Goal: Task Accomplishment & Management: Complete application form

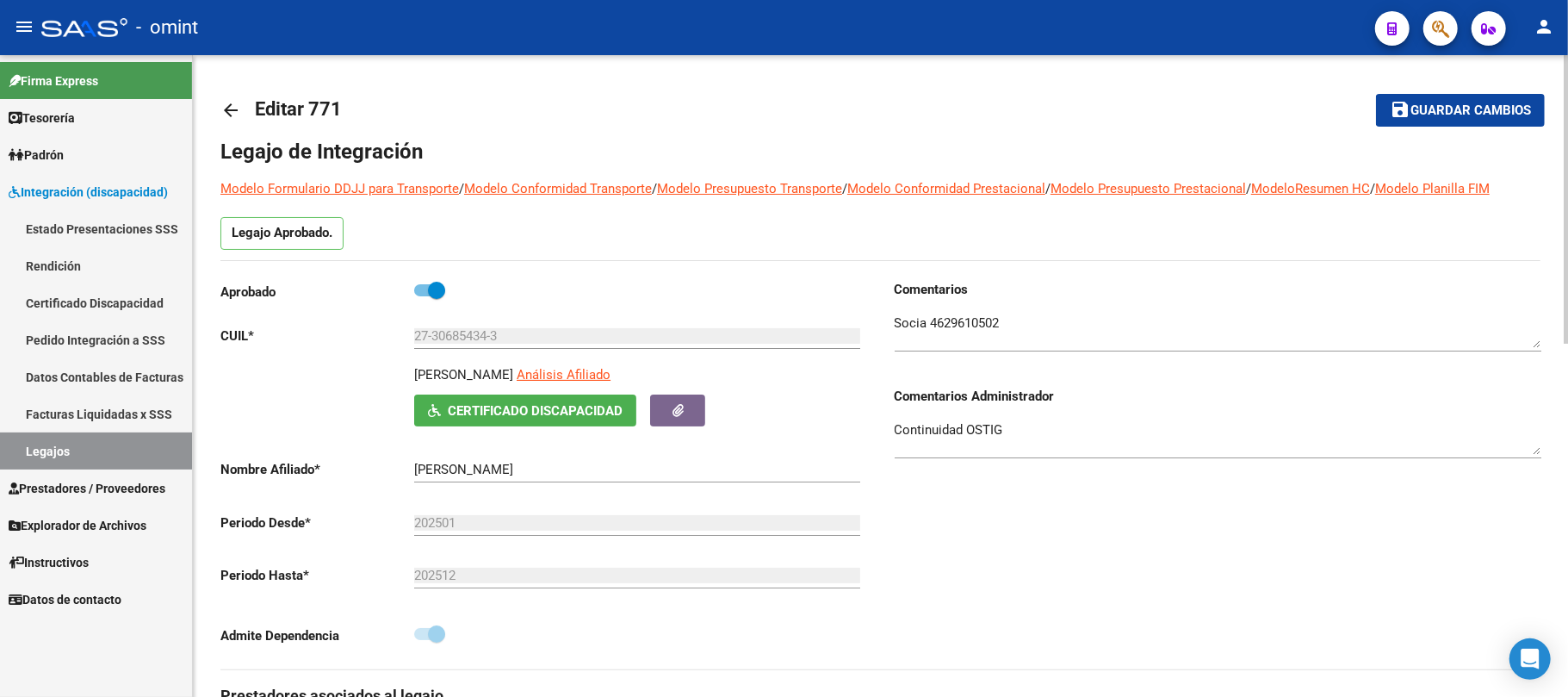
click at [231, 105] on mat-icon "arrow_back" at bounding box center [231, 109] width 21 height 21
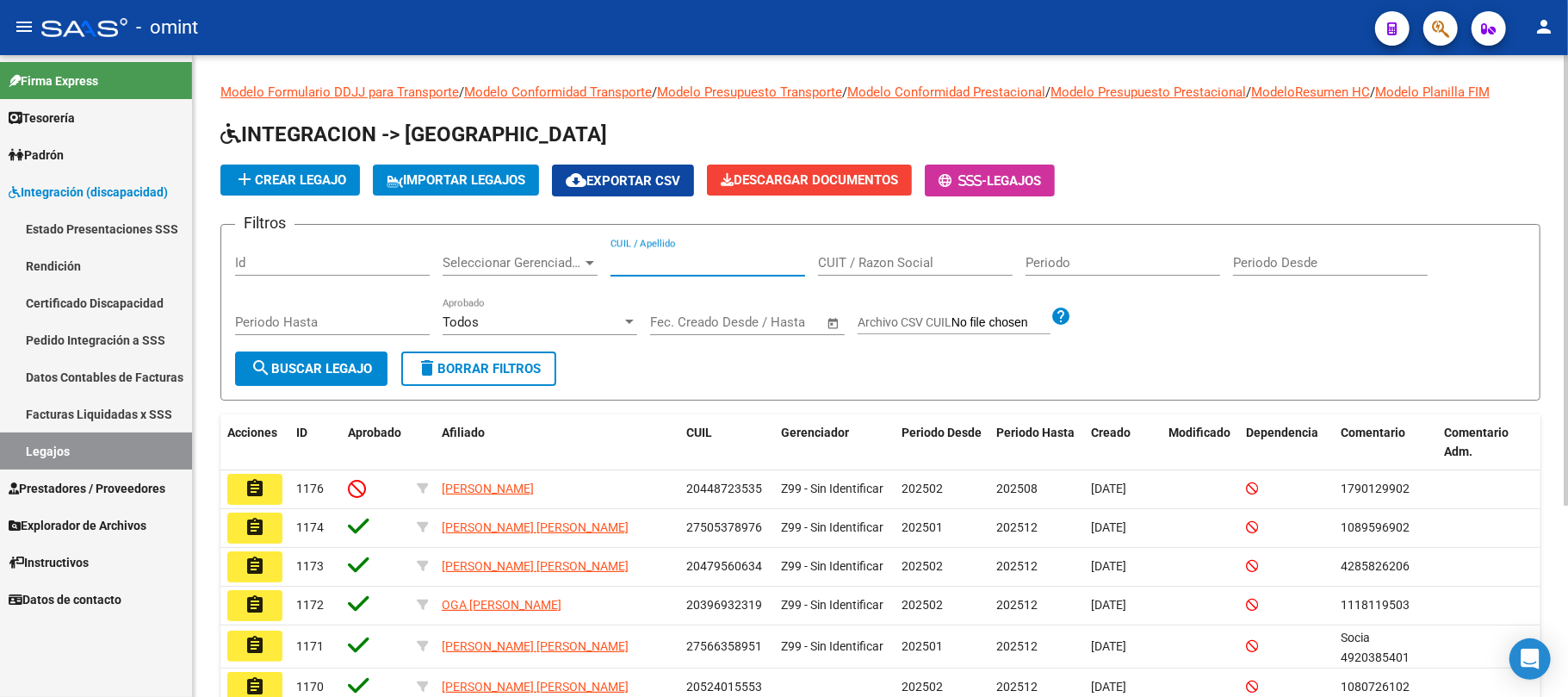
click at [741, 269] on input "CUIL / Apellido" at bounding box center [707, 263] width 194 height 16
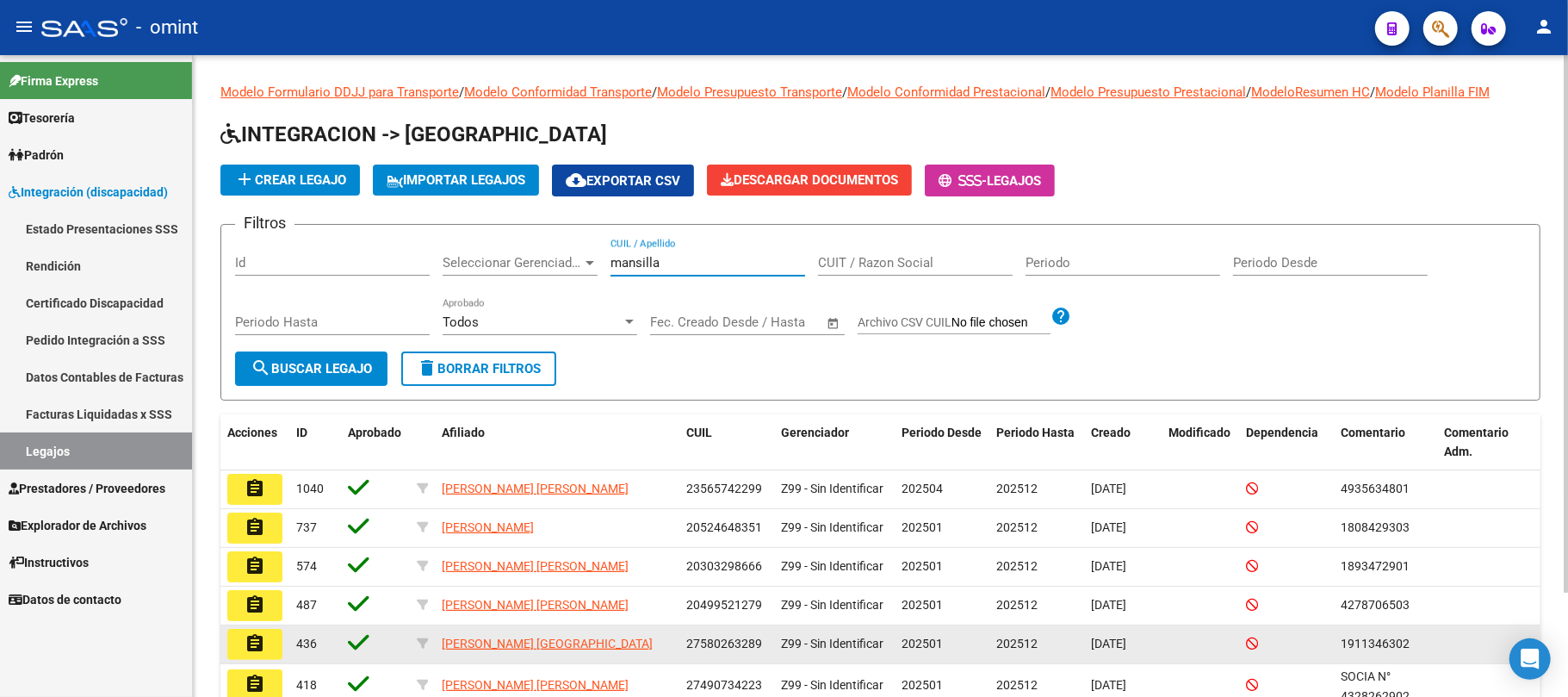
scroll to position [114, 0]
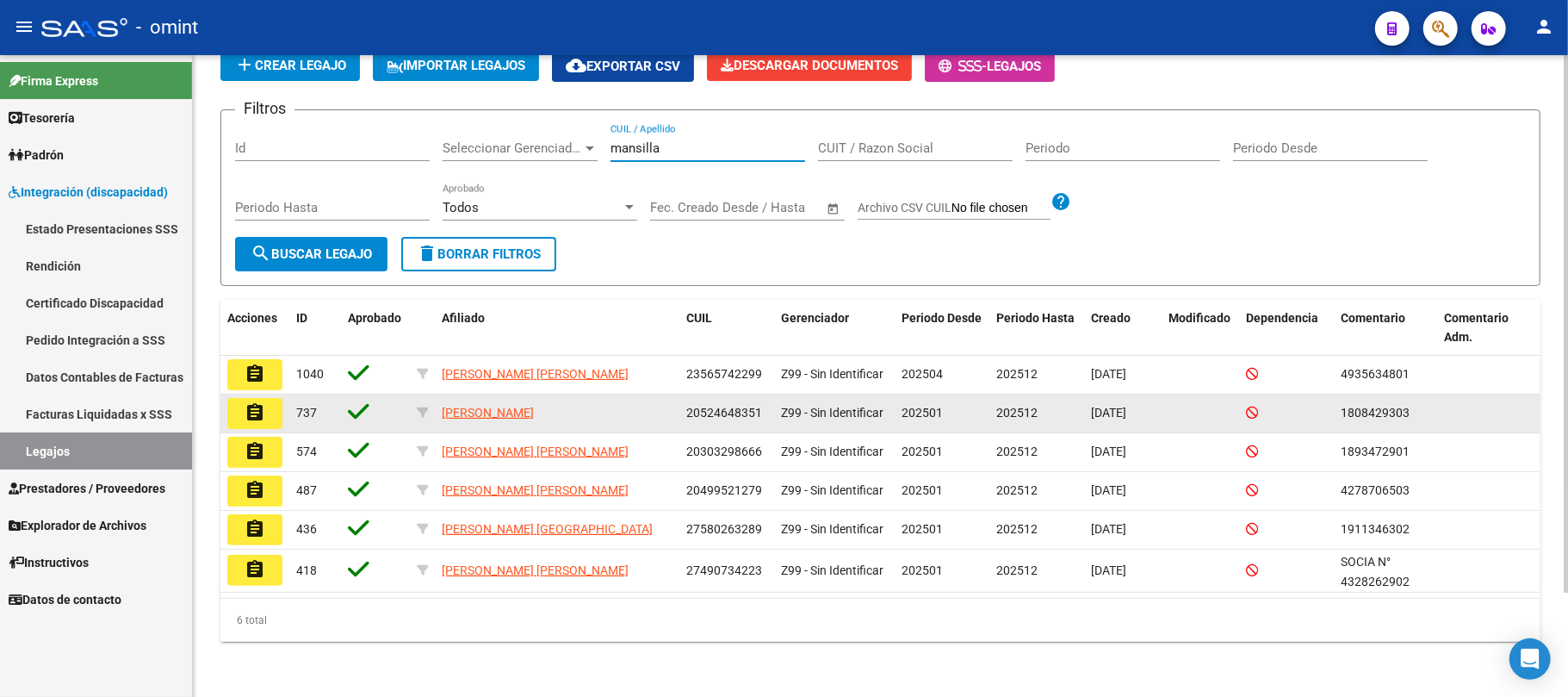
type input "mansilla"
click at [248, 422] on mat-icon "assignment" at bounding box center [254, 412] width 21 height 21
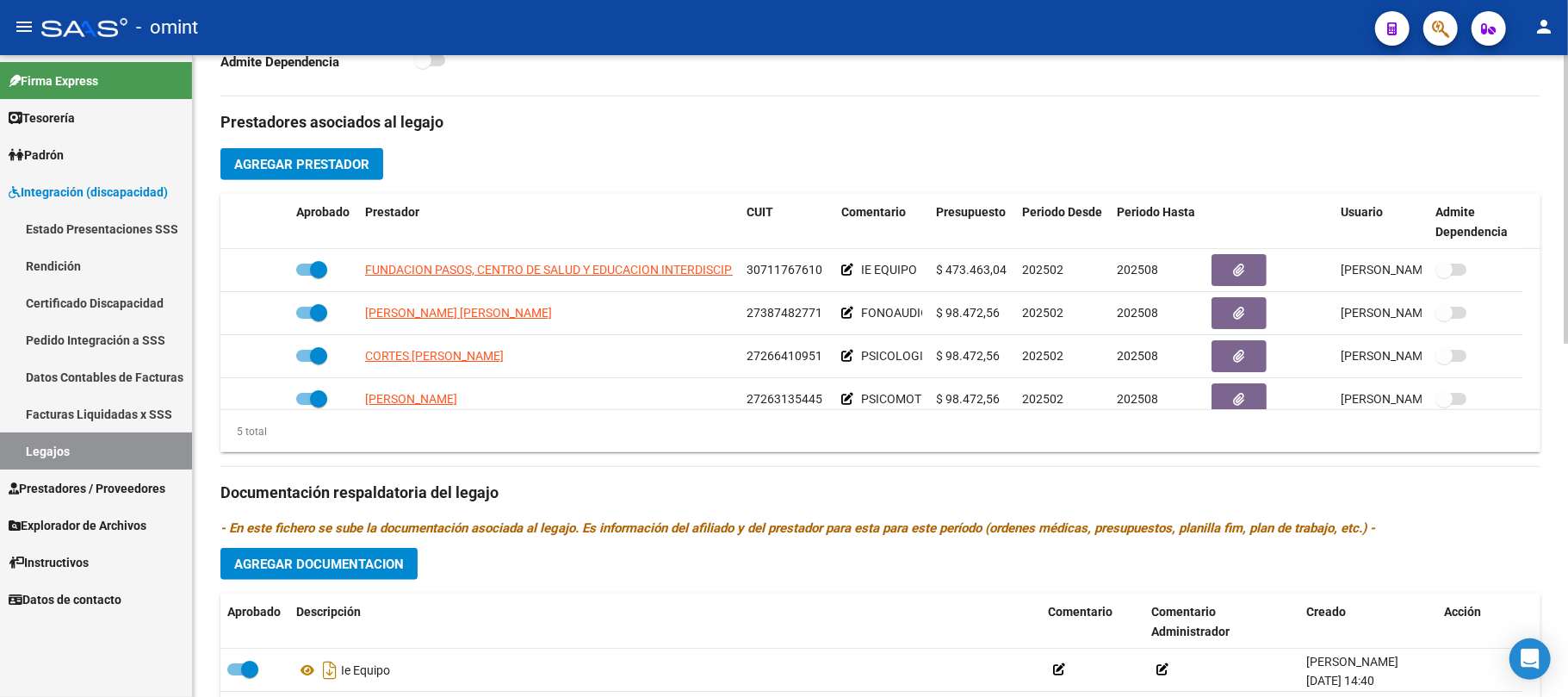
scroll to position [59, 0]
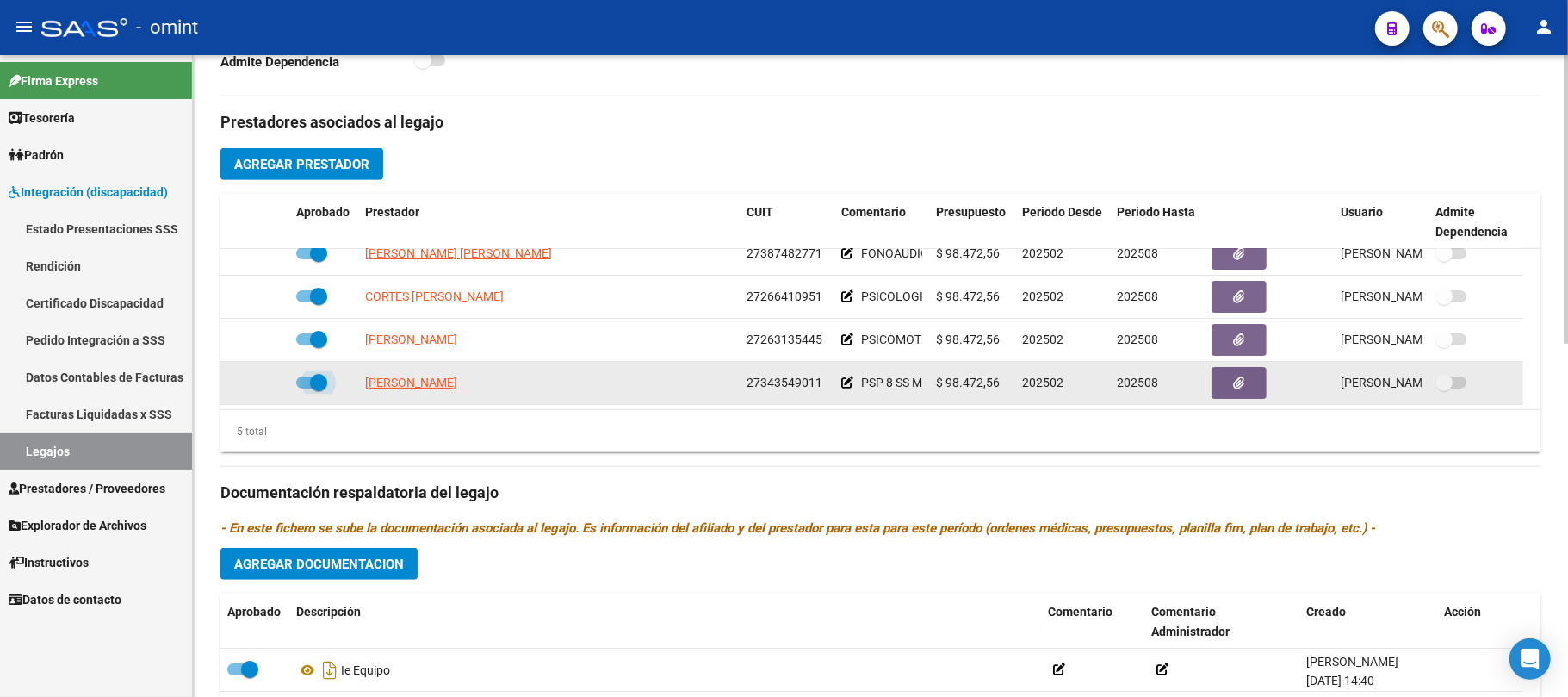
click at [313, 381] on span at bounding box center [317, 382] width 17 height 17
click at [305, 388] on input "checkbox" at bounding box center [304, 388] width 1 height 1
checkbox input "false"
click at [262, 383] on icon at bounding box center [264, 383] width 12 height 12
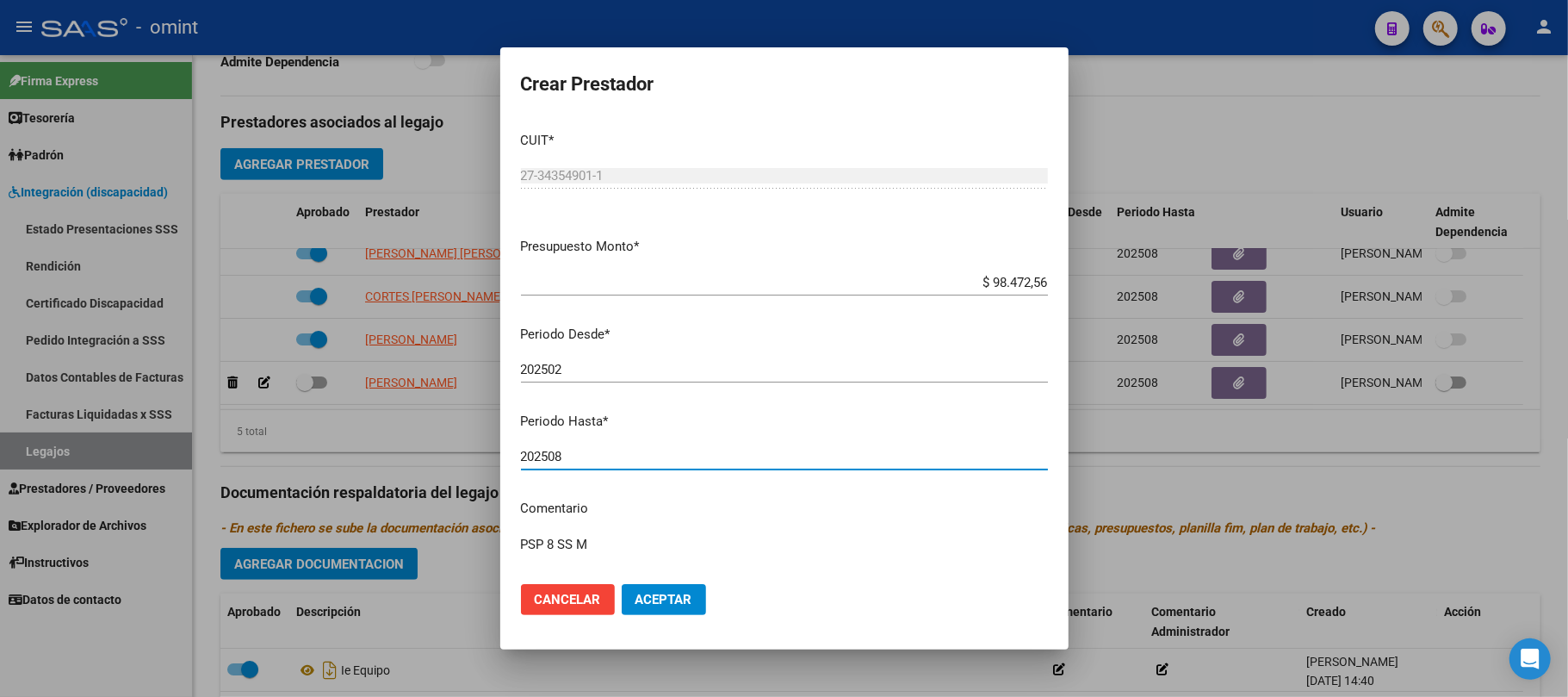
drag, startPoint x: 590, startPoint y: 459, endPoint x: 555, endPoint y: 462, distance: 35.1
click at [555, 462] on input "202508" at bounding box center [784, 456] width 527 height 16
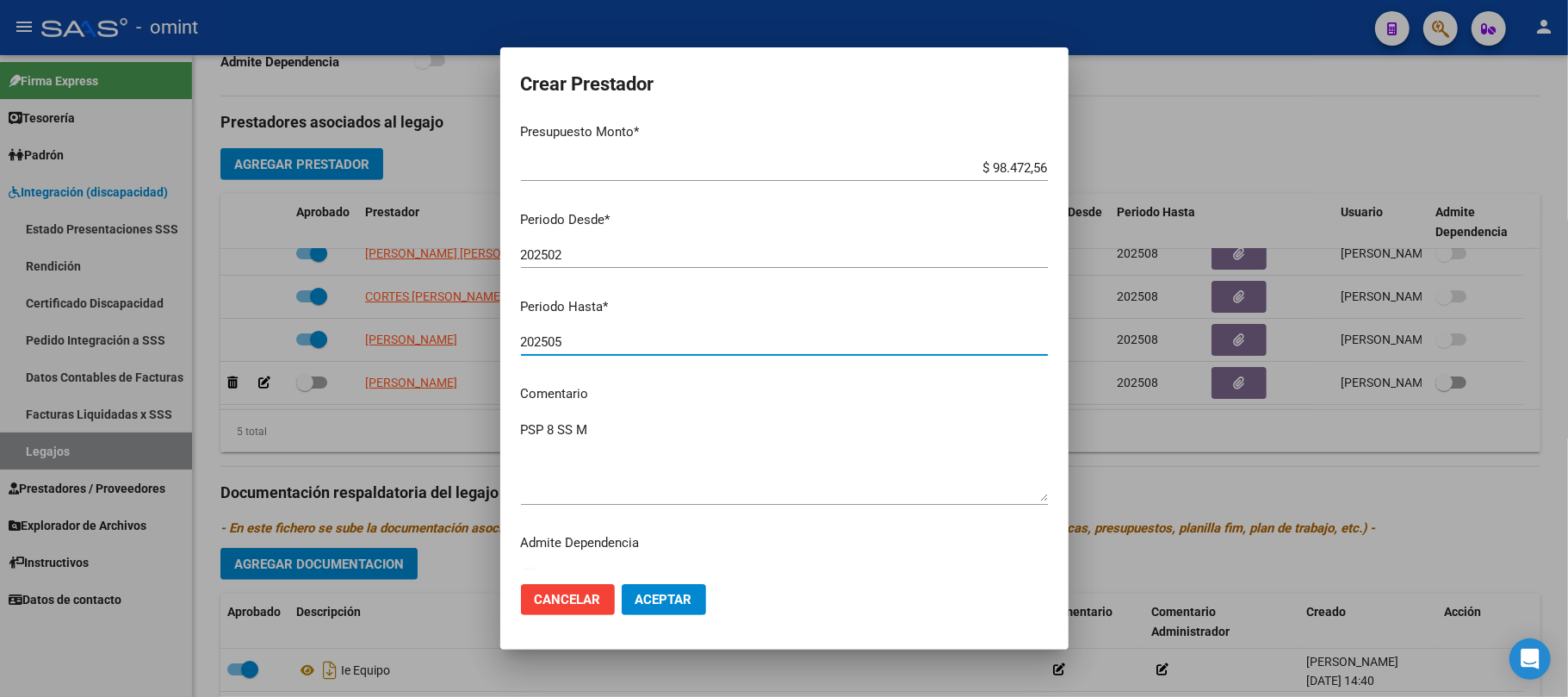
type input "202505"
click at [676, 597] on span "Aceptar" at bounding box center [664, 599] width 57 height 16
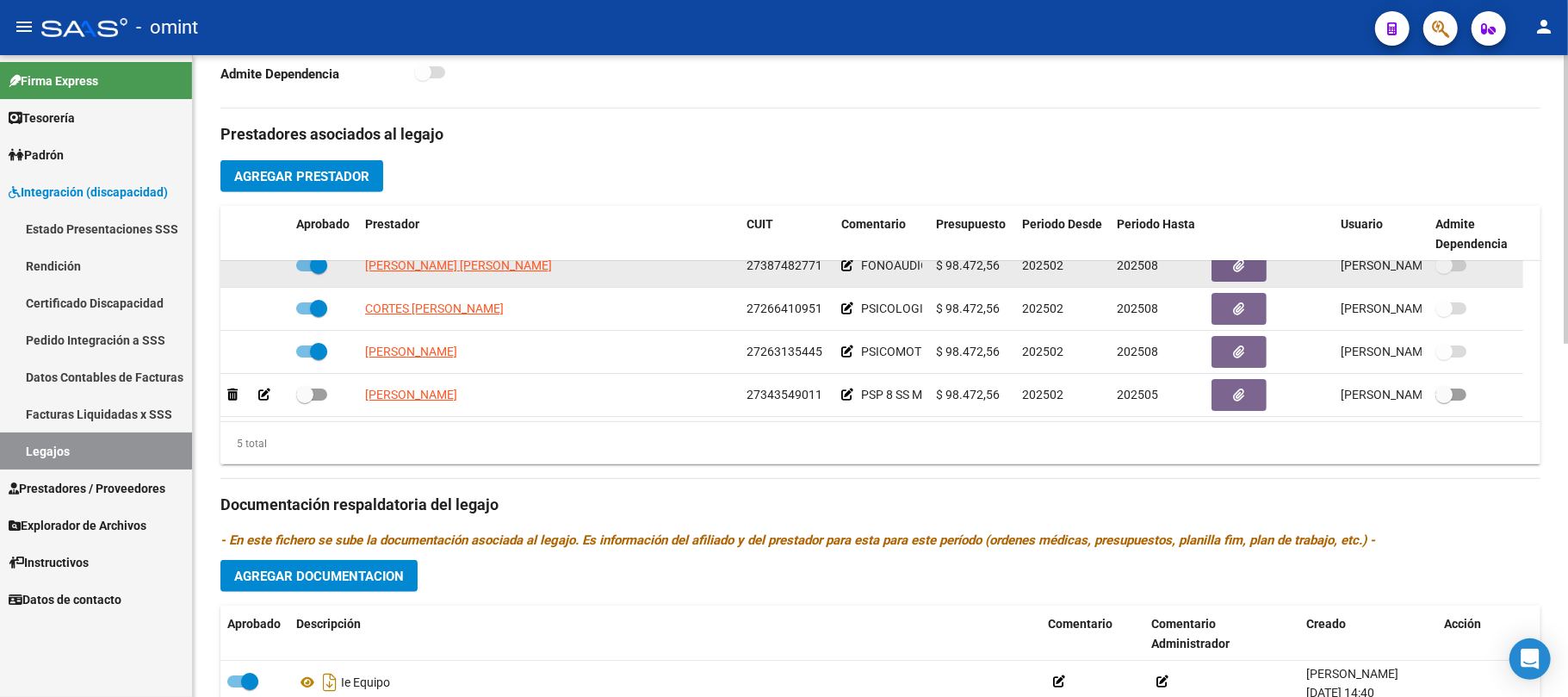
scroll to position [555, 0]
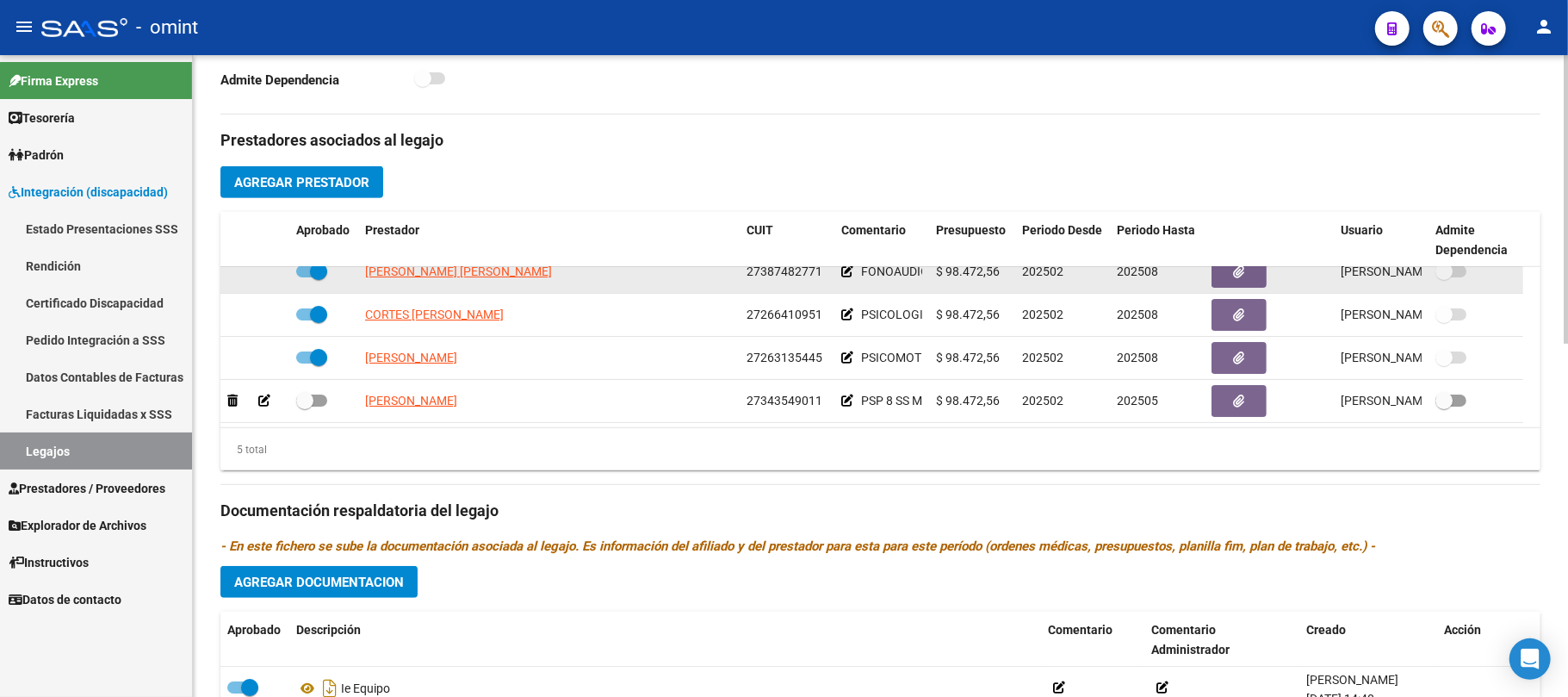
drag, startPoint x: 291, startPoint y: 194, endPoint x: 283, endPoint y: 273, distance: 79.4
click at [283, 273] on div "Prestadores asociados al legajo Agregar Prestador Aprobado Prestador CUIT Comen…" at bounding box center [880, 499] width 1320 height 769
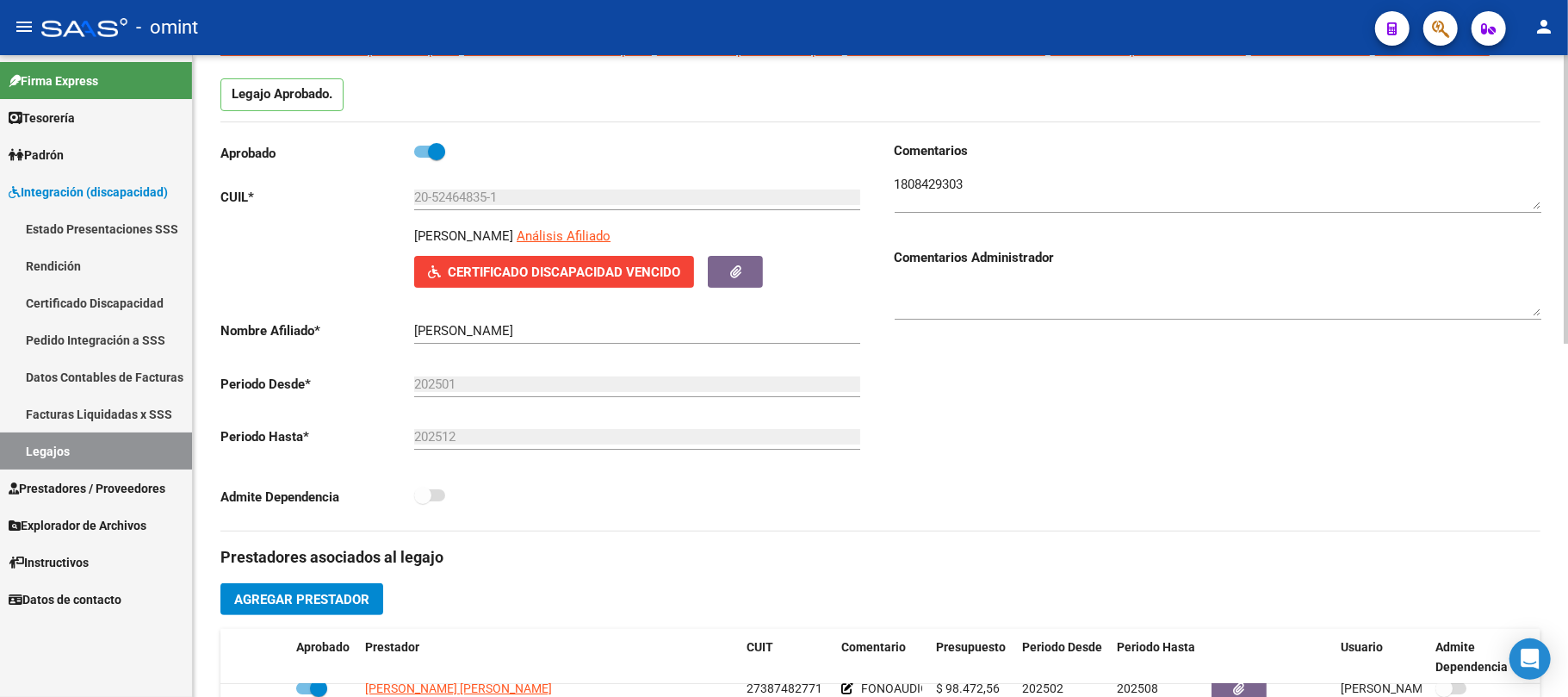
scroll to position [0, 0]
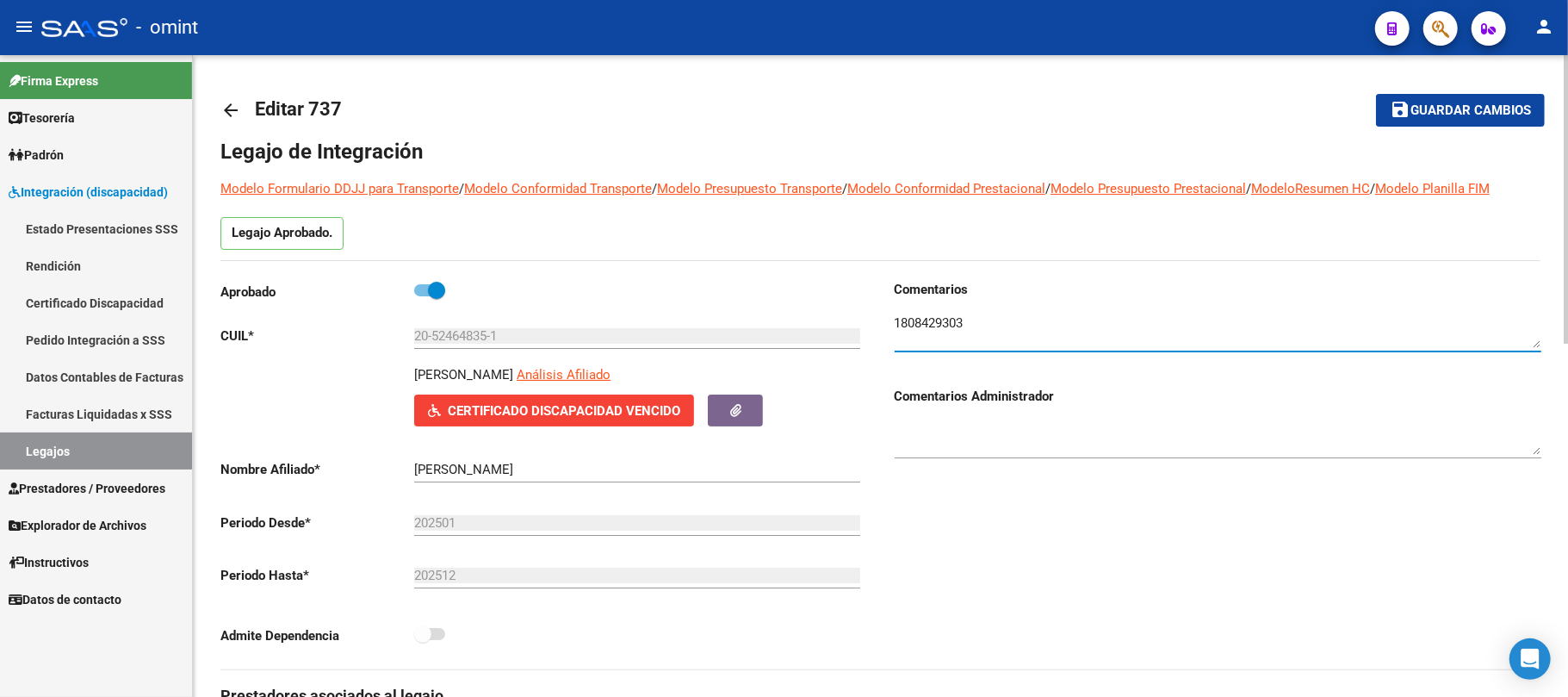
click at [928, 316] on textarea at bounding box center [1218, 330] width 647 height 35
click at [926, 692] on h3 "Prestadores asociados al legajo" at bounding box center [880, 696] width 1320 height 24
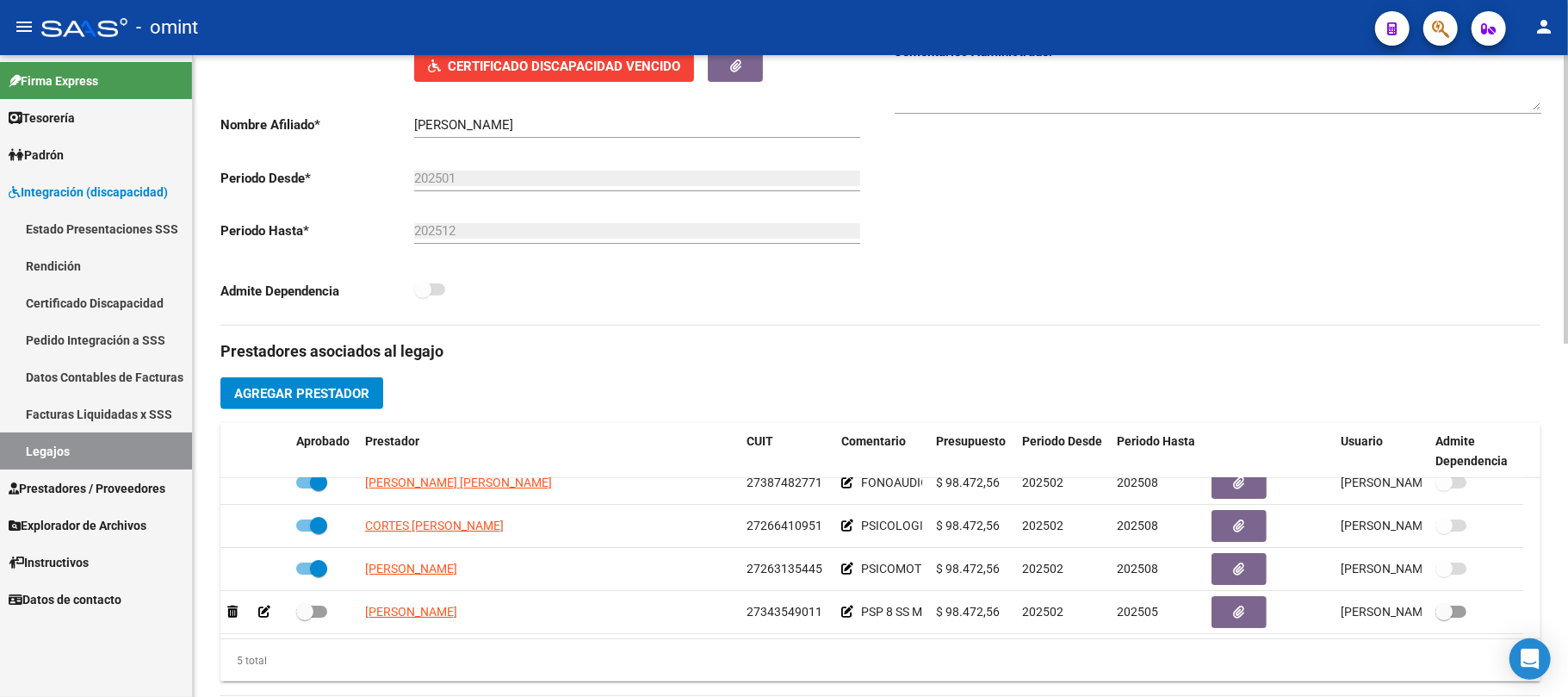
scroll to position [459, 0]
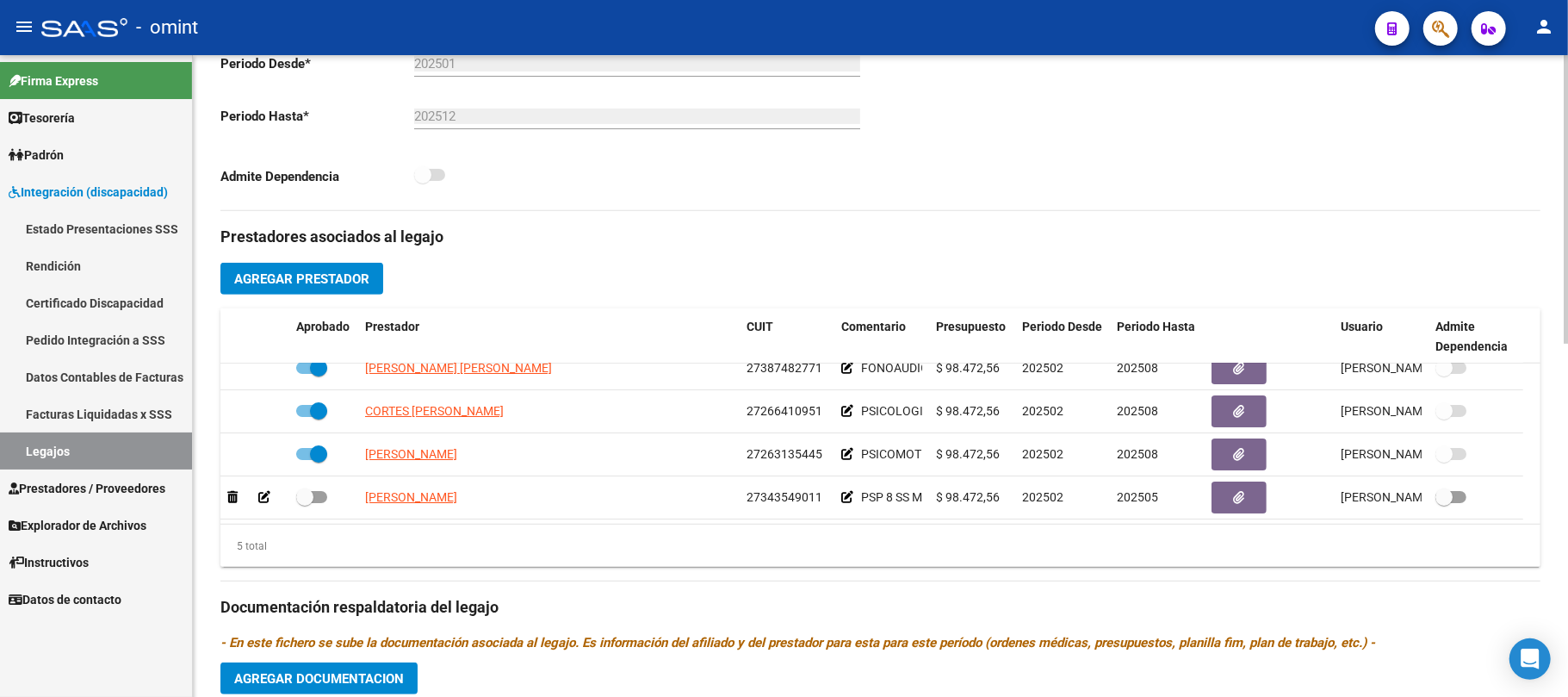
click at [332, 284] on span "Agregar Prestador" at bounding box center [302, 279] width 135 height 16
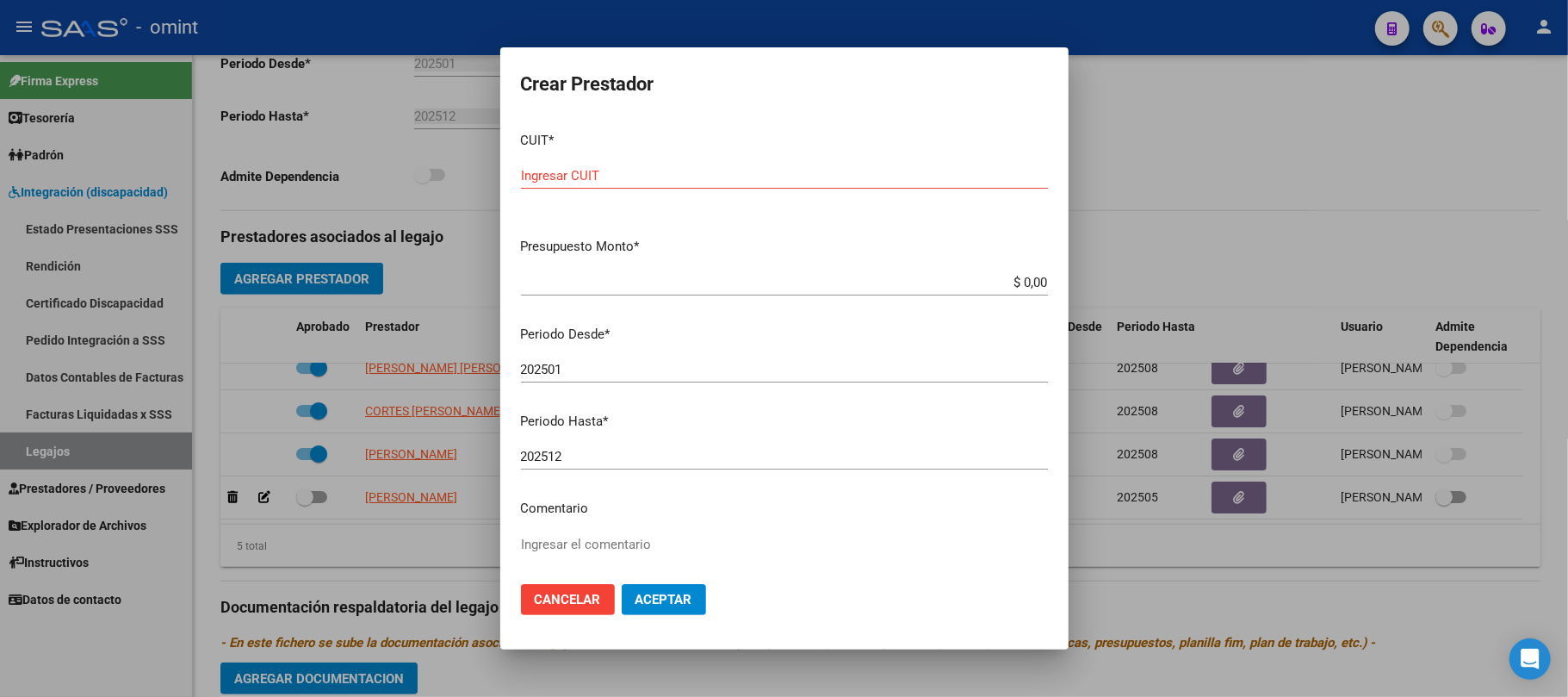
click at [590, 173] on input "Ingresar CUIT" at bounding box center [784, 175] width 527 height 16
paste input "27-30310740-7"
type input "27-30310740-7"
type input "$ 98.964,88"
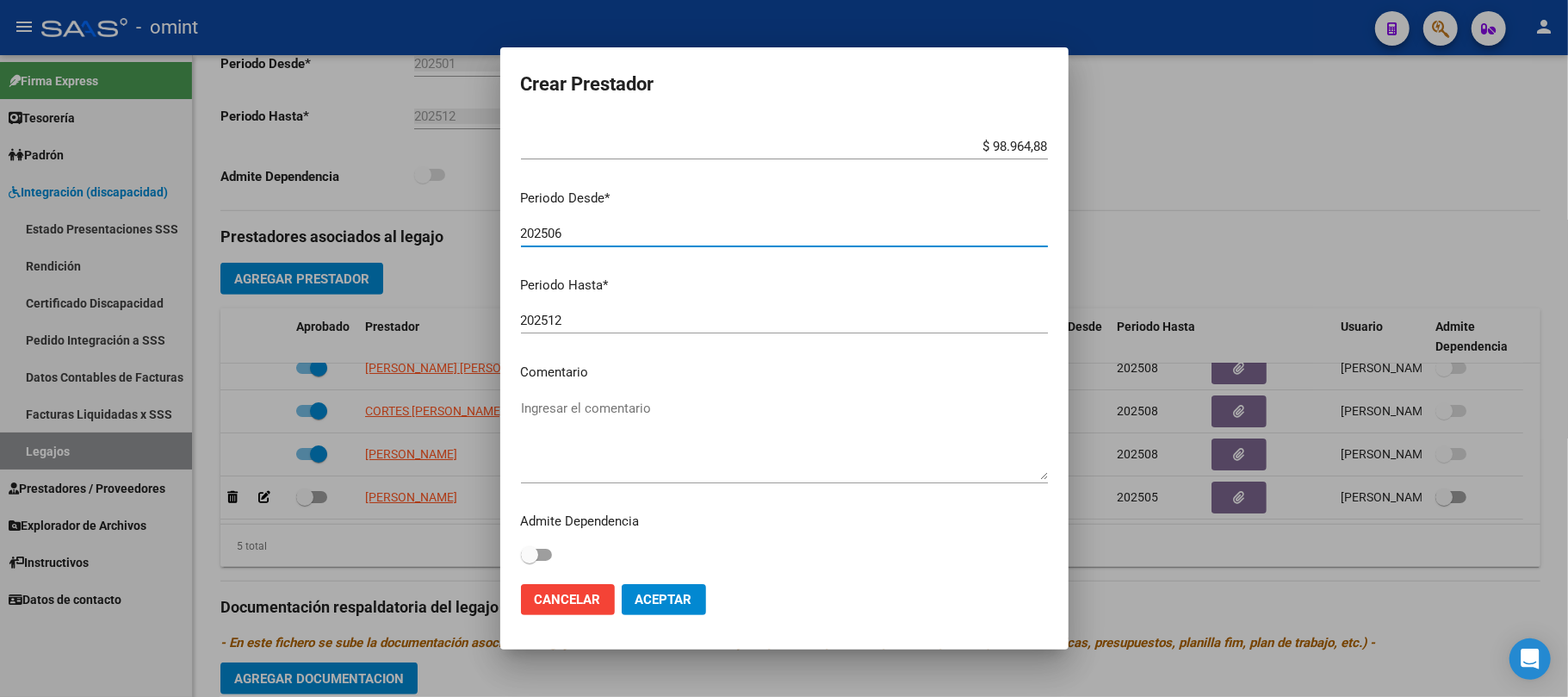
type input "202506"
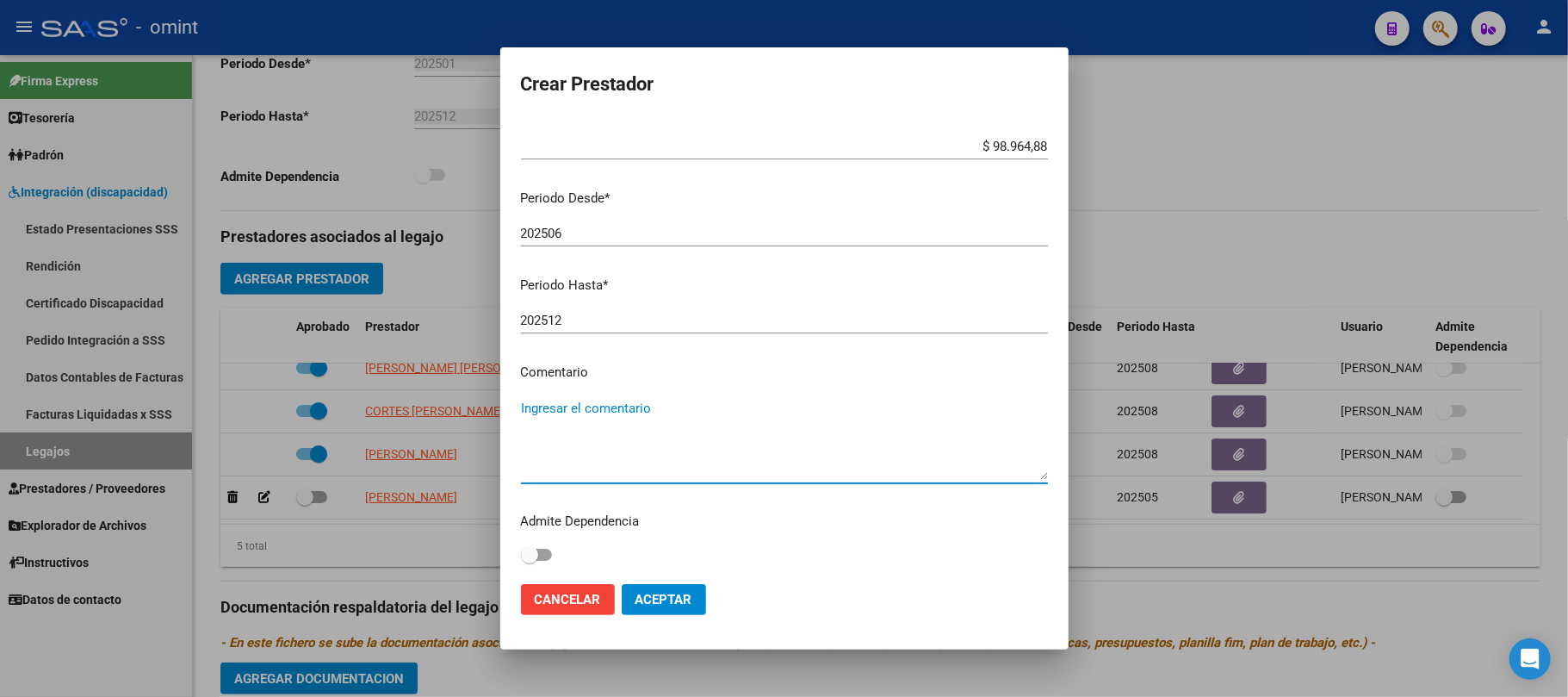
click at [644, 420] on textarea "Ingresar el comentario" at bounding box center [784, 439] width 527 height 81
type textarea "p"
type textarea "PSICOPEDAGOGÍA 8 X MES"
click at [662, 606] on span "Aceptar" at bounding box center [664, 599] width 57 height 16
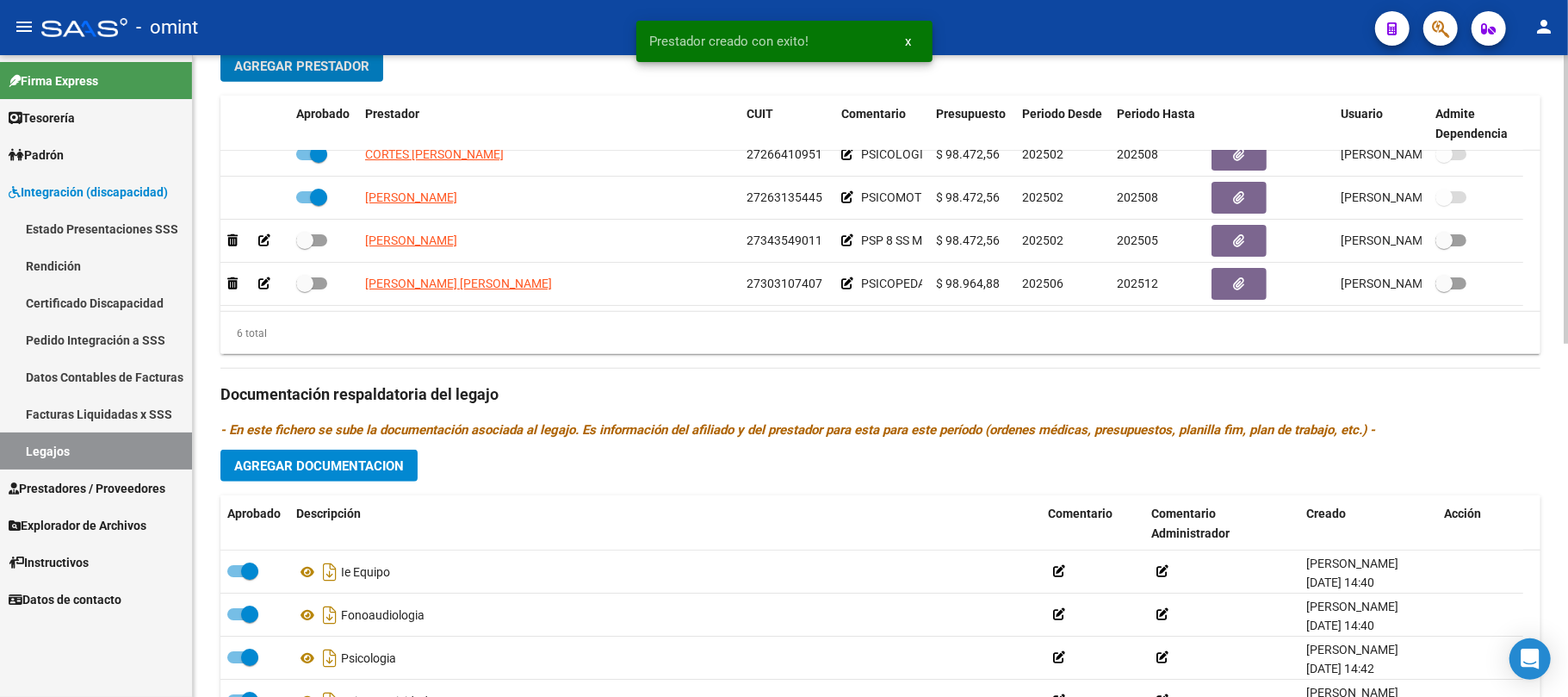
scroll to position [689, 0]
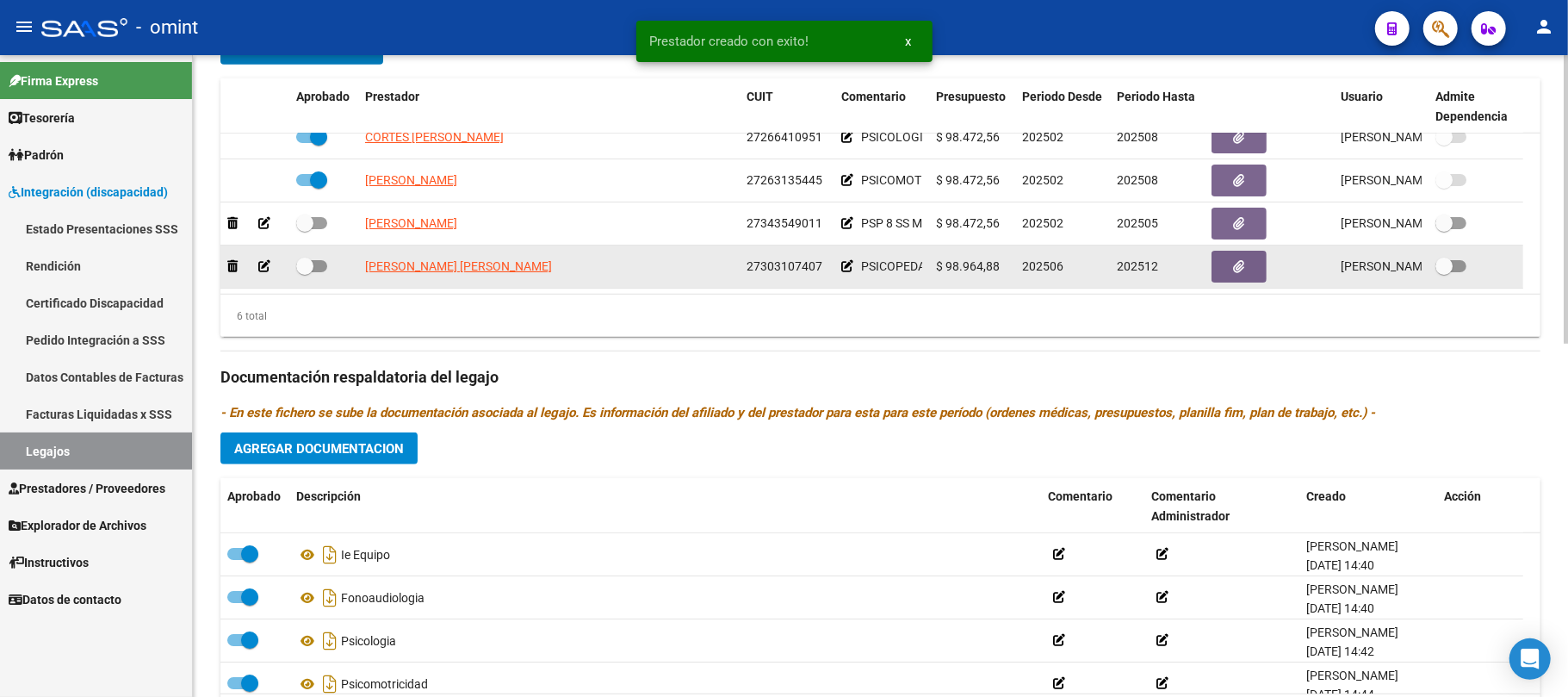
click at [314, 259] on label at bounding box center [310, 265] width 31 height 21
click at [305, 272] on input "checkbox" at bounding box center [304, 272] width 1 height 1
checkbox input "true"
click at [1228, 260] on button "button" at bounding box center [1239, 266] width 55 height 32
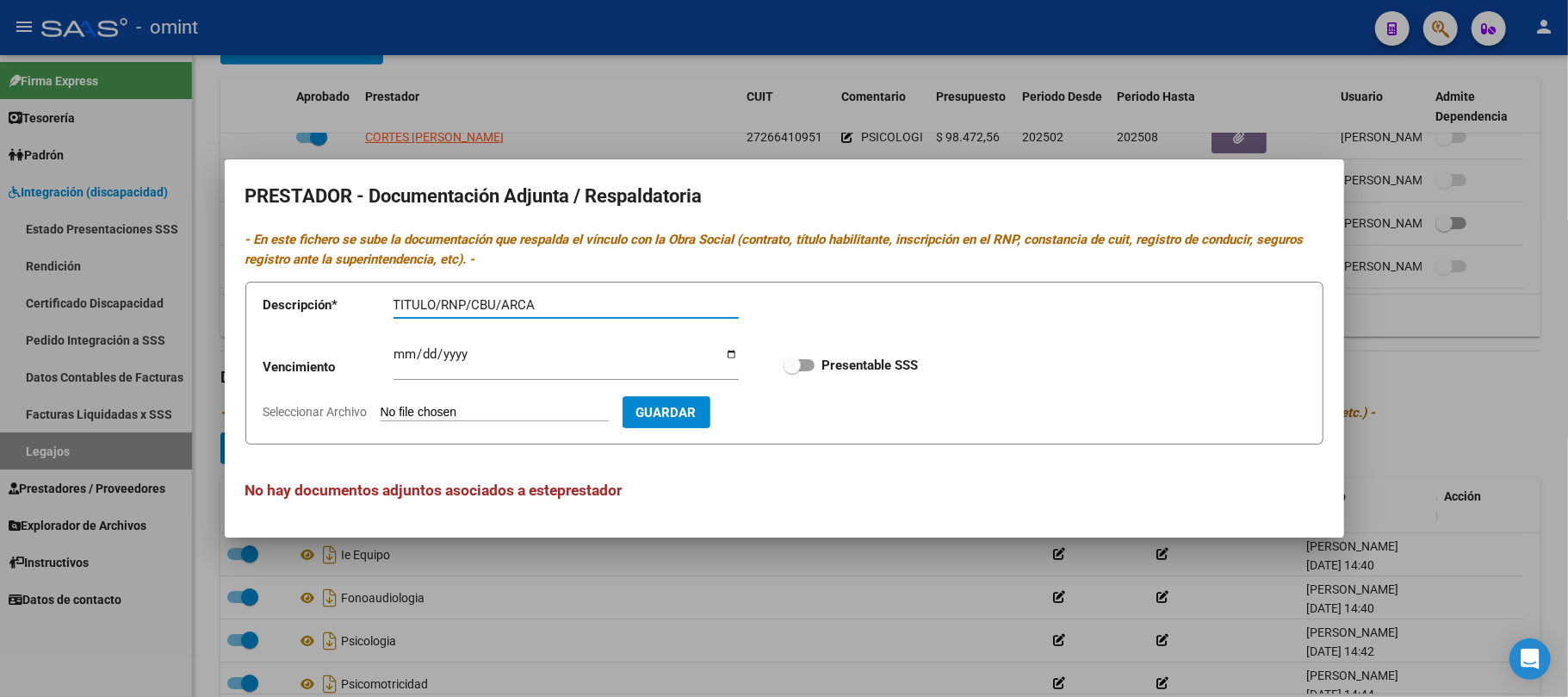
type input "TITULO/RNP/CBU/ARCA"
type input "[DATE]"
click at [790, 367] on span at bounding box center [791, 365] width 17 height 17
click at [791, 371] on input "Presentable SSS" at bounding box center [791, 371] width 1 height 1
checkbox input "true"
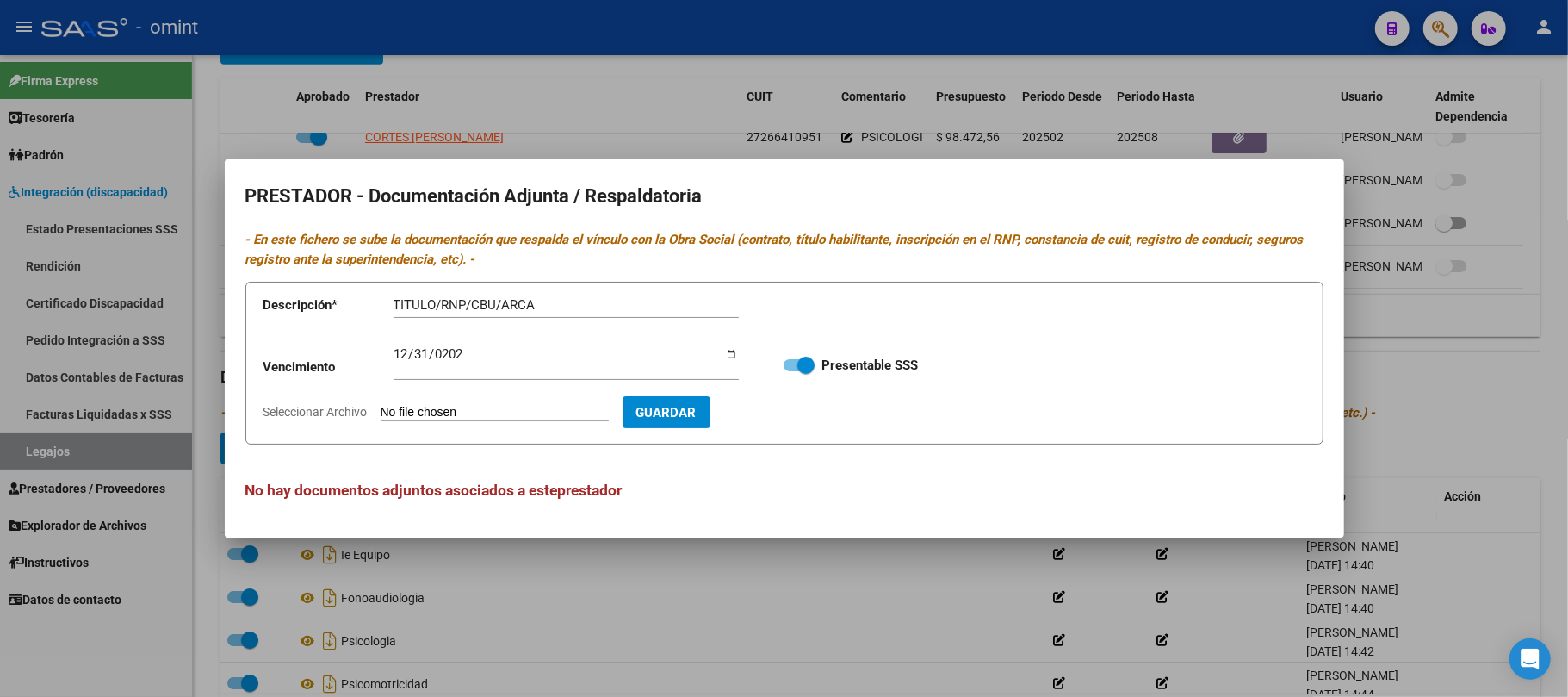
click at [442, 411] on input "Seleccionar Archivo" at bounding box center [494, 413] width 228 height 17
type input "C:\fakepath\PSP PRESTADOR.pdf"
click at [799, 421] on button "Guardar" at bounding box center [766, 412] width 88 height 32
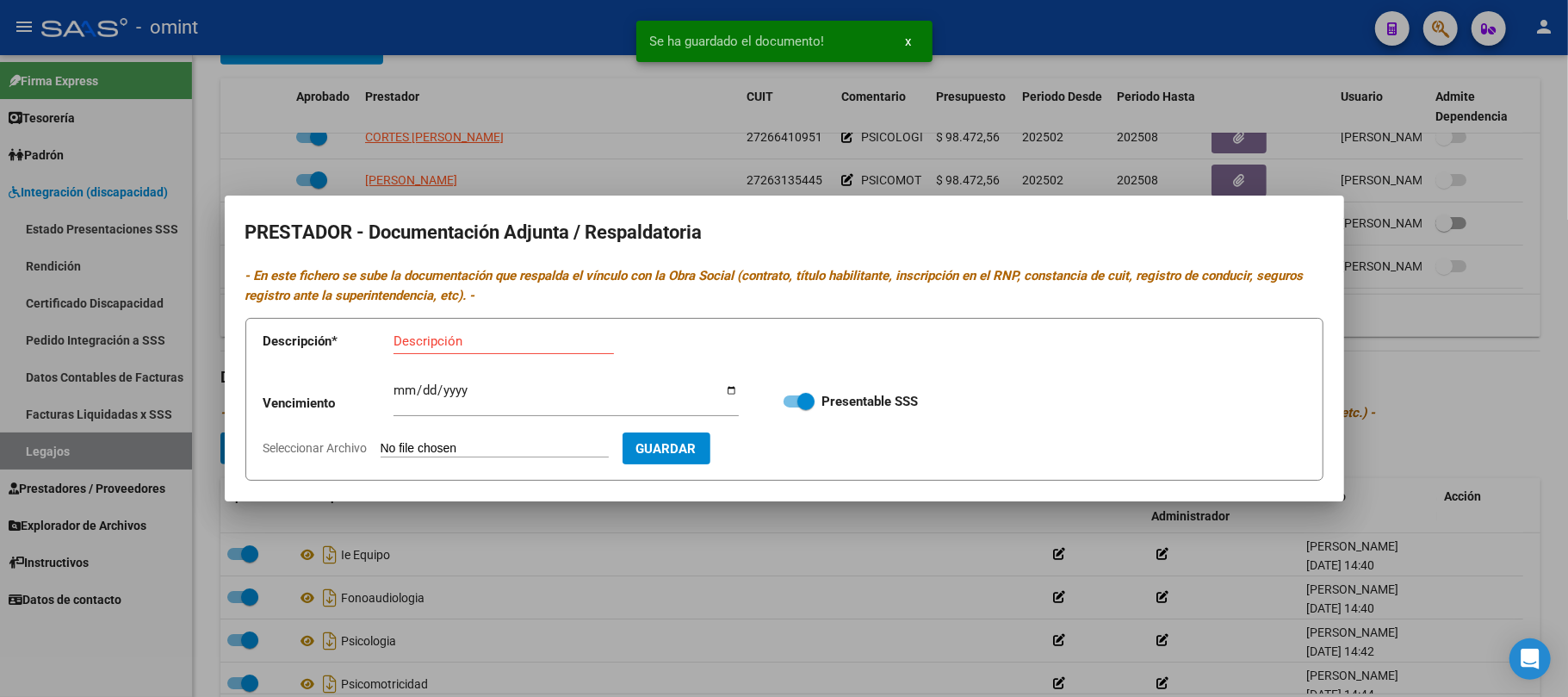
click at [595, 570] on div at bounding box center [784, 348] width 1568 height 697
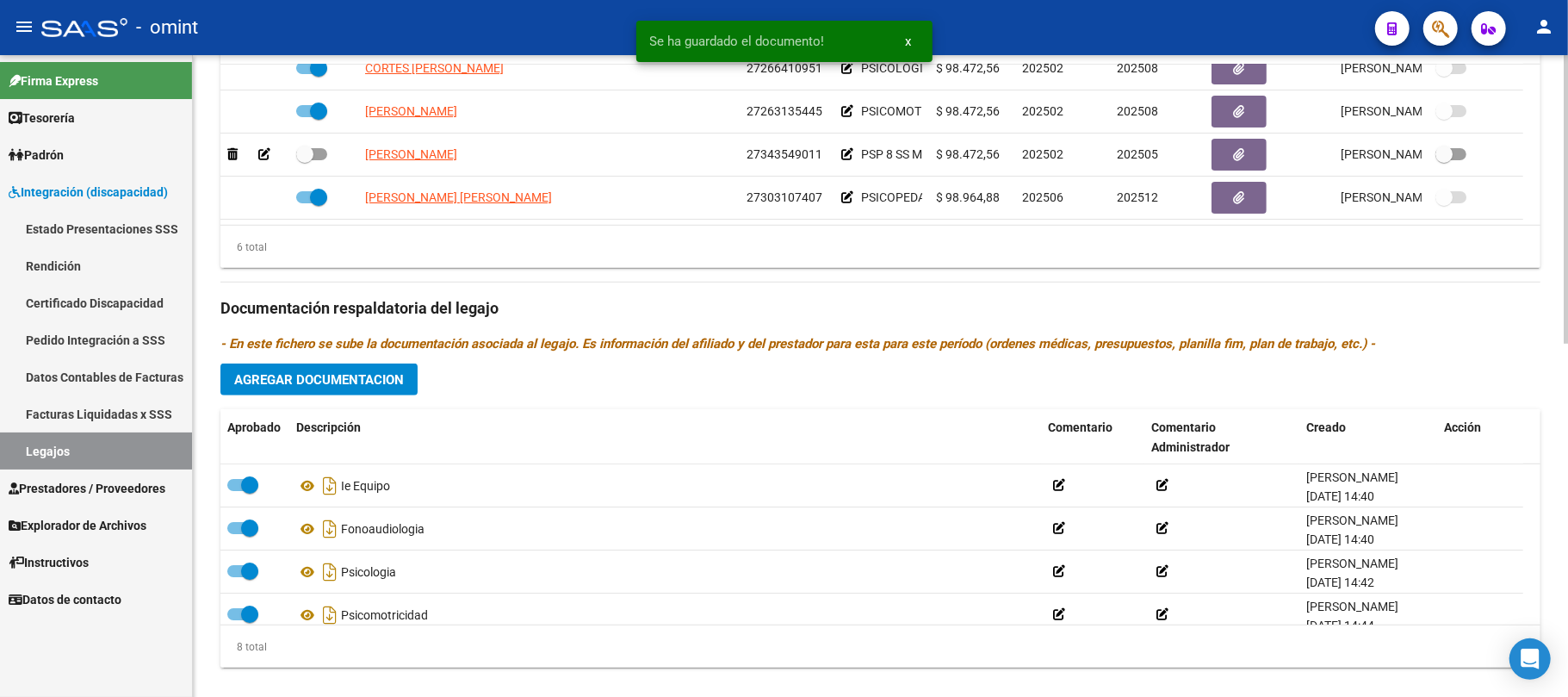
scroll to position [786, 0]
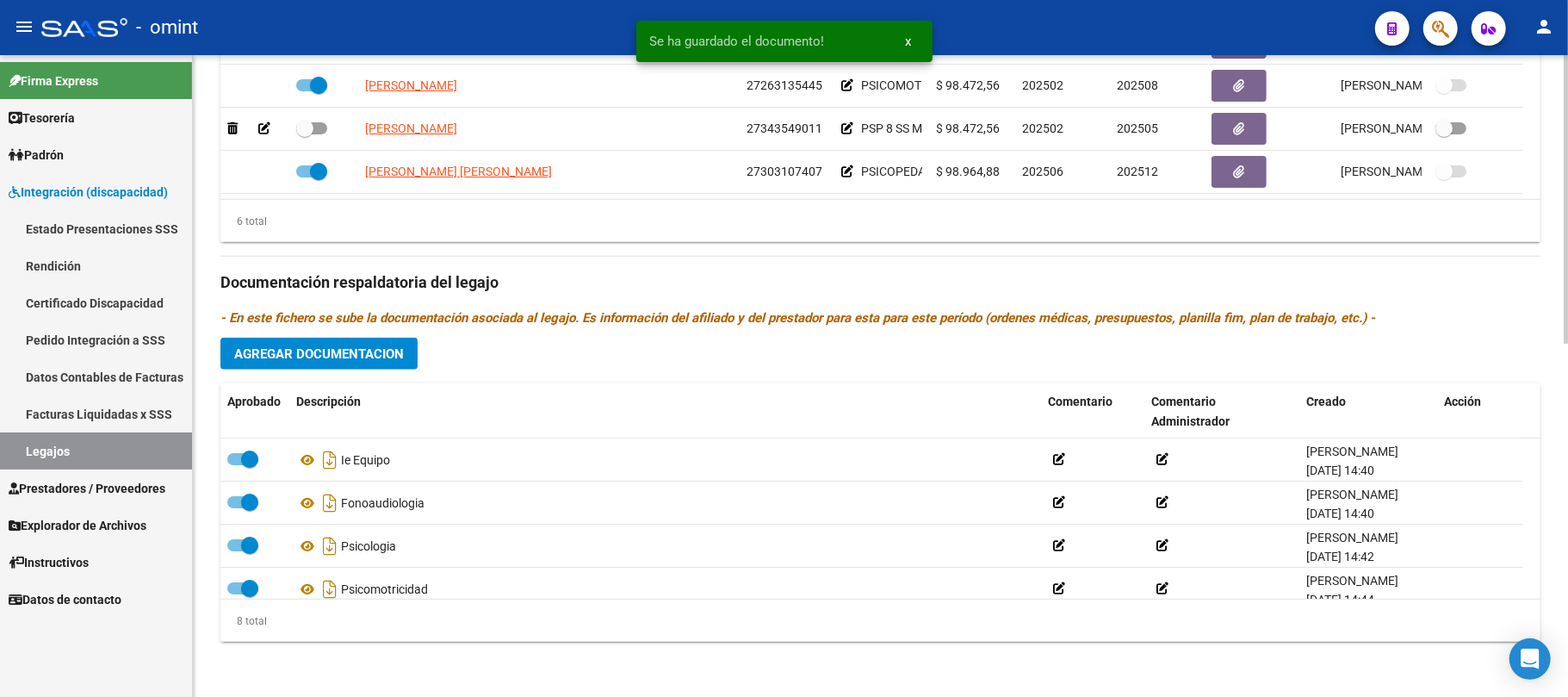
drag, startPoint x: 352, startPoint y: 325, endPoint x: 351, endPoint y: 348, distance: 23.0
click at [351, 325] on p "- En este fichero se sube la documentación asociada al legajo. Es información d…" at bounding box center [880, 317] width 1320 height 19
click at [352, 350] on span "Agregar Documentacion" at bounding box center [319, 354] width 170 height 16
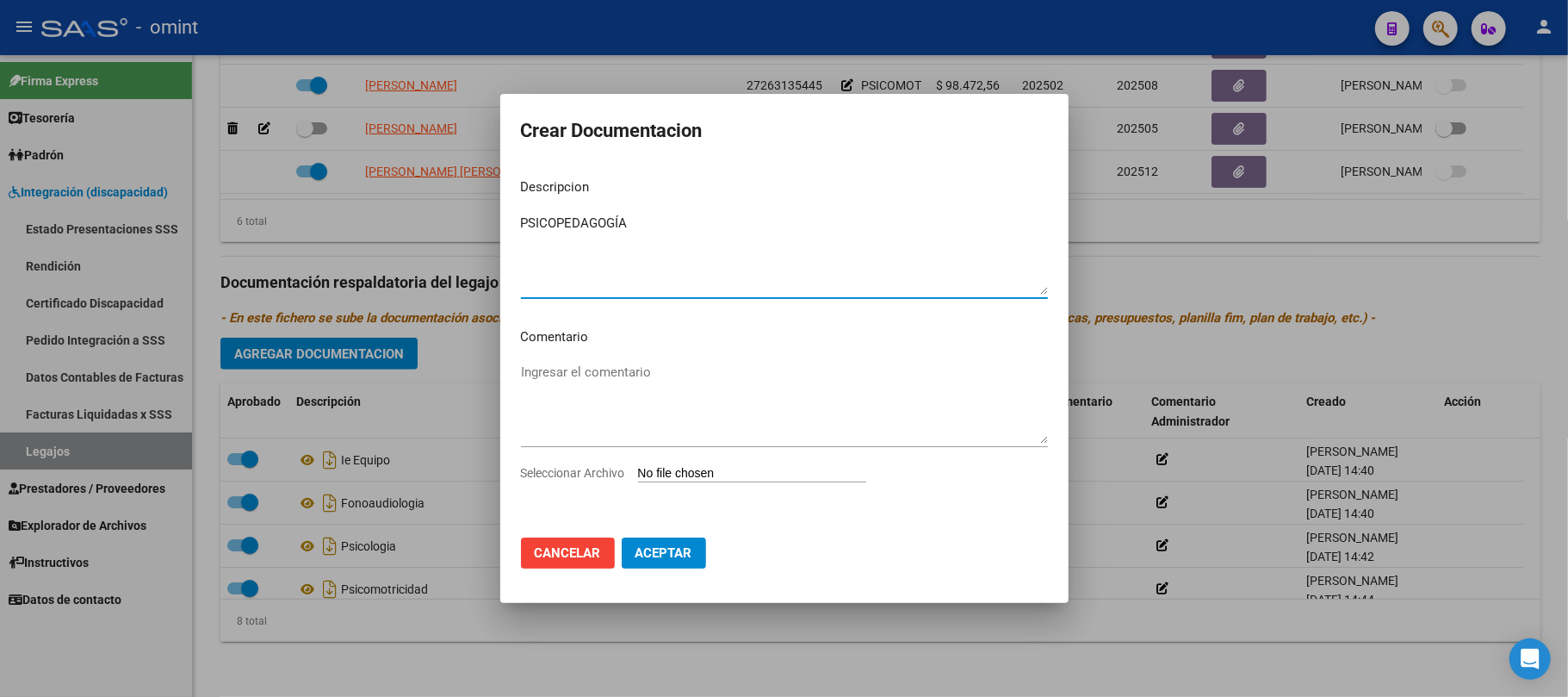
type textarea "PSICOPEDAGOGÍA"
click at [669, 477] on input "Seleccionar Archivo" at bounding box center [751, 474] width 228 height 17
type input "C:\fakepath\PSP PRESTACION.pdf"
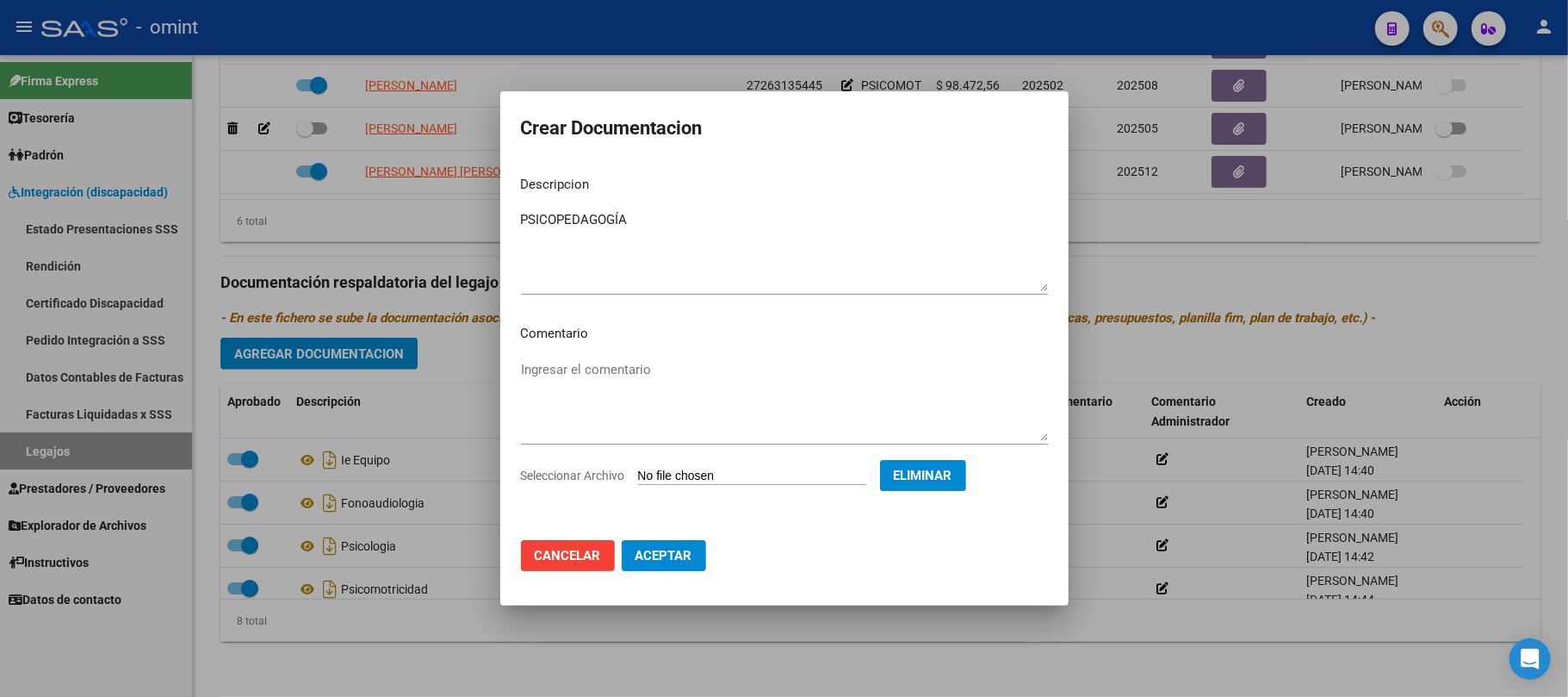
click at [652, 562] on span "Aceptar" at bounding box center [664, 556] width 57 height 16
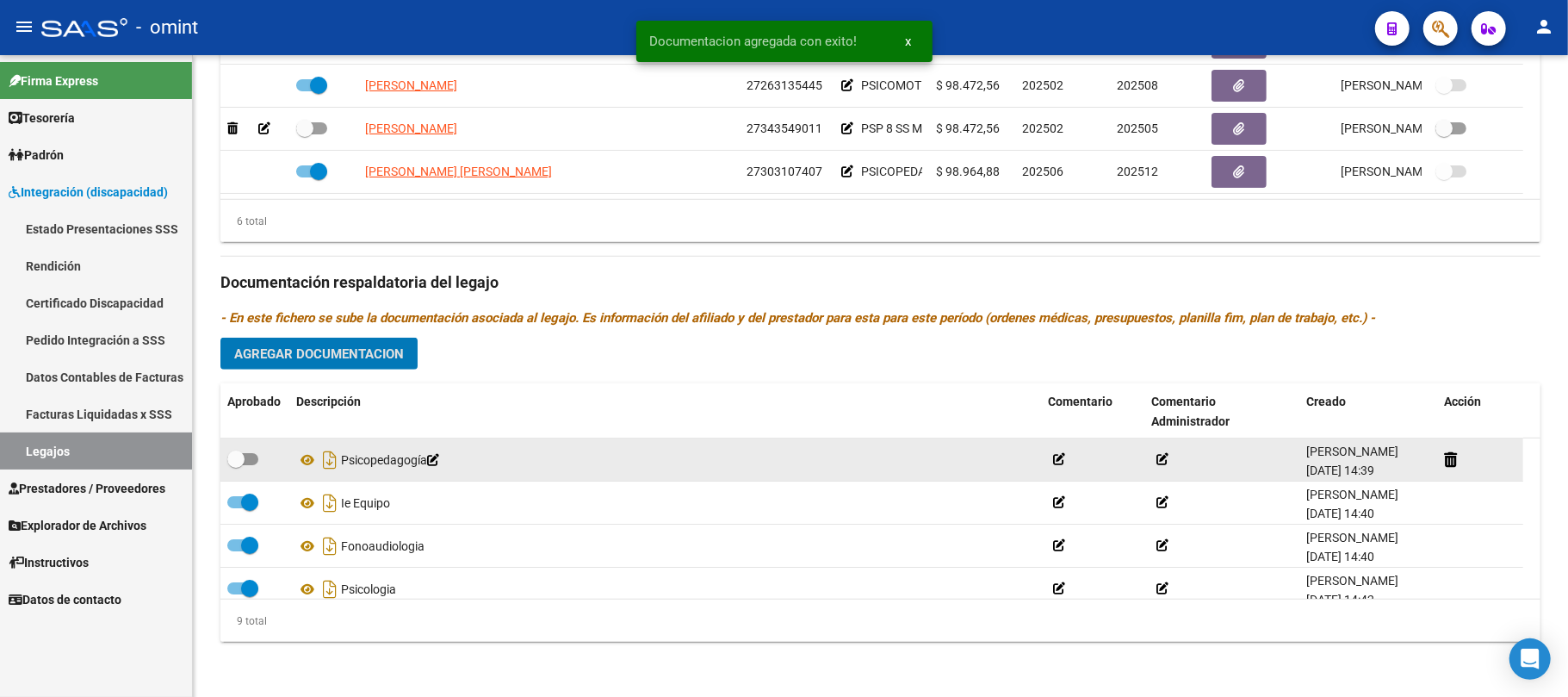
click at [245, 461] on span at bounding box center [242, 458] width 31 height 12
click at [236, 465] on input "checkbox" at bounding box center [235, 465] width 1 height 1
checkbox input "true"
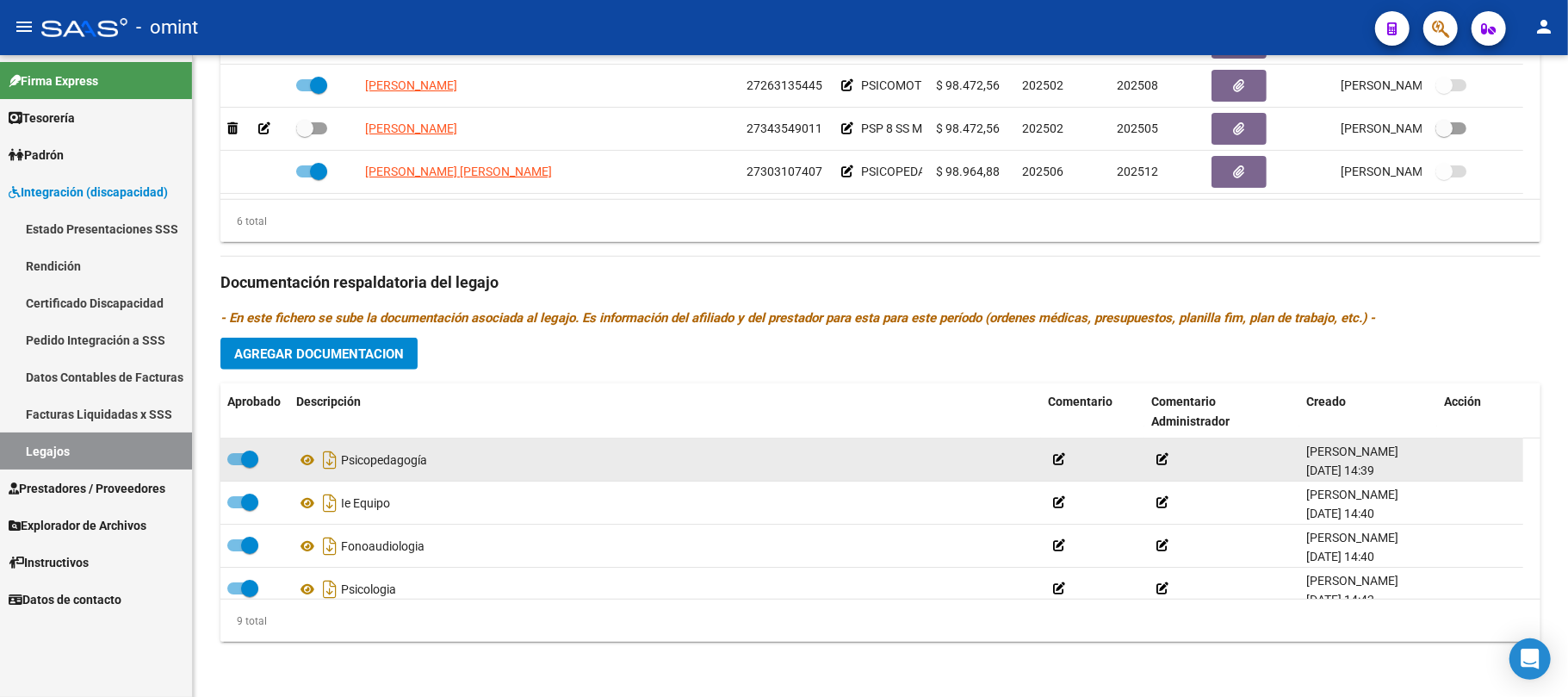
click at [248, 459] on span at bounding box center [249, 458] width 17 height 17
click at [236, 465] on input "checkbox" at bounding box center [235, 465] width 1 height 1
checkbox input "false"
click at [439, 459] on icon at bounding box center [433, 459] width 12 height 12
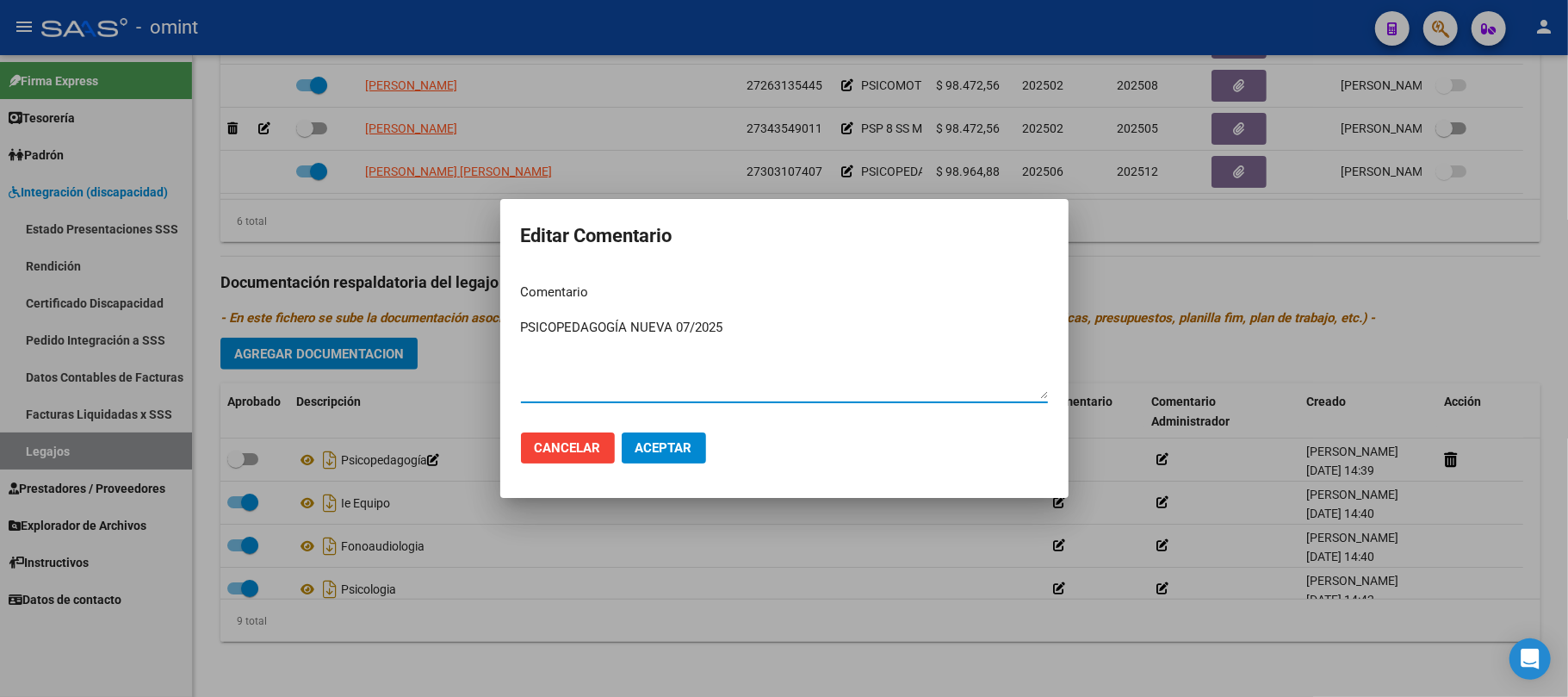
click at [690, 330] on textarea "PSICOPEDAGOGÍA NUEVA 07/2025" at bounding box center [784, 358] width 527 height 81
type textarea "PSICOPEDAGOGÍA NUEVA 06/2025"
click at [646, 453] on span "Aceptar" at bounding box center [664, 448] width 57 height 16
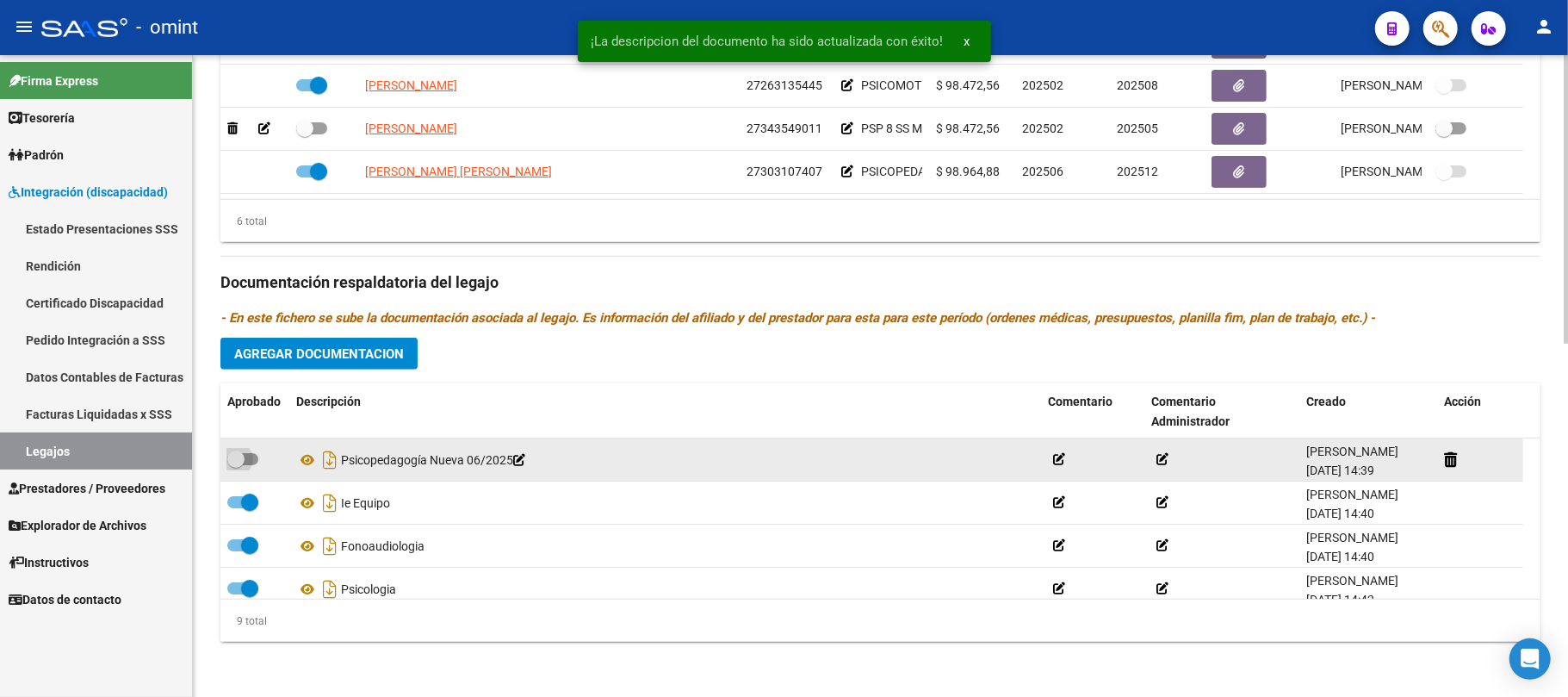
click at [256, 459] on span at bounding box center [242, 458] width 31 height 12
click at [236, 465] on input "checkbox" at bounding box center [235, 465] width 1 height 1
checkbox input "true"
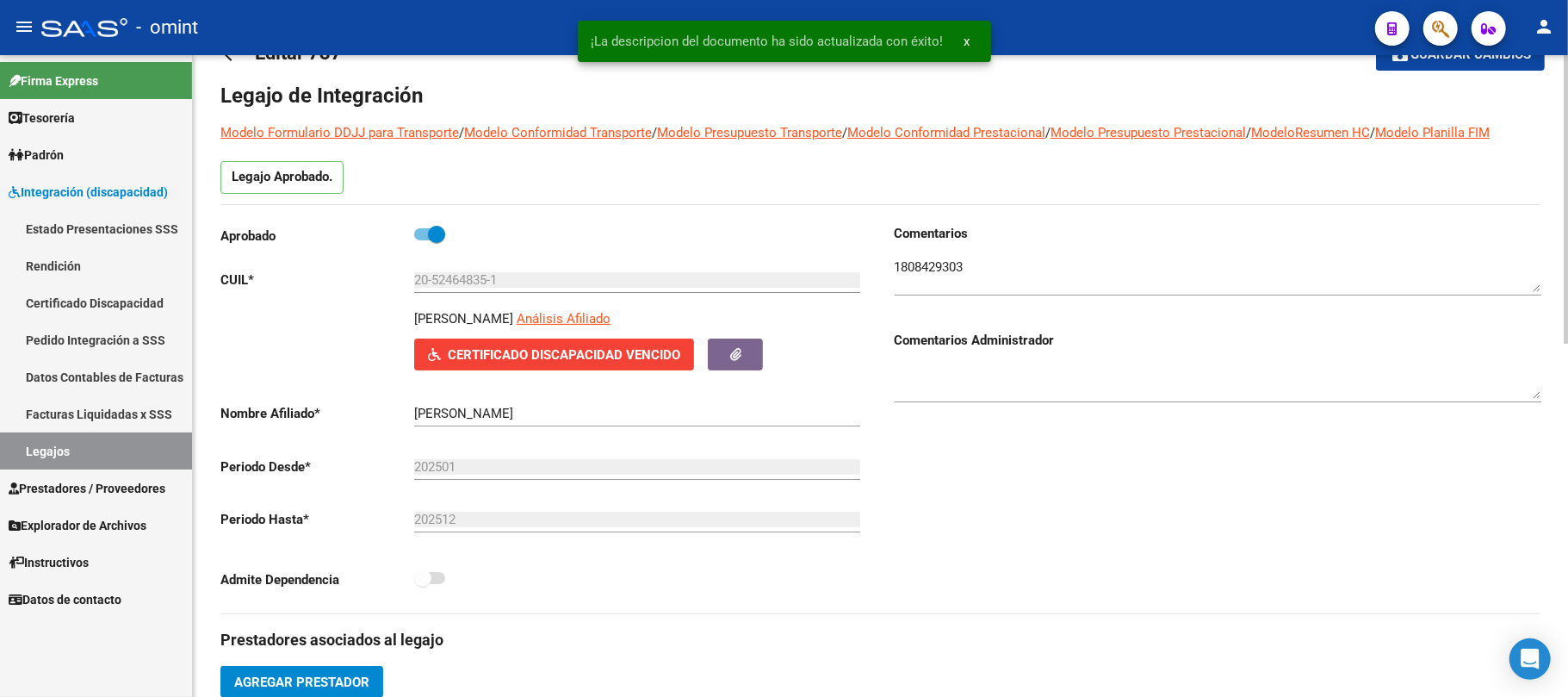
scroll to position [0, 0]
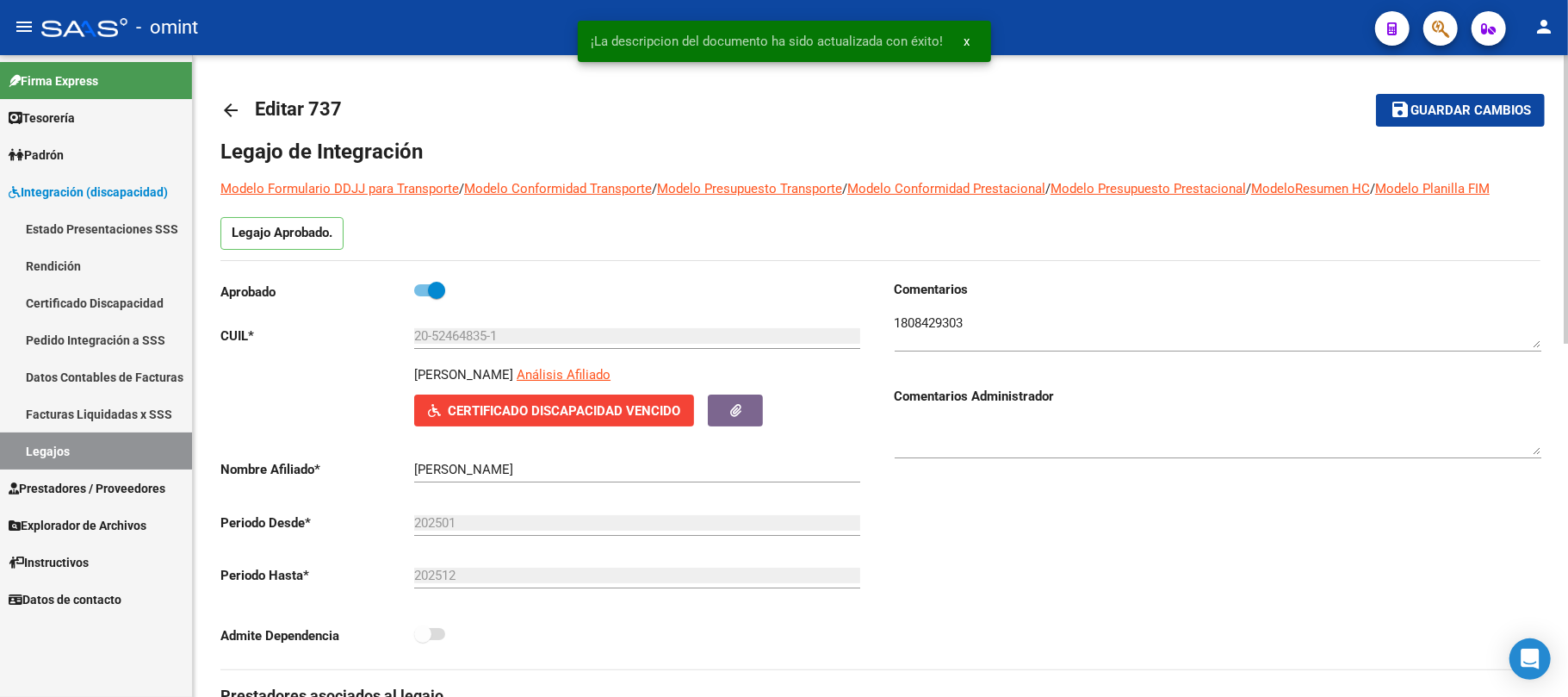
click at [1431, 104] on span "Guardar cambios" at bounding box center [1470, 111] width 120 height 16
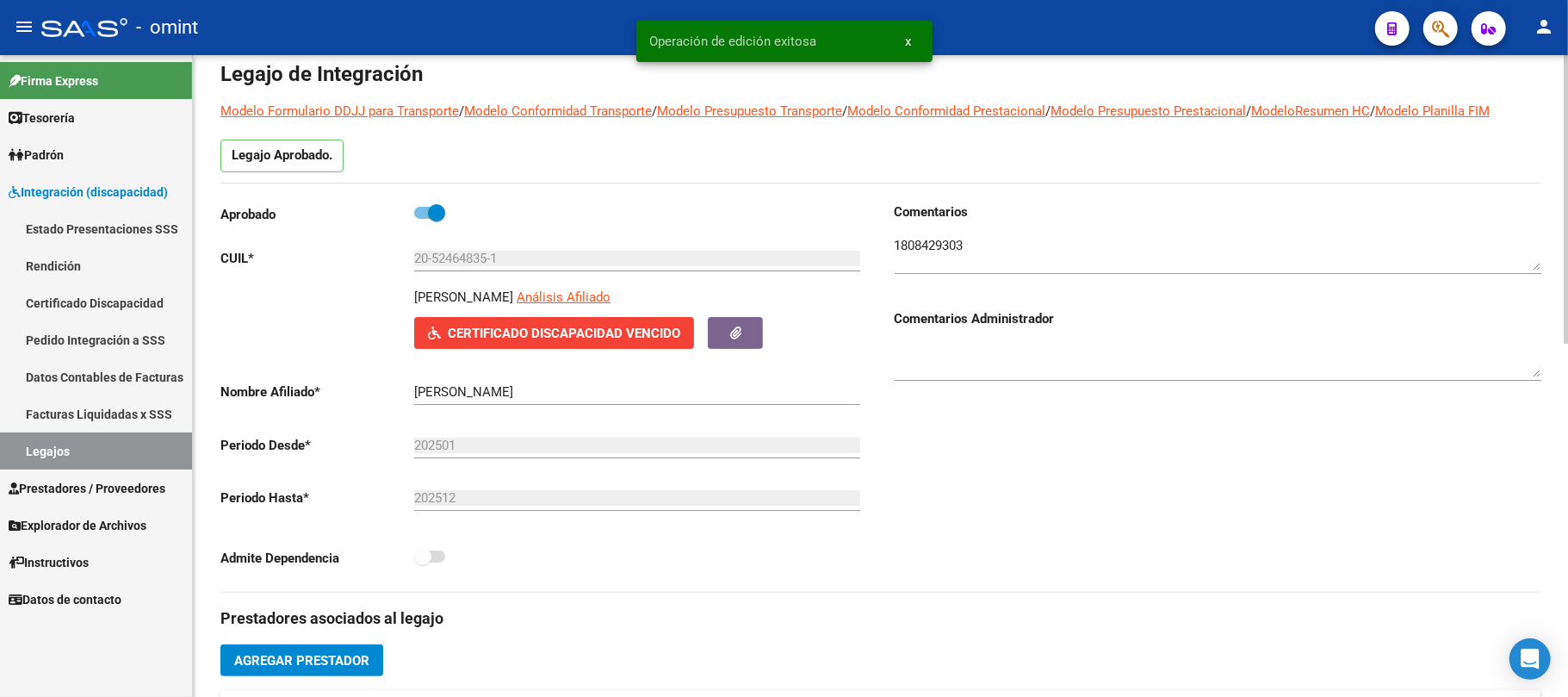
scroll to position [114, 0]
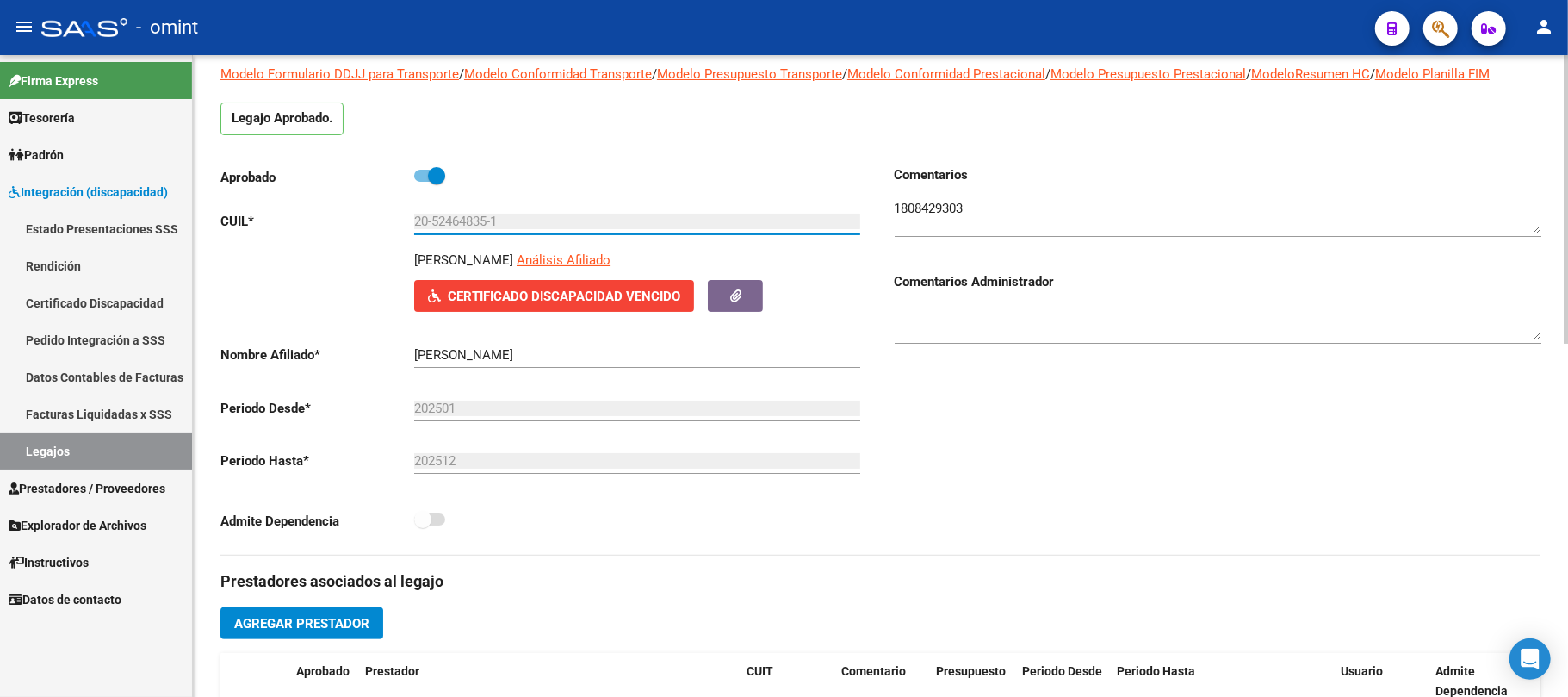
click at [445, 215] on input "20-52464835-1" at bounding box center [637, 222] width 445 height 16
click at [461, 221] on input "20-52464835-1" at bounding box center [637, 222] width 445 height 16
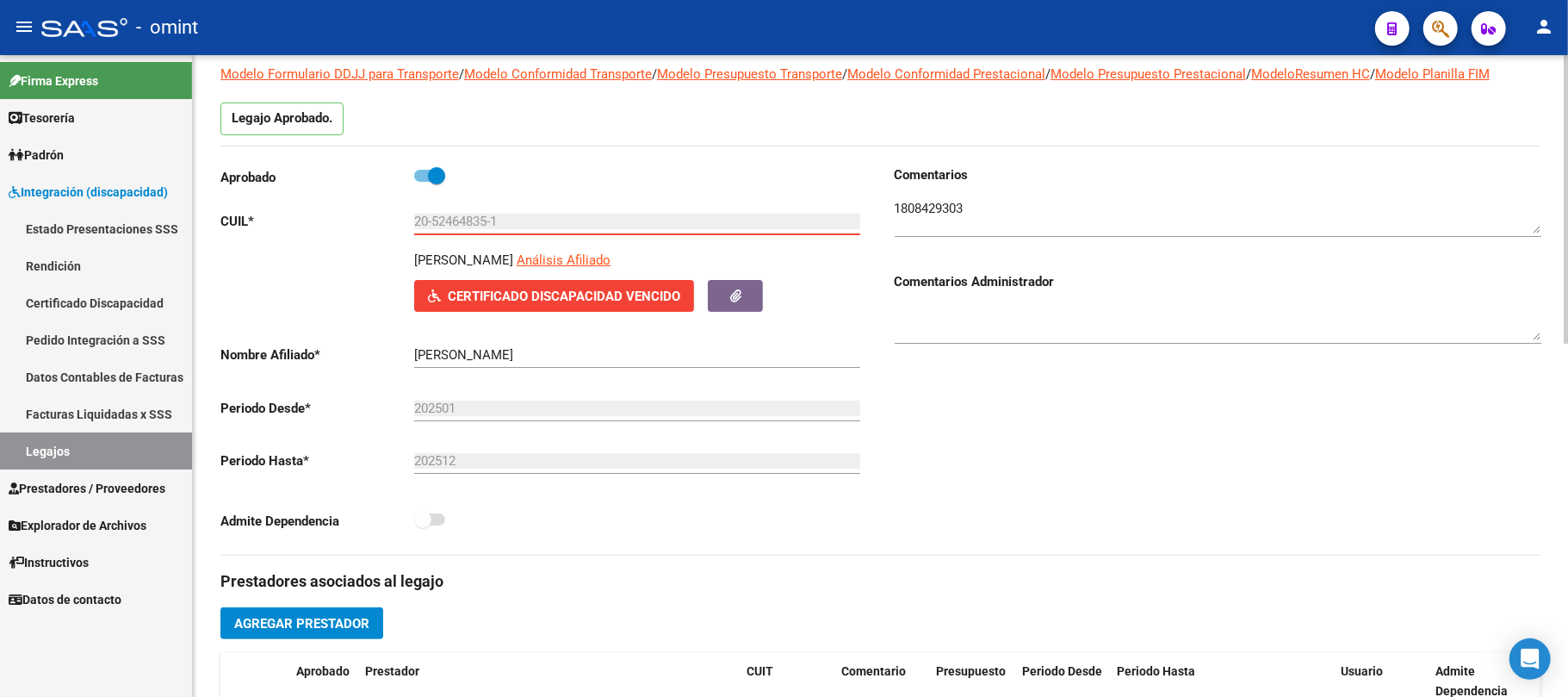
click at [461, 221] on input "20-52464835-1" at bounding box center [637, 222] width 445 height 16
click at [615, 304] on span "Certificado Discapacidad Vencido" at bounding box center [564, 297] width 233 height 16
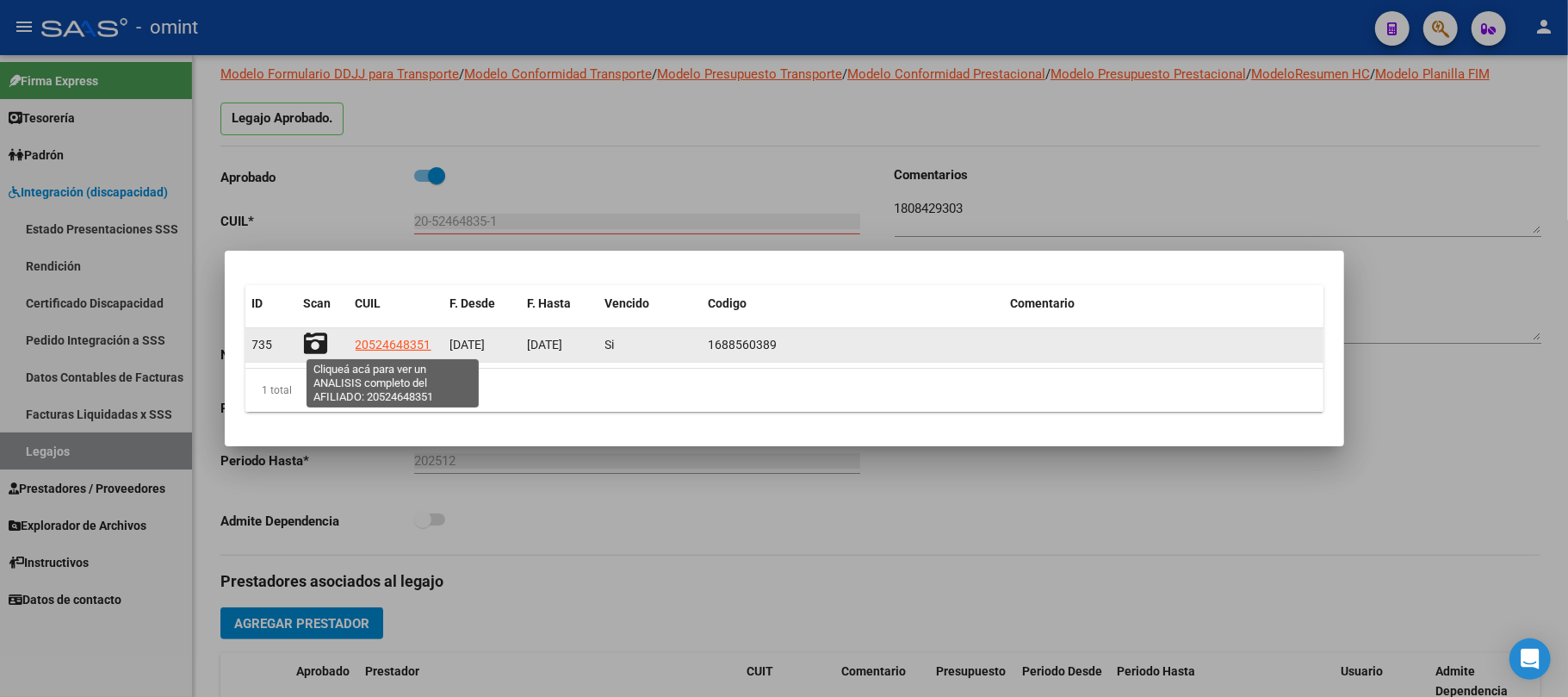
click at [384, 345] on span "20524648351" at bounding box center [393, 344] width 76 height 14
type textarea "20524648351"
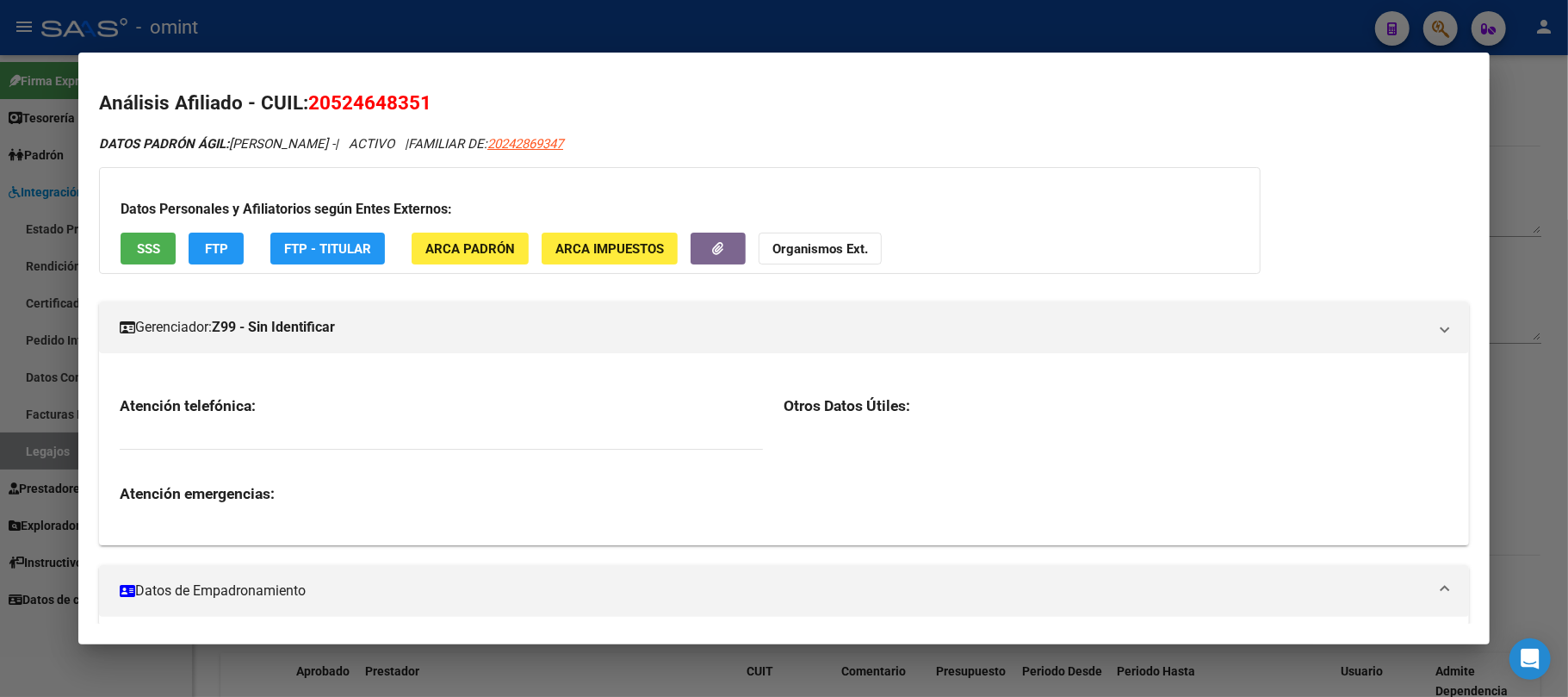
click at [548, 42] on div at bounding box center [784, 348] width 1568 height 697
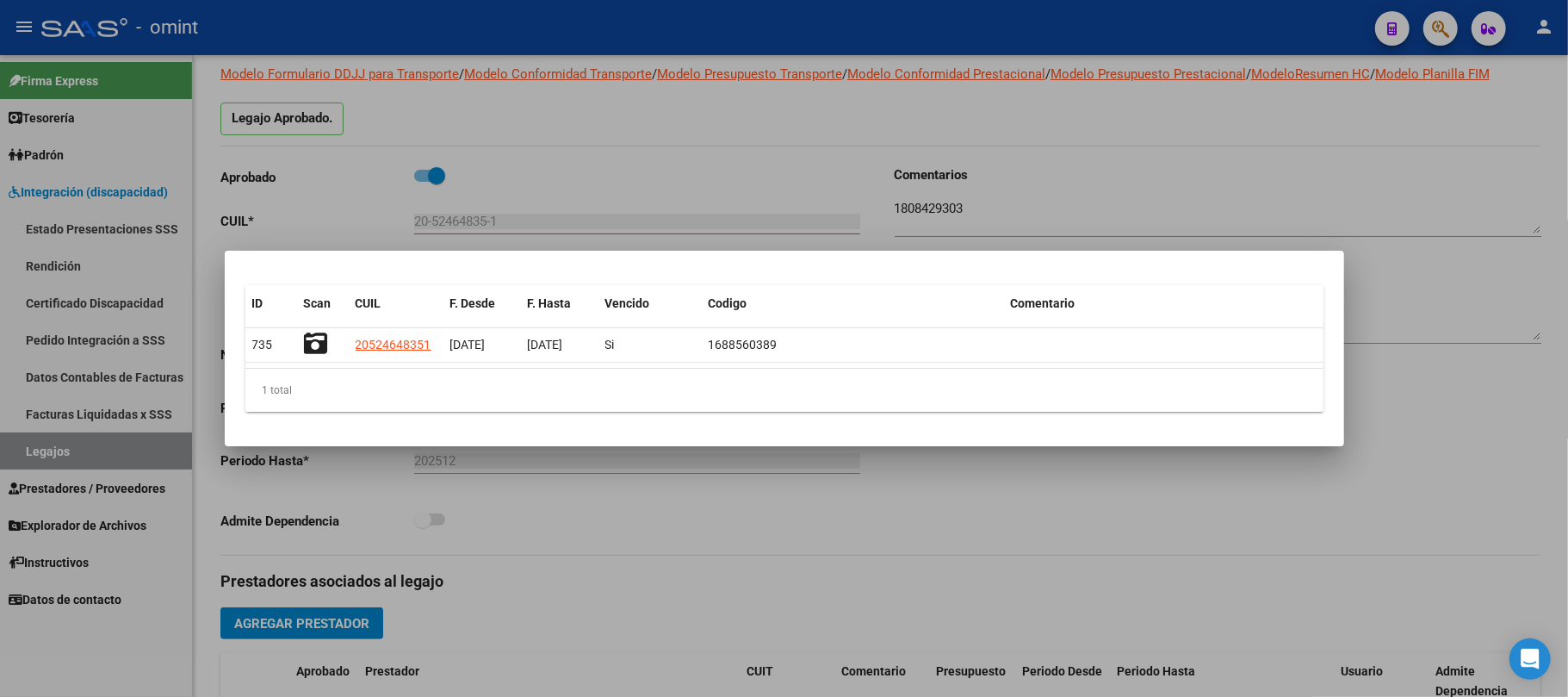
click at [407, 26] on div at bounding box center [784, 348] width 1568 height 697
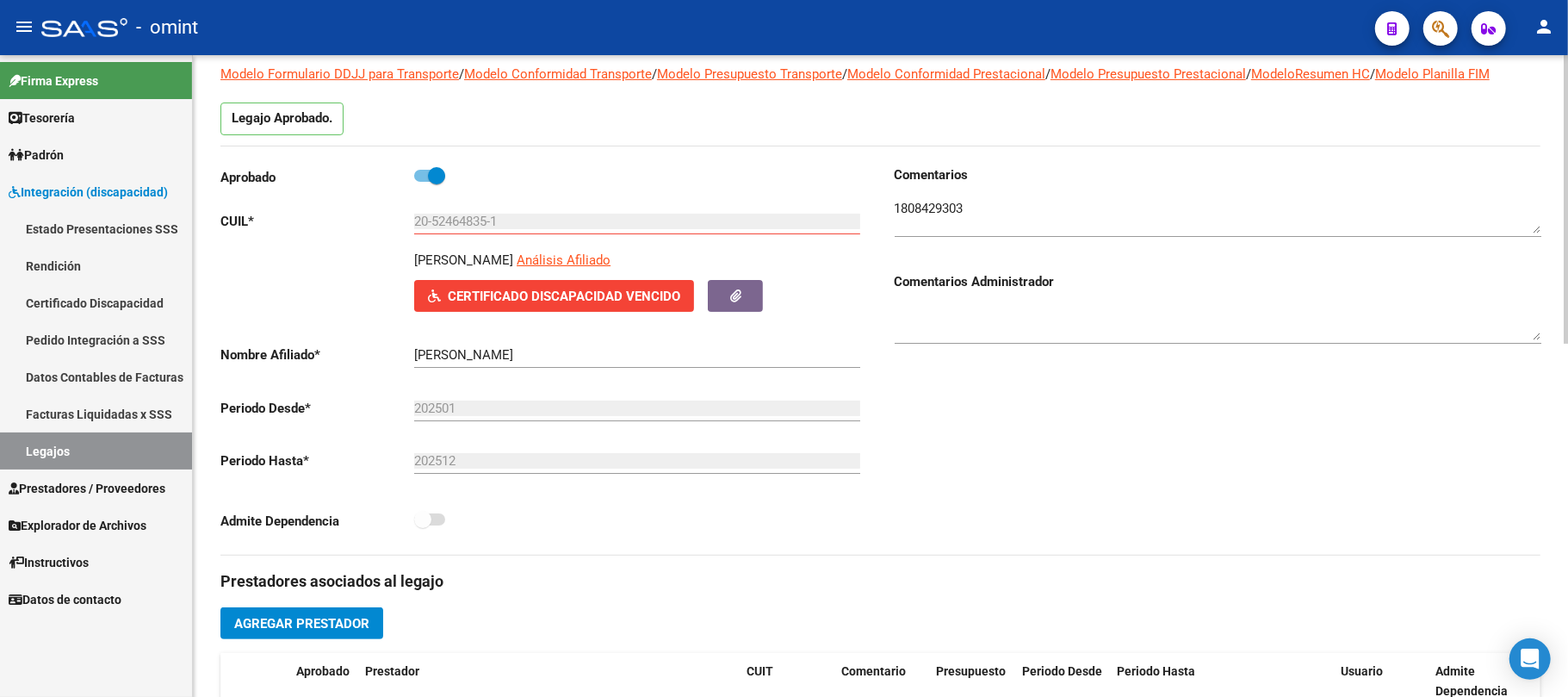
click at [458, 207] on div "20-52464835-1 Ingresar CUIL" at bounding box center [637, 216] width 445 height 37
click at [459, 218] on input "20-52464835-1" at bounding box center [637, 222] width 445 height 16
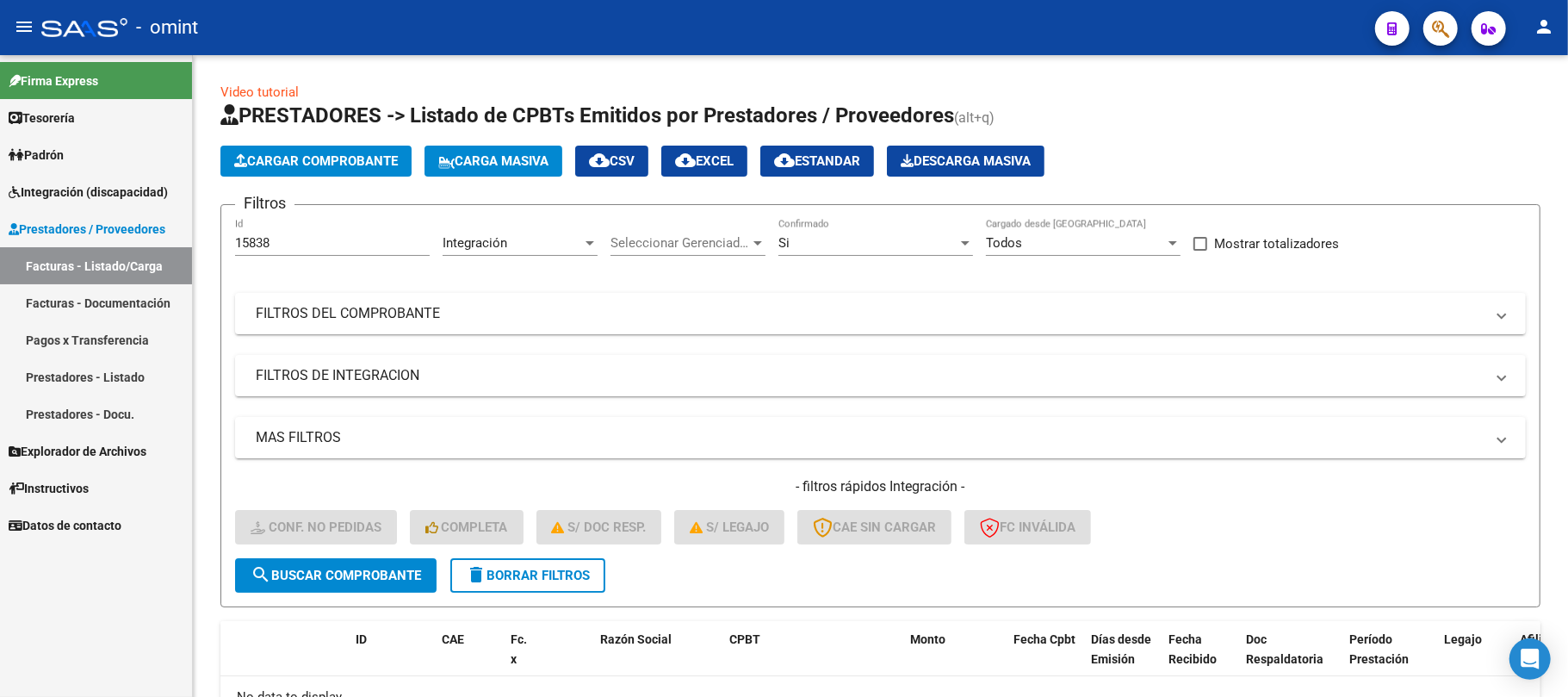
scroll to position [119, 0]
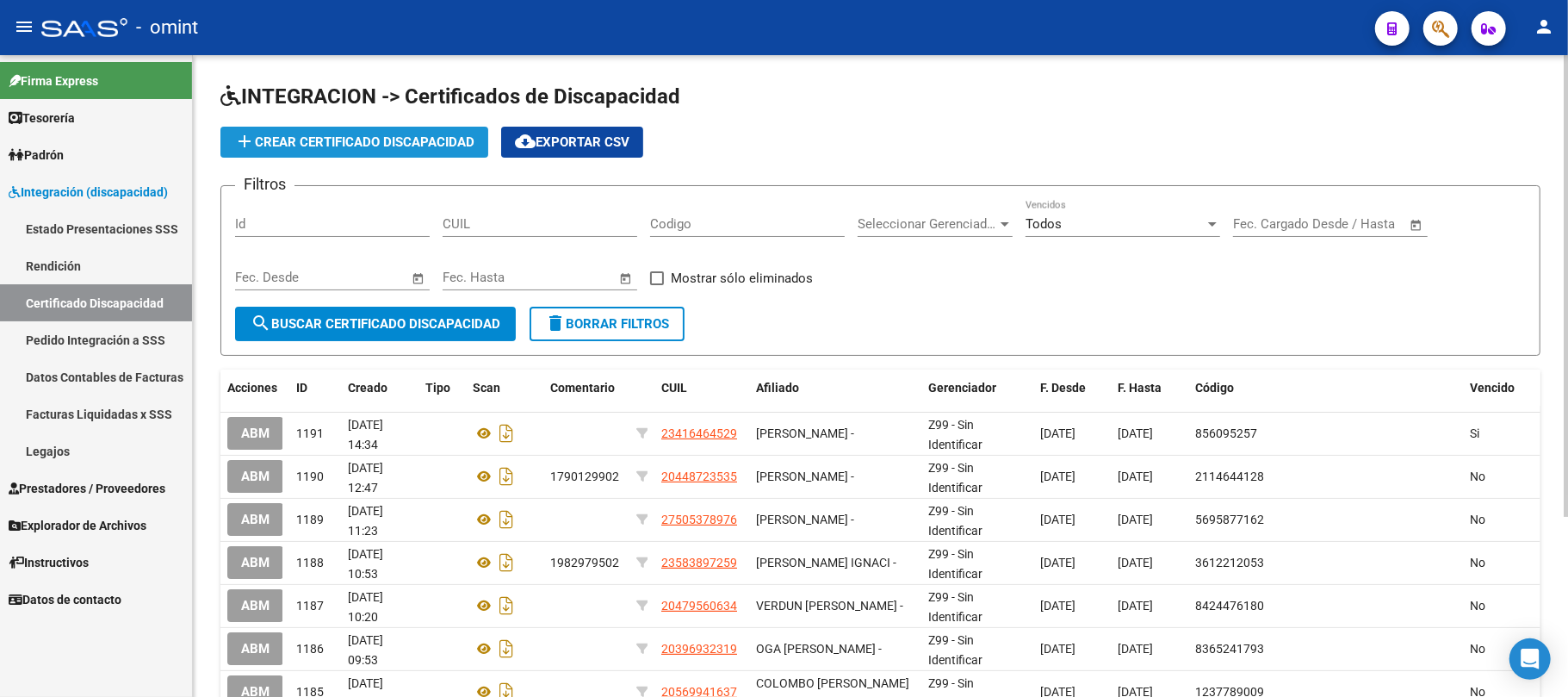
click at [332, 145] on span "add Crear Certificado Discapacidad" at bounding box center [355, 142] width 240 height 16
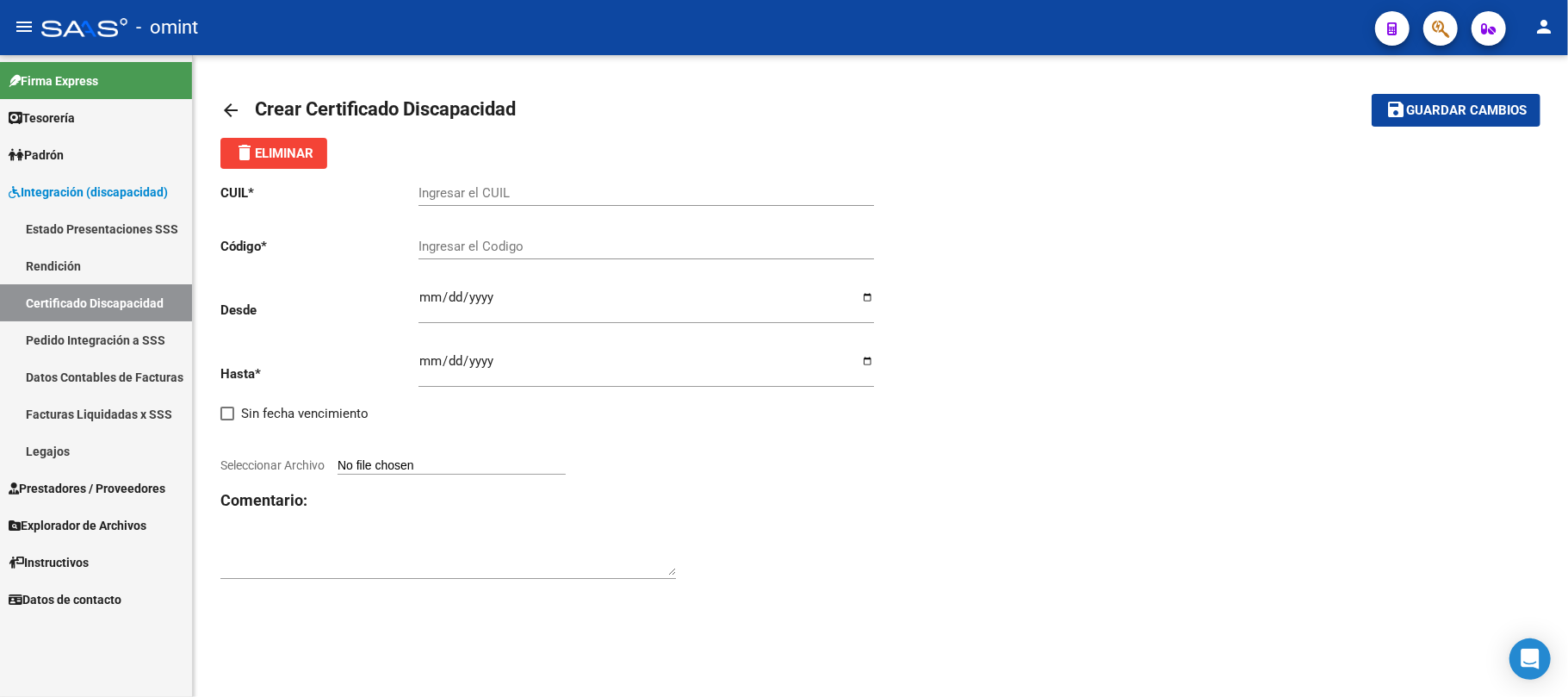
click at [483, 189] on input "Ingresar el CUIL" at bounding box center [647, 193] width 455 height 16
paste input "20-52464835-1"
type input "20-52464835-1"
paste input "6137196756"
type input "6137196756"
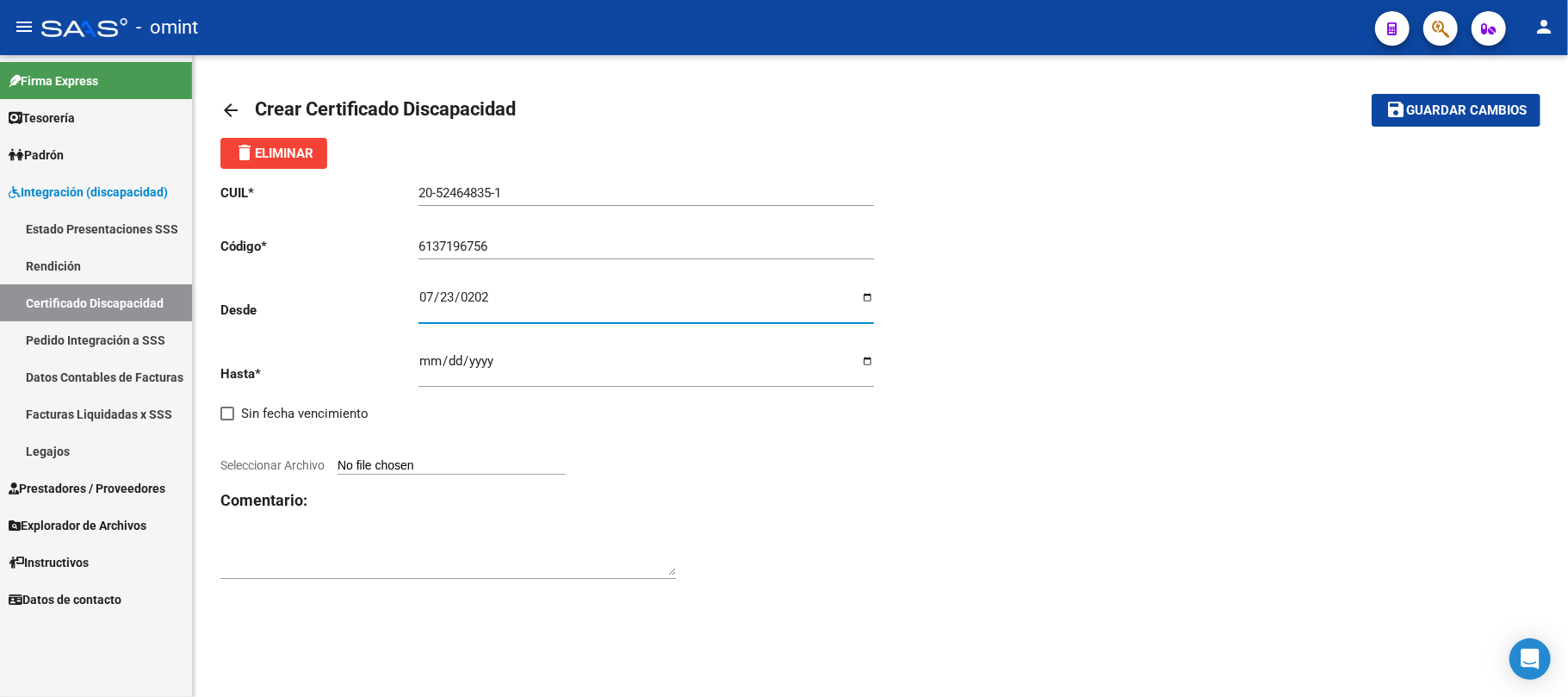
type input "2025-07-23"
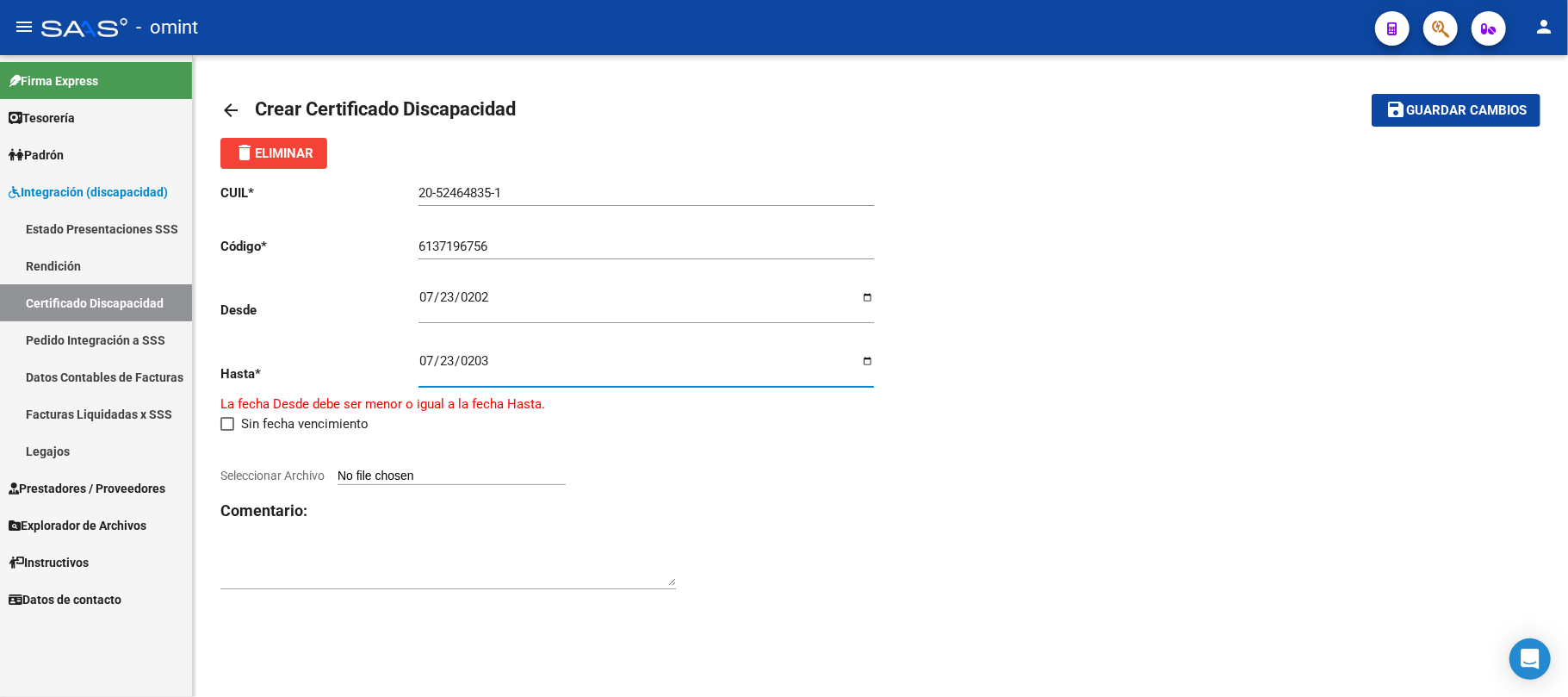
type input "2035-07-23"
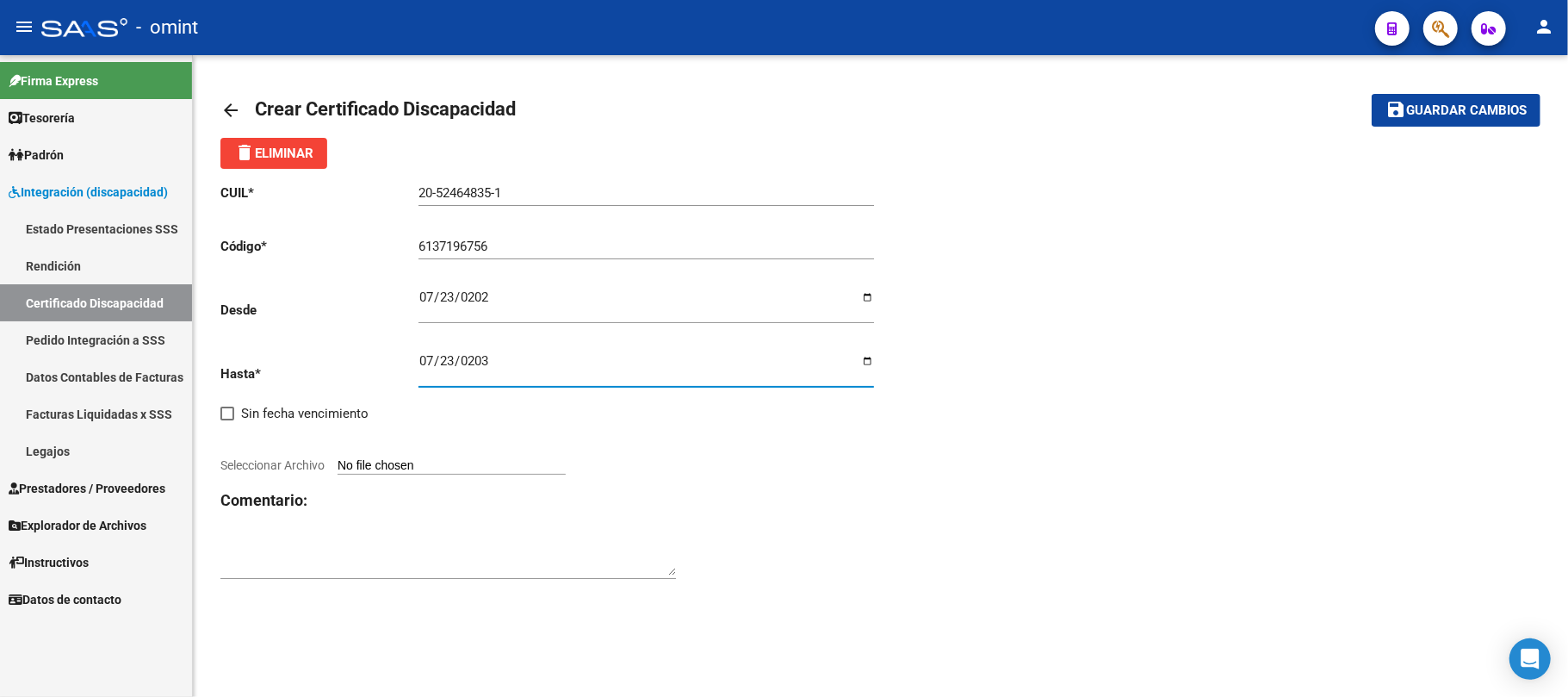
click at [447, 466] on input "Seleccionar Archivo" at bounding box center [450, 466] width 228 height 17
type input "C:\fakepath\CUD MANSILLA NUEVO.pdf"
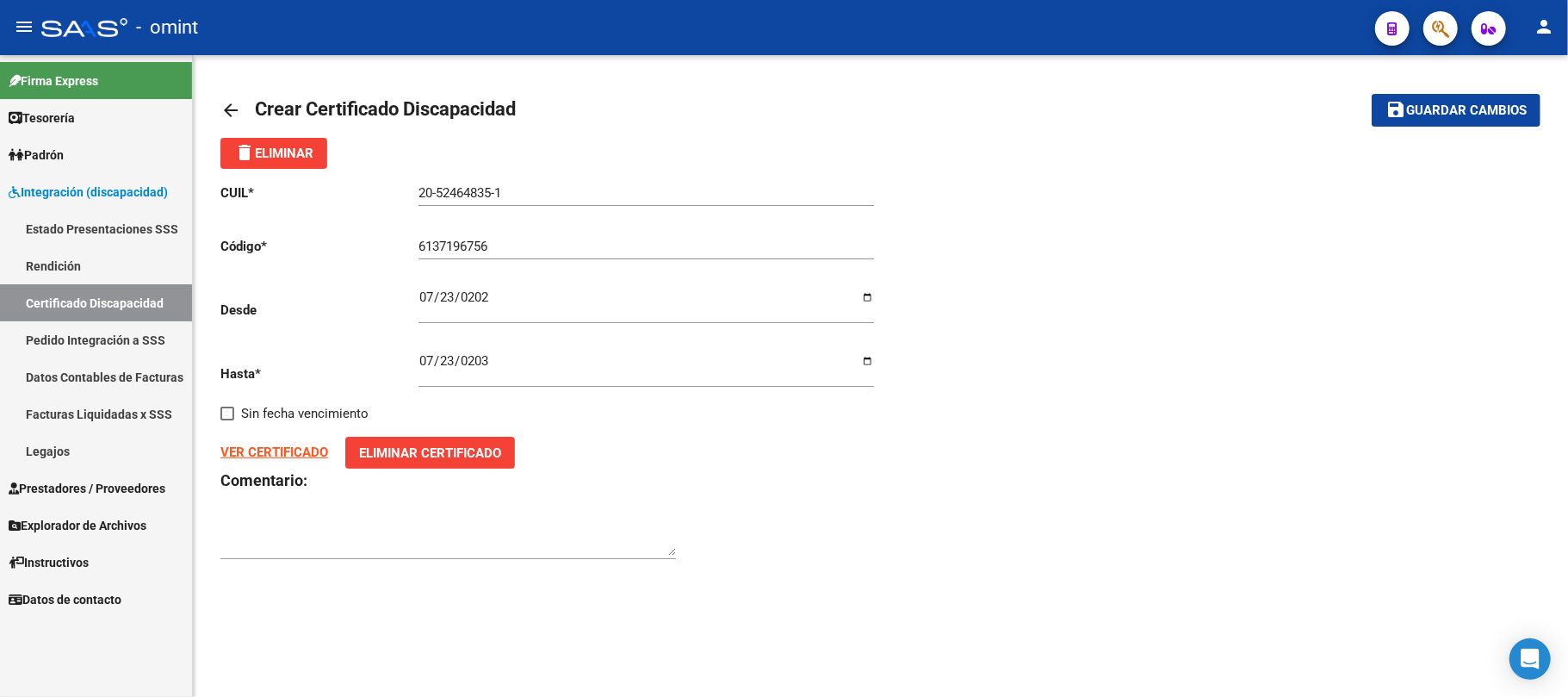
click at [1402, 112] on mat-icon "save" at bounding box center [1395, 108] width 21 height 21
click at [1440, 106] on span "Guardar cambios" at bounding box center [1466, 111] width 120 height 16
click at [1409, 113] on span "Guardar cambios" at bounding box center [1466, 111] width 120 height 16
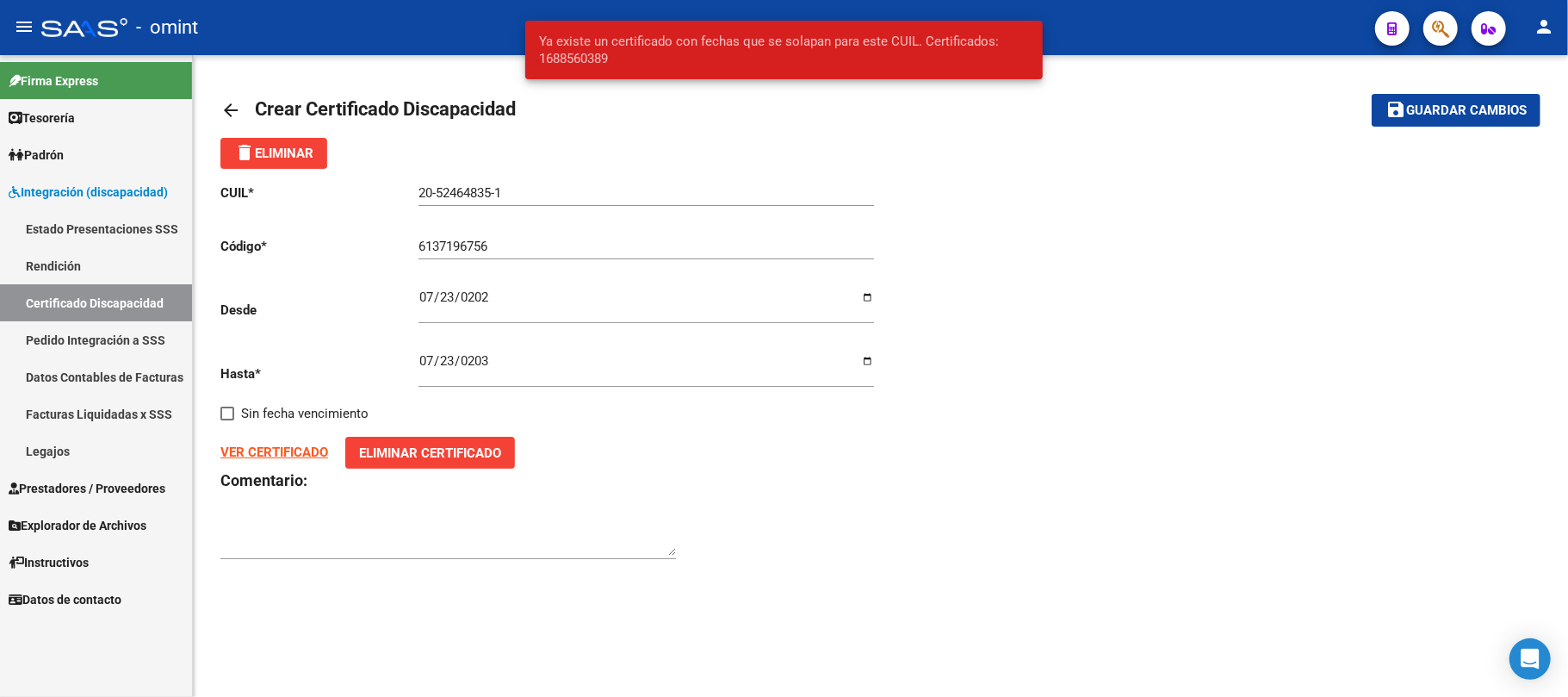
click at [231, 107] on mat-icon "arrow_back" at bounding box center [231, 109] width 21 height 21
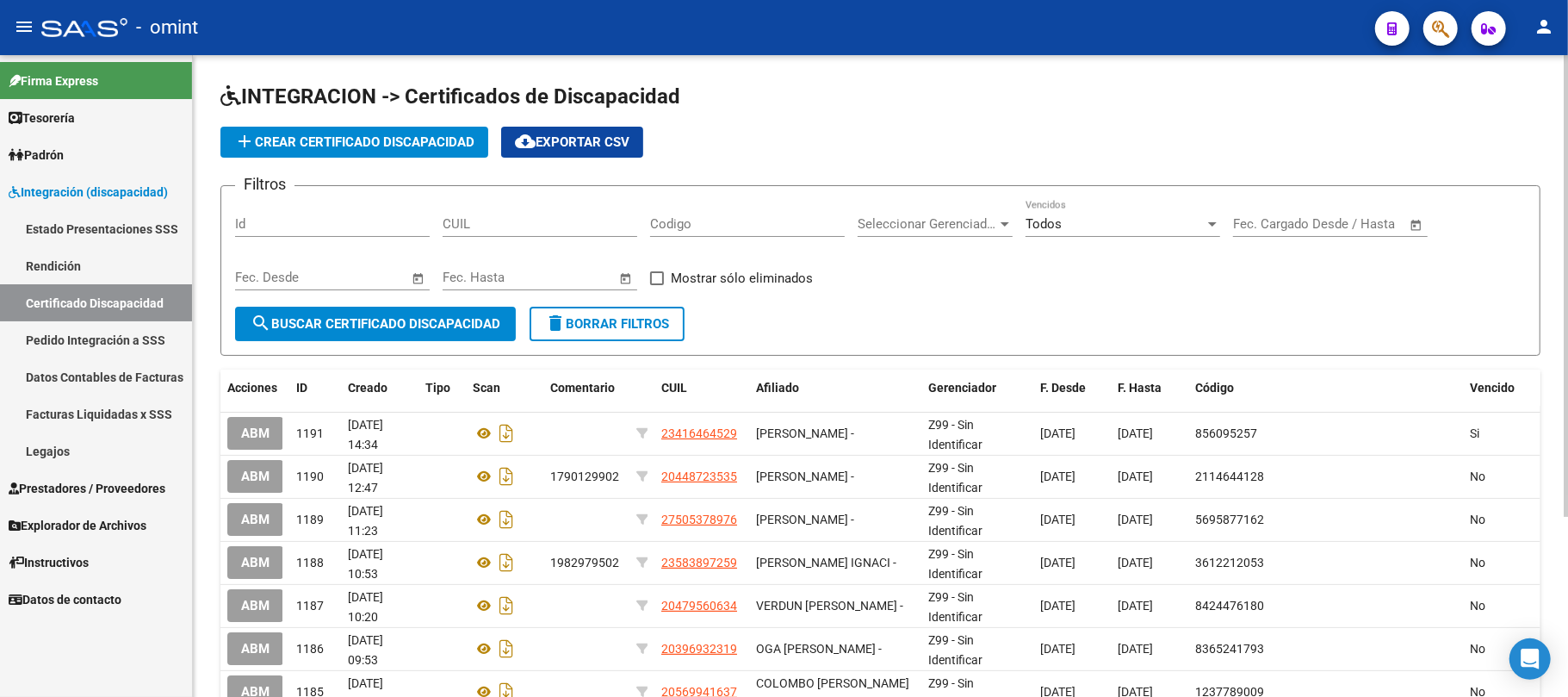
click at [508, 228] on input "CUIL" at bounding box center [539, 224] width 194 height 16
paste input "27-30310740-7"
click at [391, 316] on span "search Buscar Certificado Discapacidad" at bounding box center [375, 324] width 249 height 16
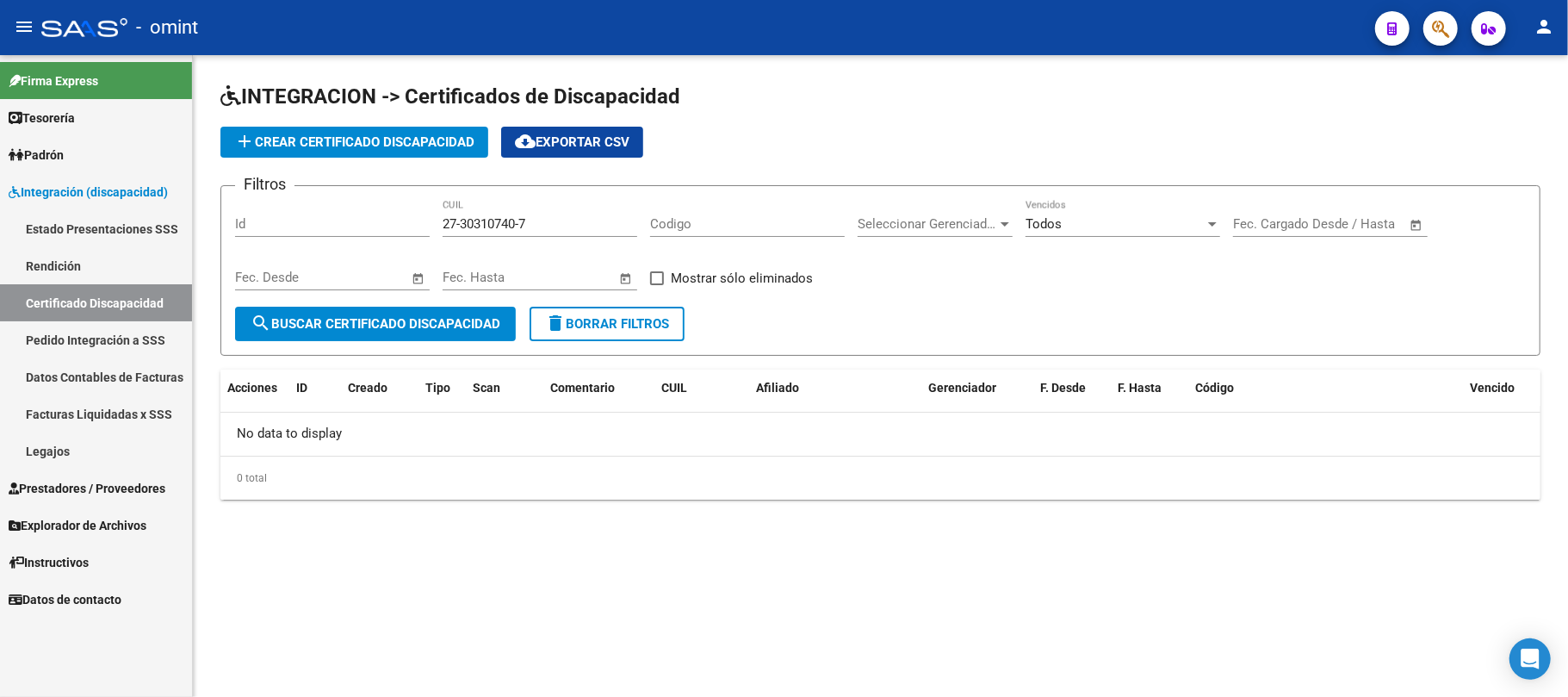
click at [518, 226] on input "27-30310740-7" at bounding box center [539, 224] width 194 height 16
paste input "0-52464835-1"
type input "20-52464835-1"
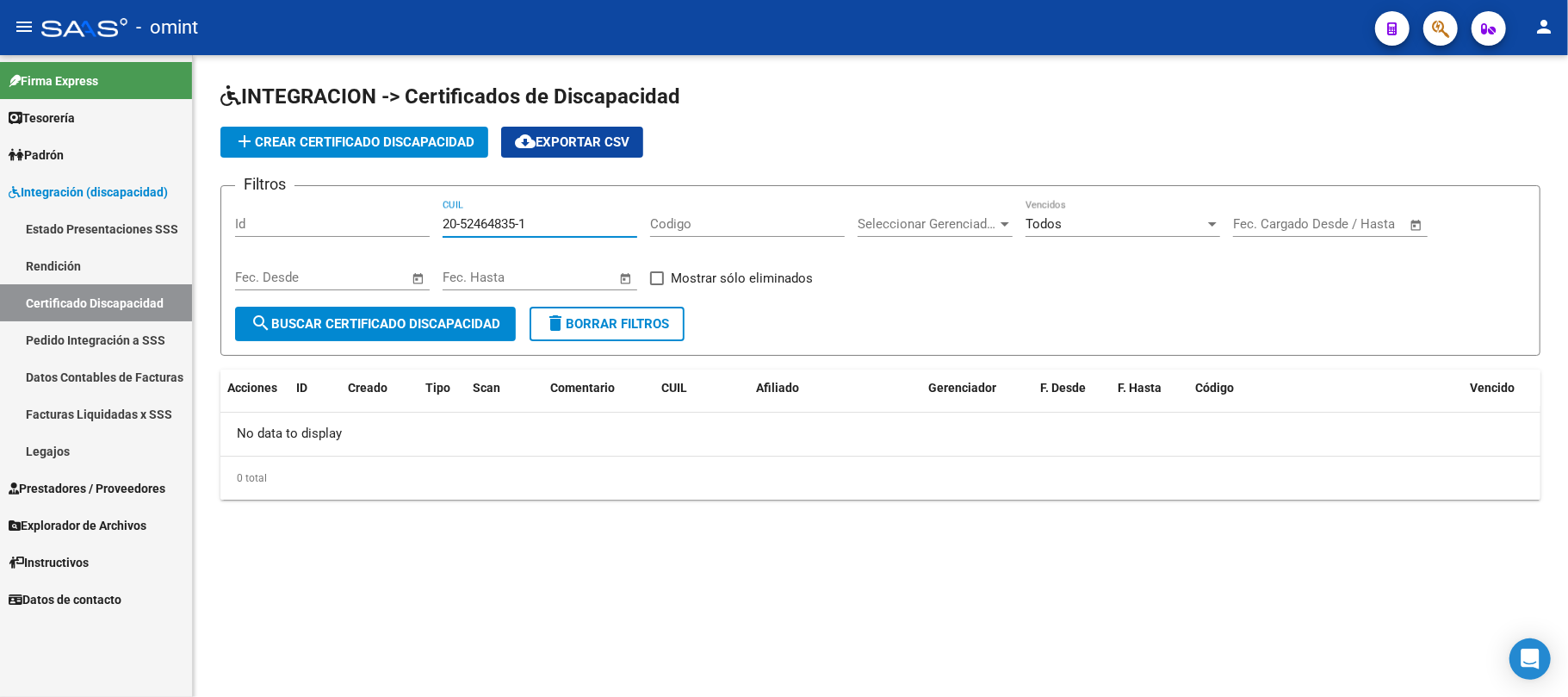
click at [386, 318] on span "search Buscar Certificado Discapacidad" at bounding box center [375, 324] width 249 height 16
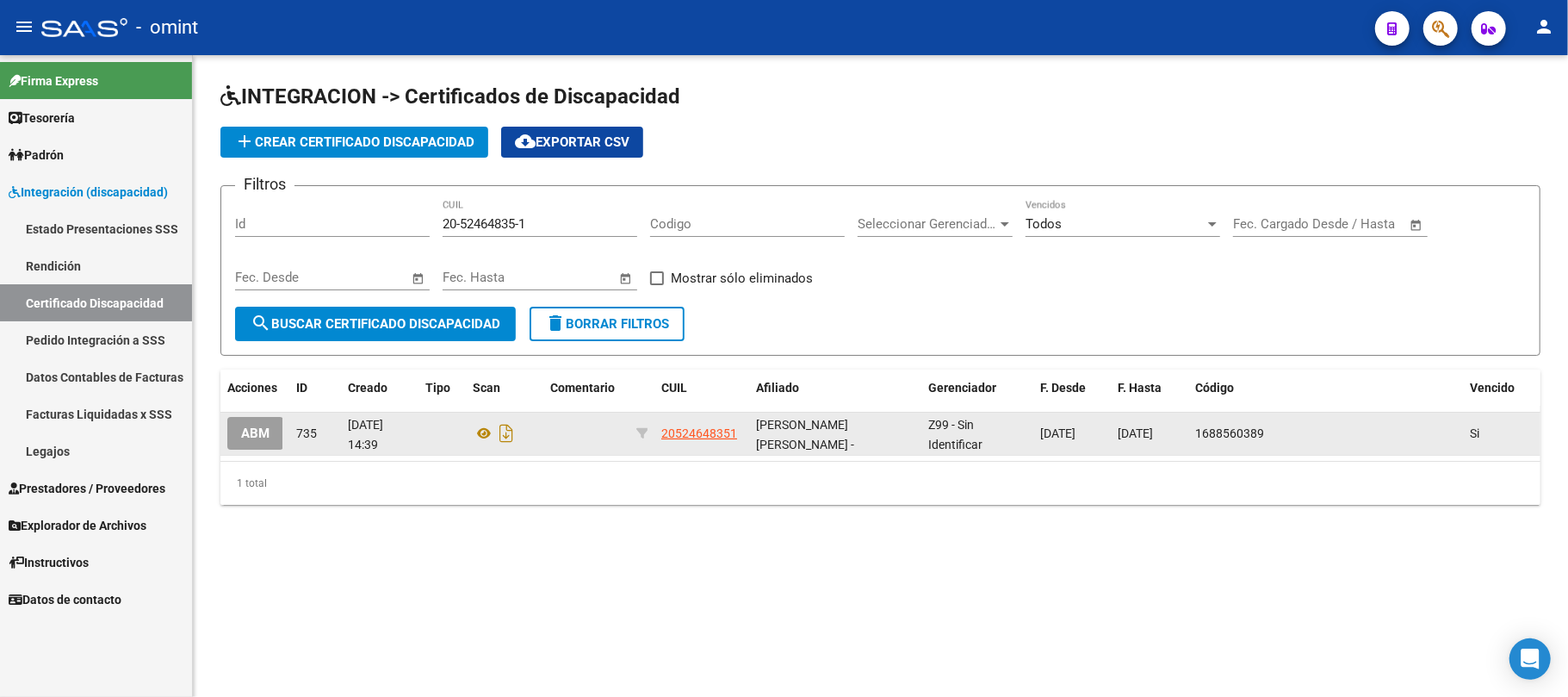
click at [251, 435] on span "ABM" at bounding box center [255, 434] width 29 height 16
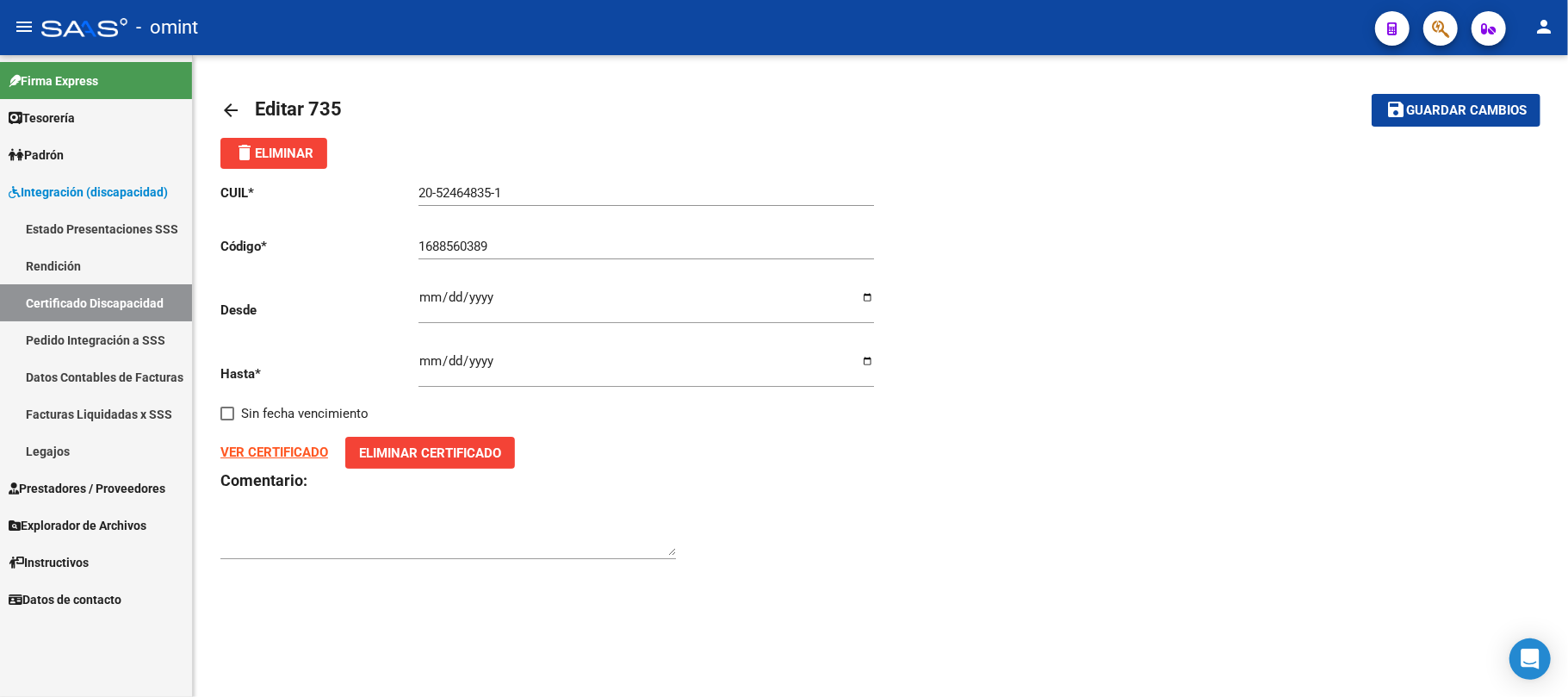
click at [276, 450] on strong "VER CERTIFICADO" at bounding box center [274, 453] width 107 height 16
click at [233, 106] on mat-icon "arrow_back" at bounding box center [231, 109] width 21 height 21
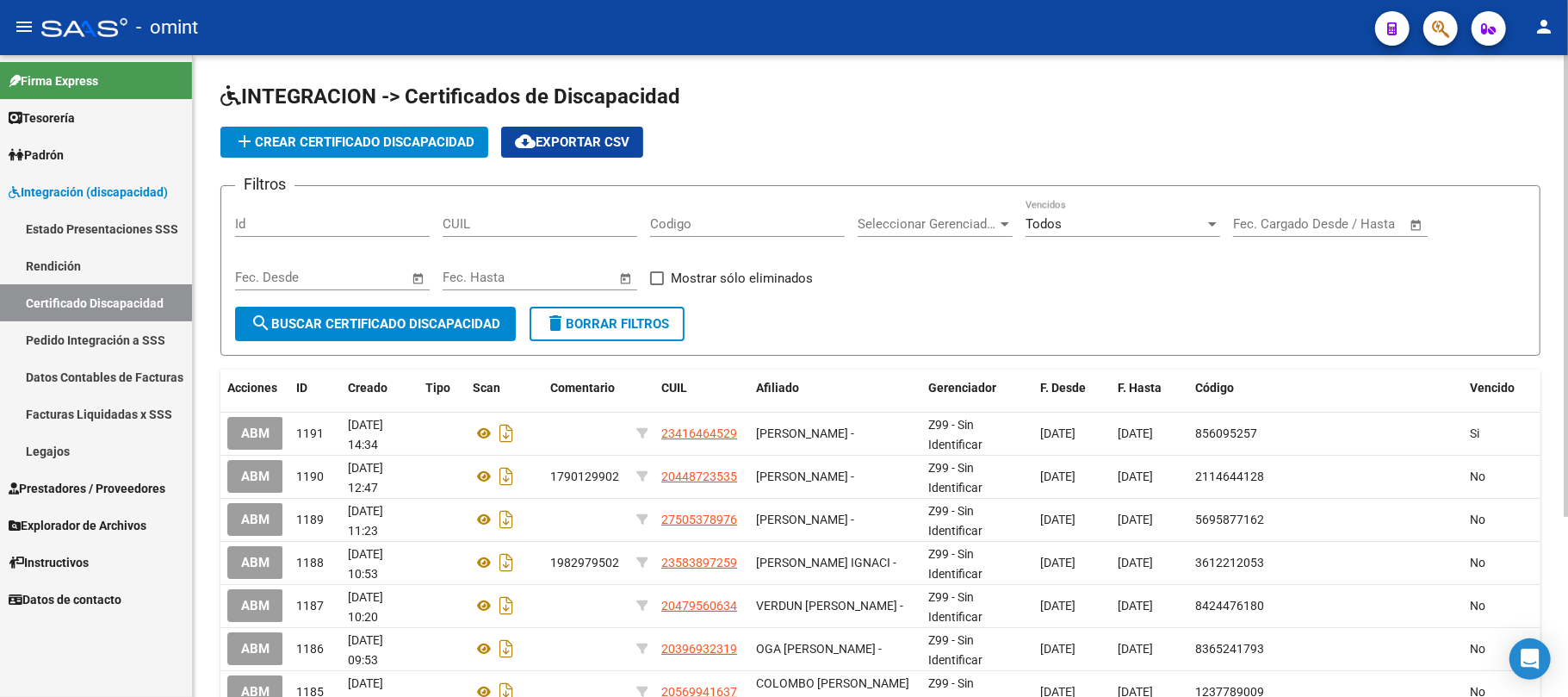
click at [355, 140] on span "add Crear Certificado Discapacidad" at bounding box center [355, 142] width 240 height 16
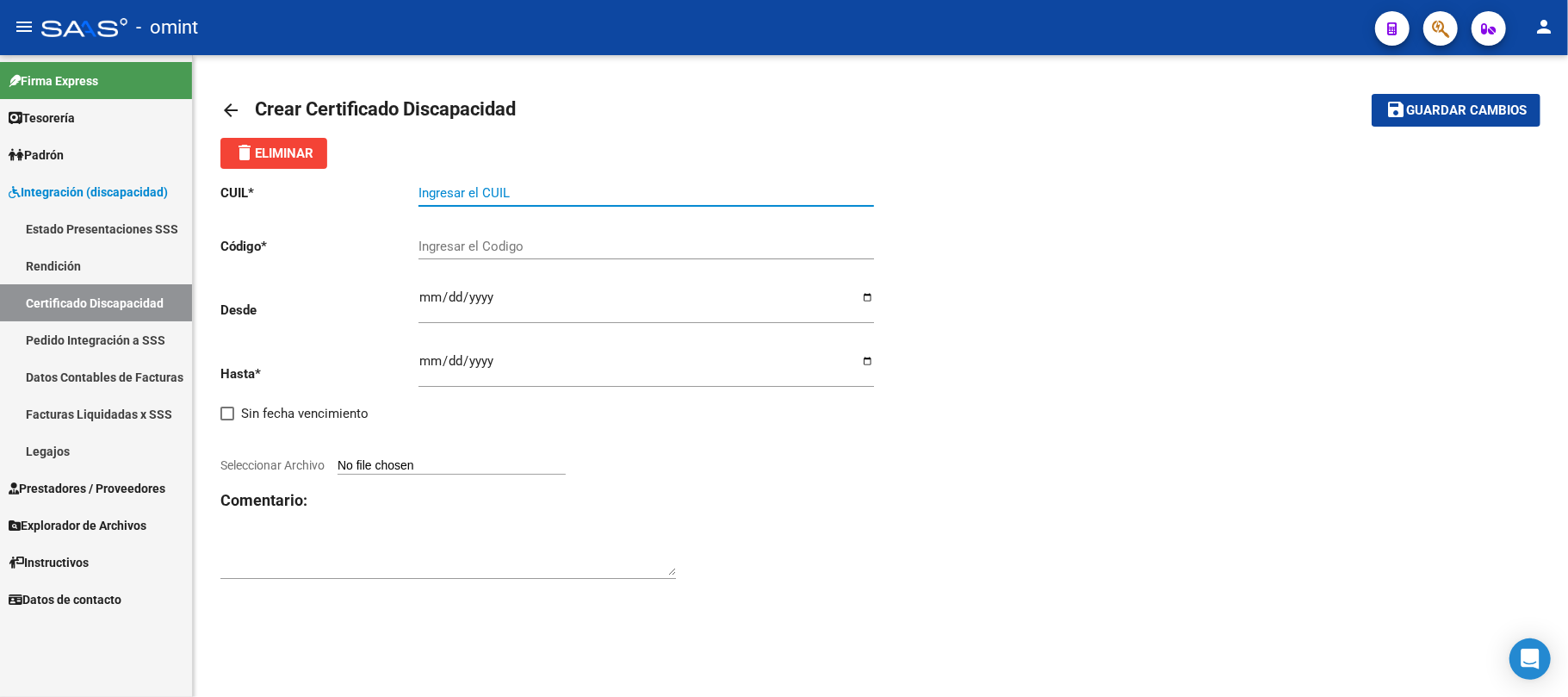
click at [494, 191] on input "Ingresar el CUIL" at bounding box center [647, 193] width 455 height 16
paste input "20-52464835-1"
type input "20-52464835-1"
paste input "6137196756"
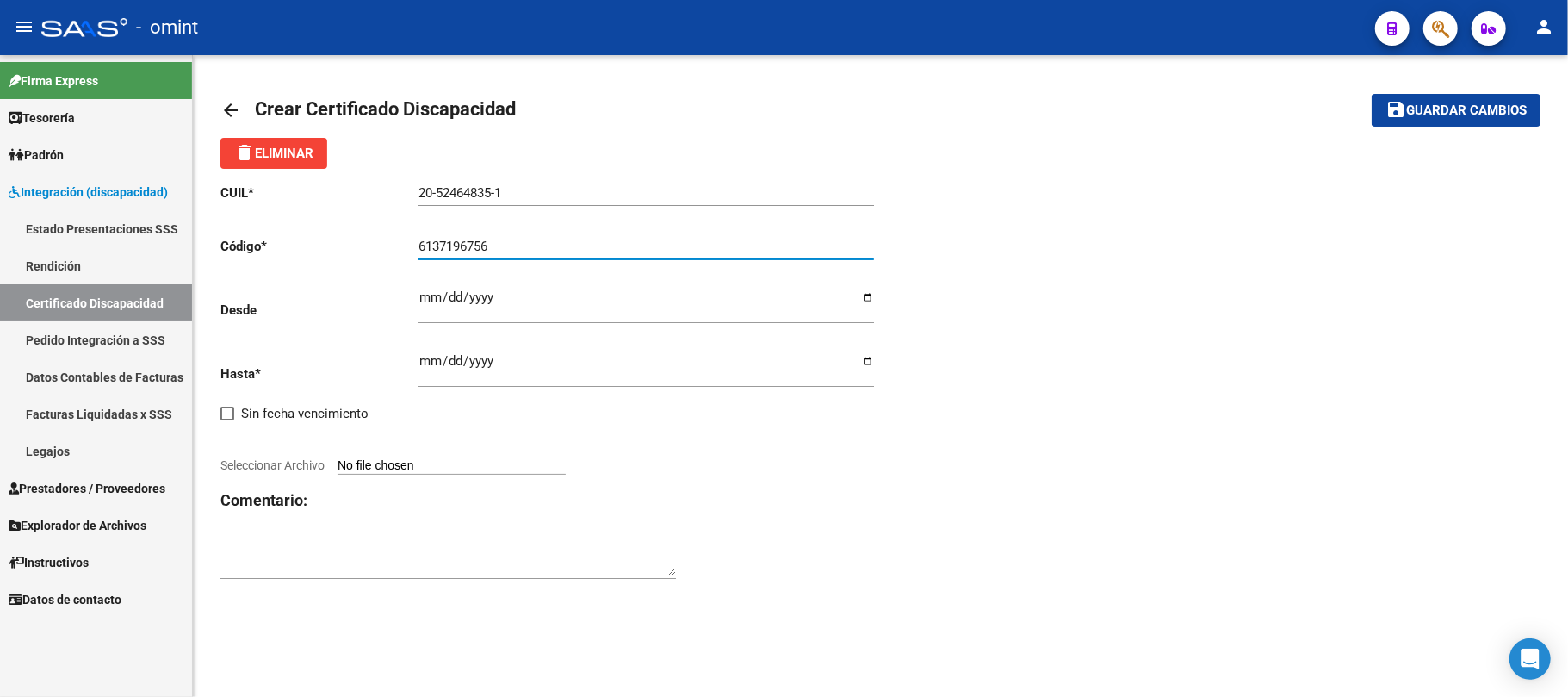
type input "6137196756"
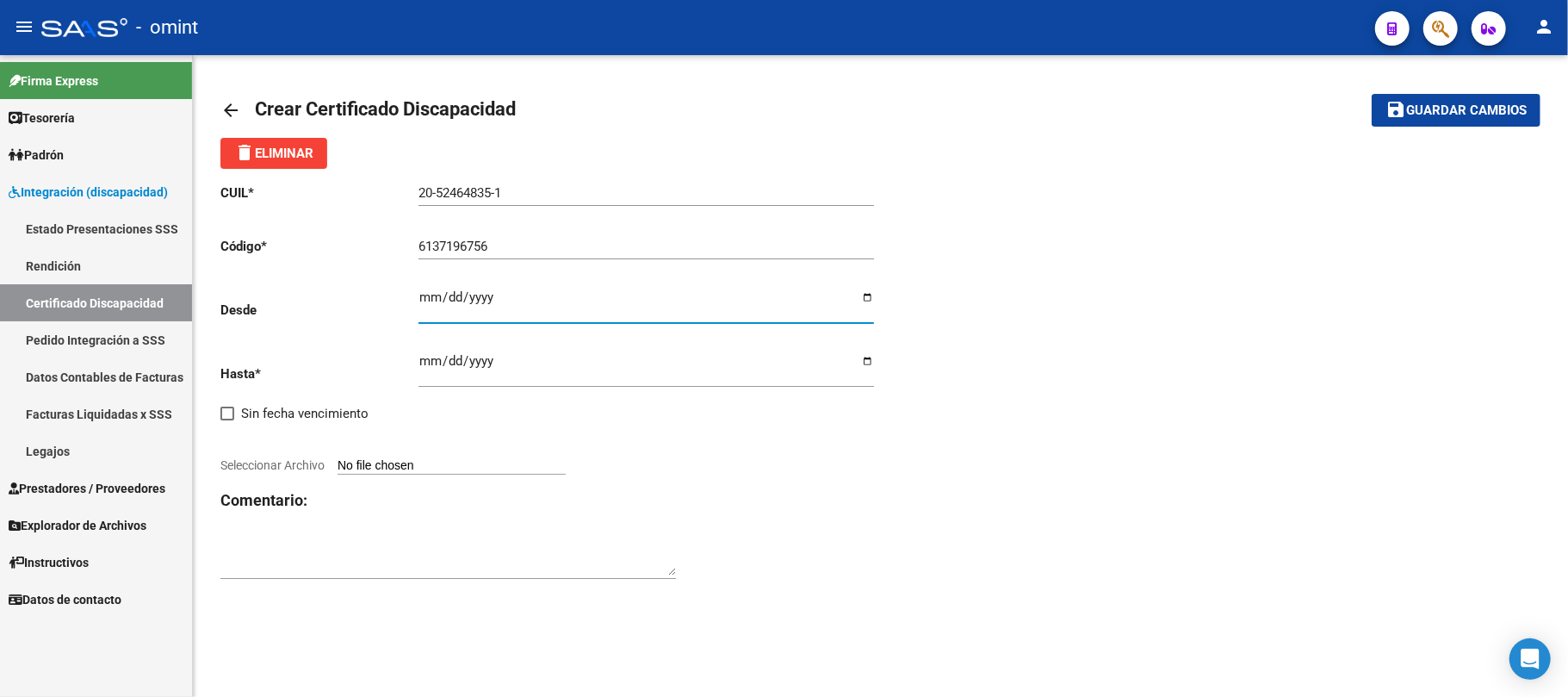
click at [228, 107] on mat-icon "arrow_back" at bounding box center [231, 109] width 21 height 21
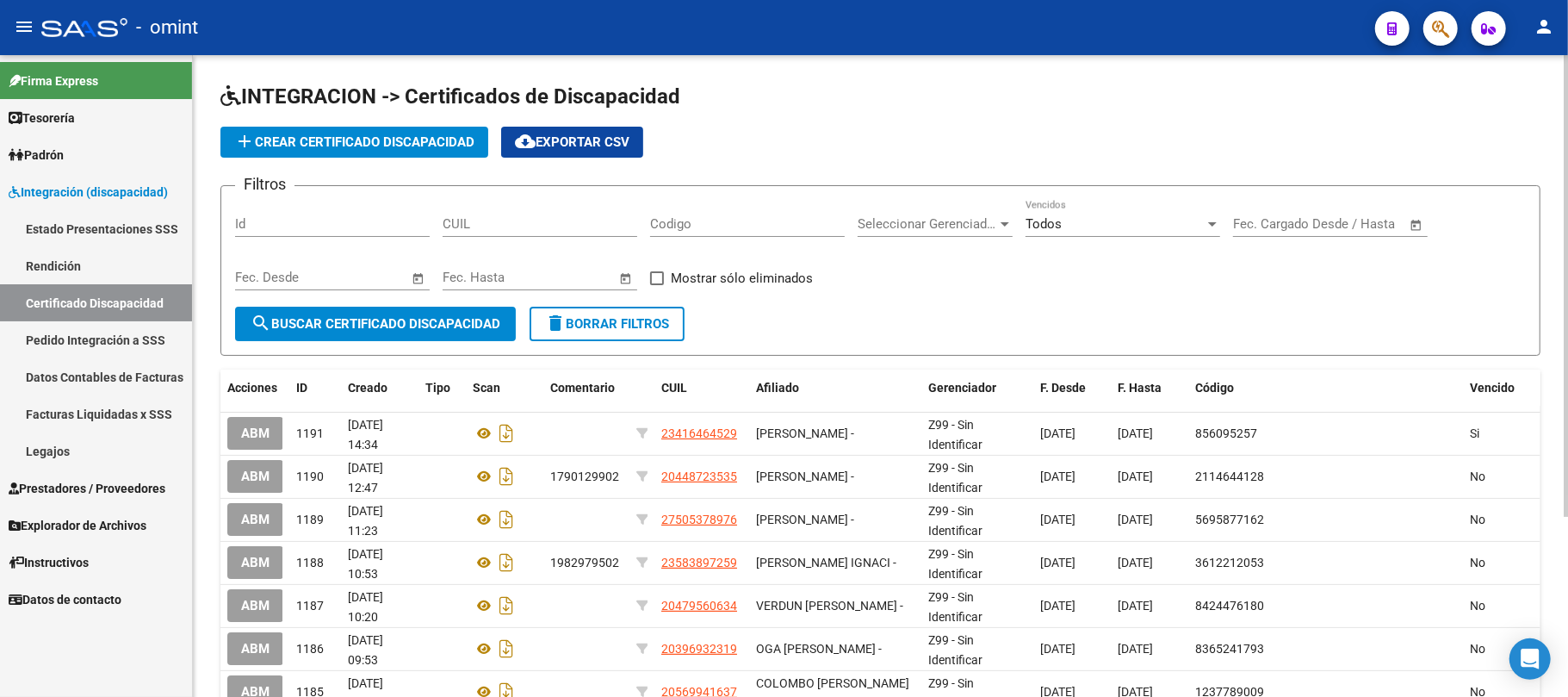
click at [501, 221] on input "CUIL" at bounding box center [539, 224] width 194 height 16
paste input "20-52464835-1"
type input "20-52464835-1"
click at [364, 331] on button "search Buscar Certificado Discapacidad" at bounding box center [375, 323] width 281 height 35
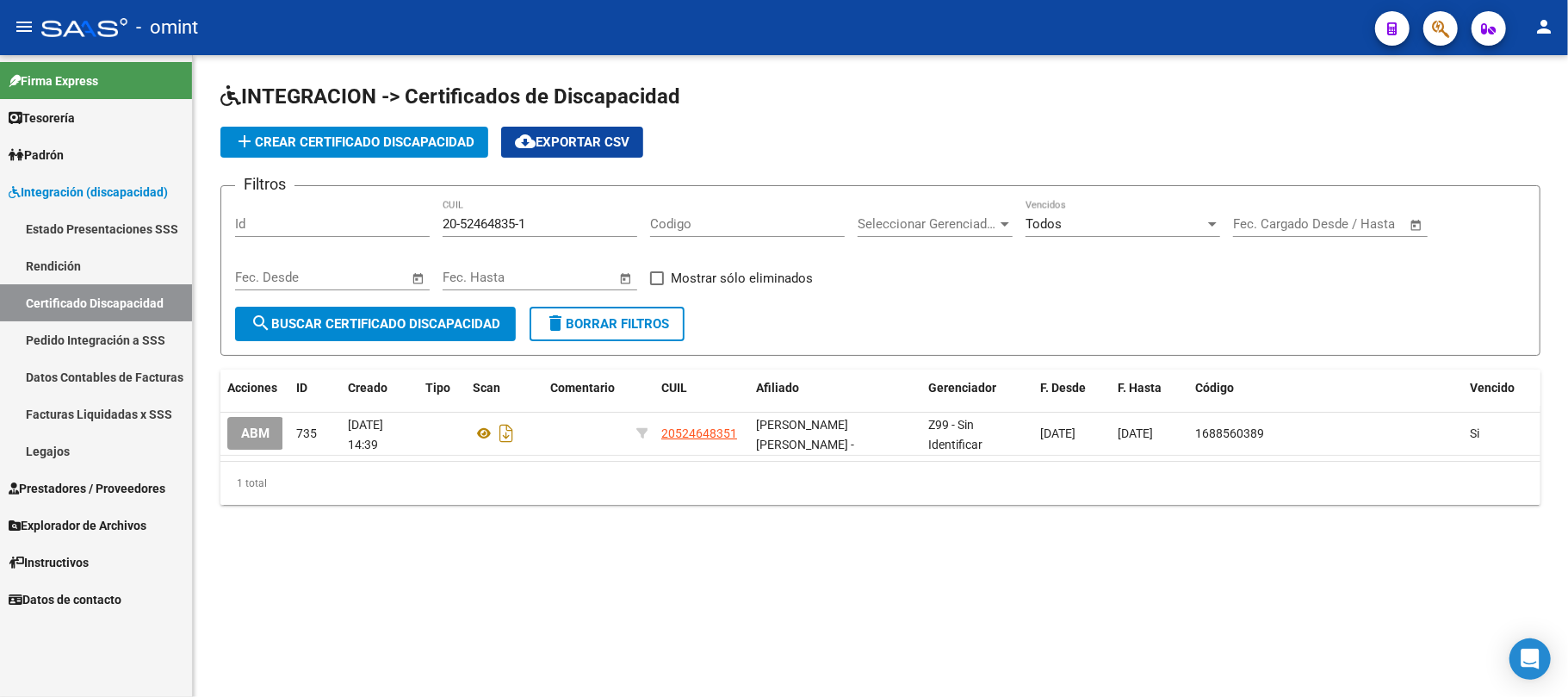
click at [263, 441] on button "ABM" at bounding box center [255, 433] width 56 height 32
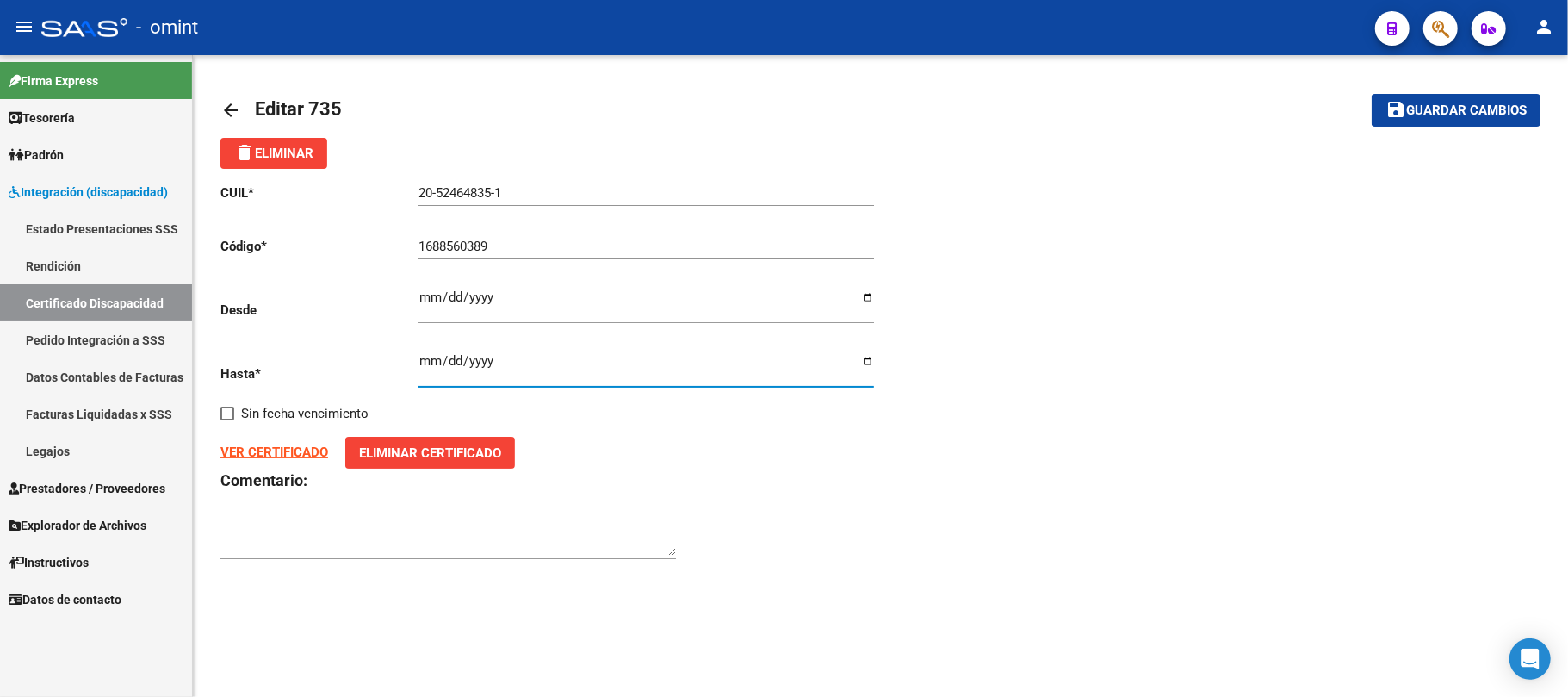
drag, startPoint x: 497, startPoint y: 363, endPoint x: 397, endPoint y: 360, distance: 100.0
click at [397, 360] on div "CUIL * 20-52464835-1 Ingresar el CUIL Código * 1688560389 Ingresar el Codigo De…" at bounding box center [551, 372] width 660 height 406
type input "2025-08-22"
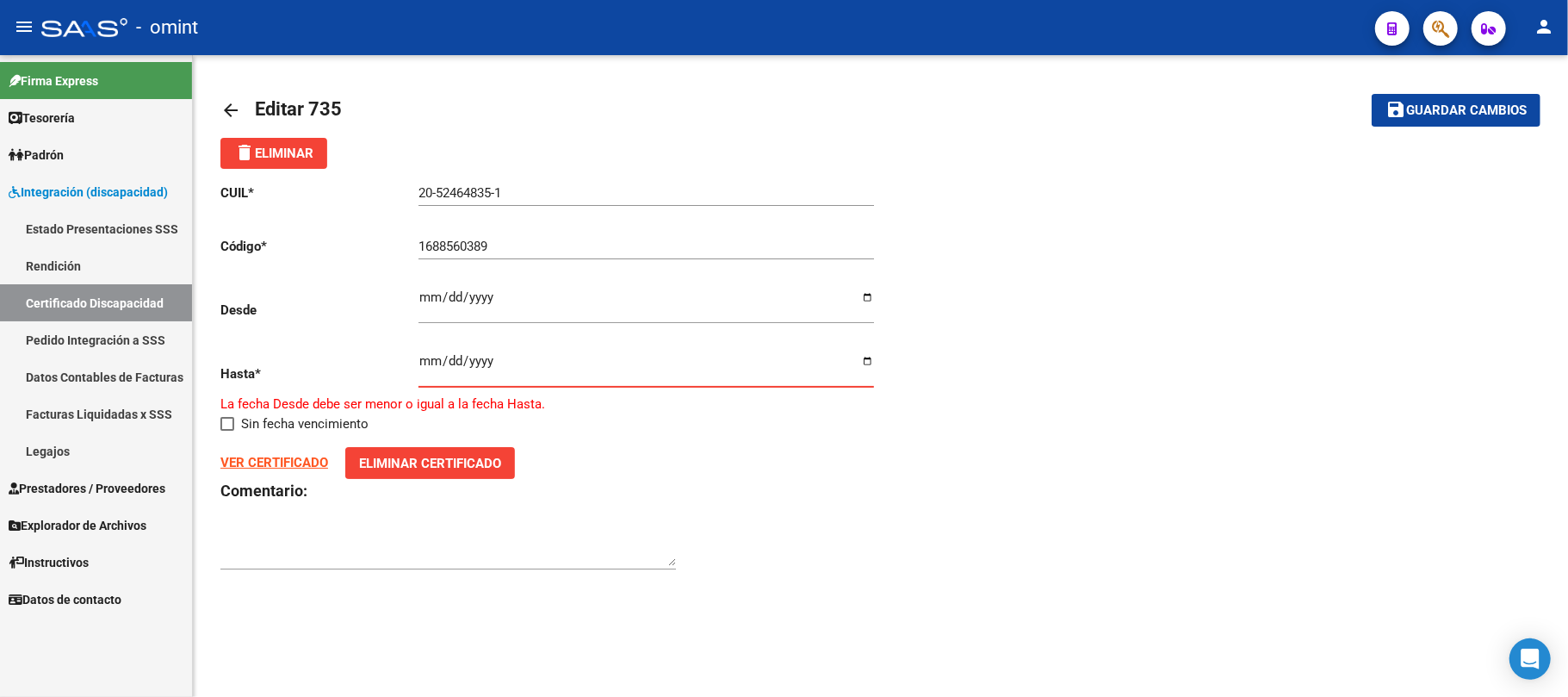
type input "2025-07-22"
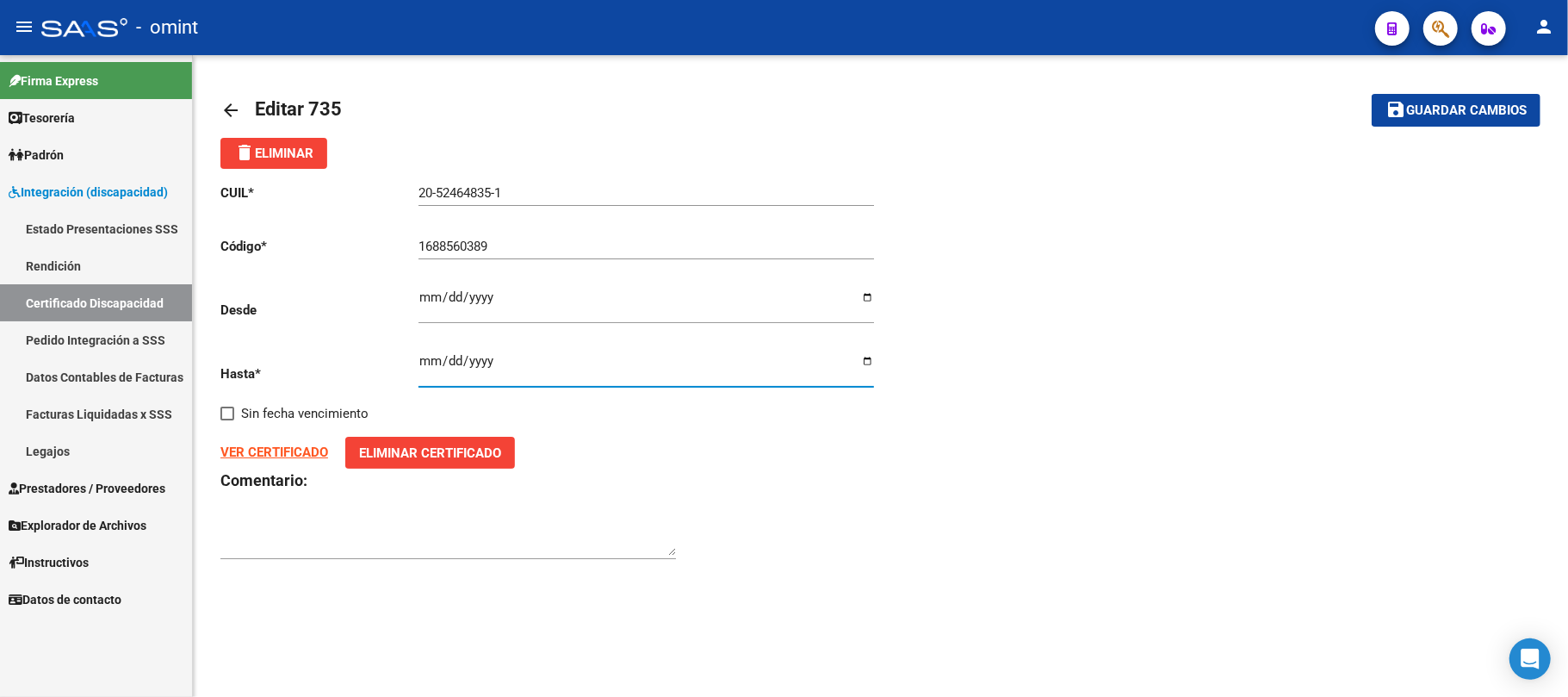
click at [1403, 108] on mat-icon "save" at bounding box center [1395, 108] width 21 height 21
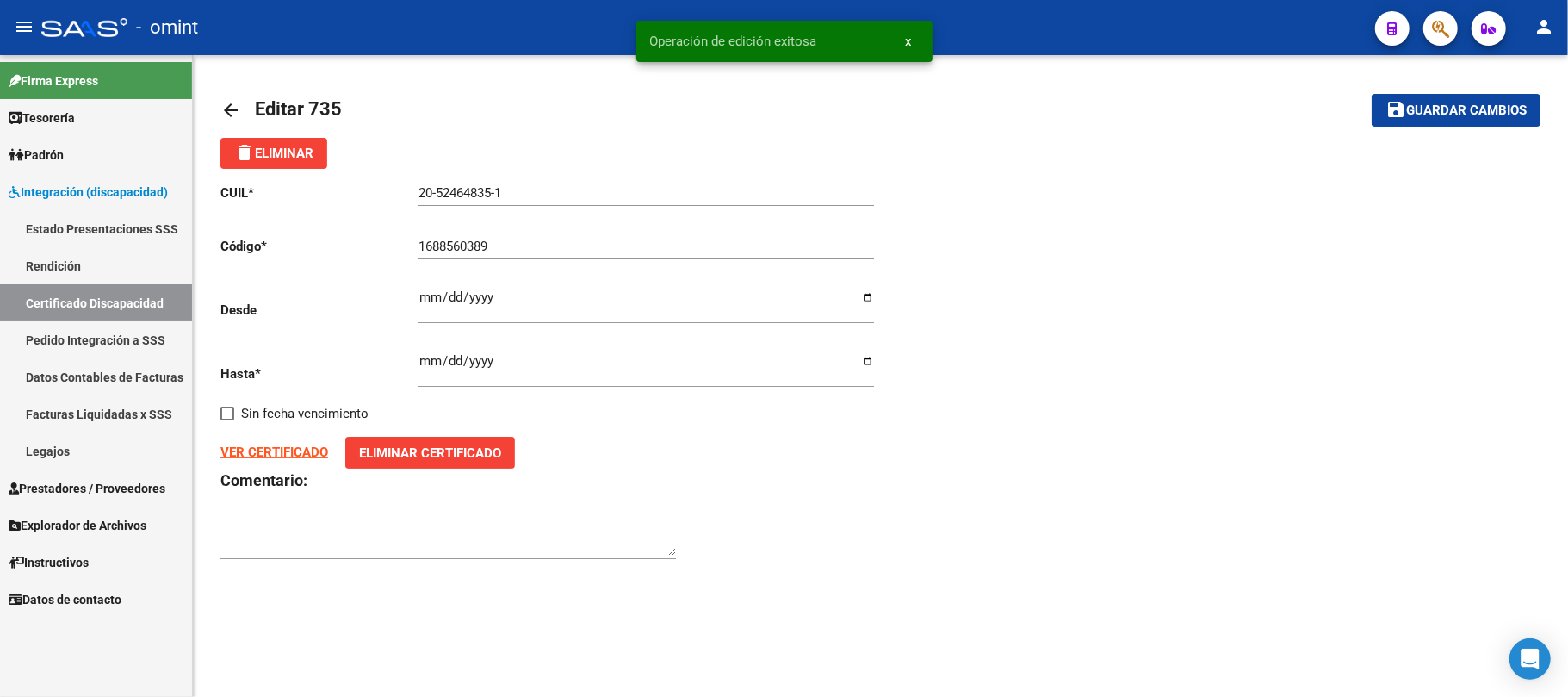
click at [95, 293] on link "Certificado Discapacidad" at bounding box center [96, 303] width 192 height 37
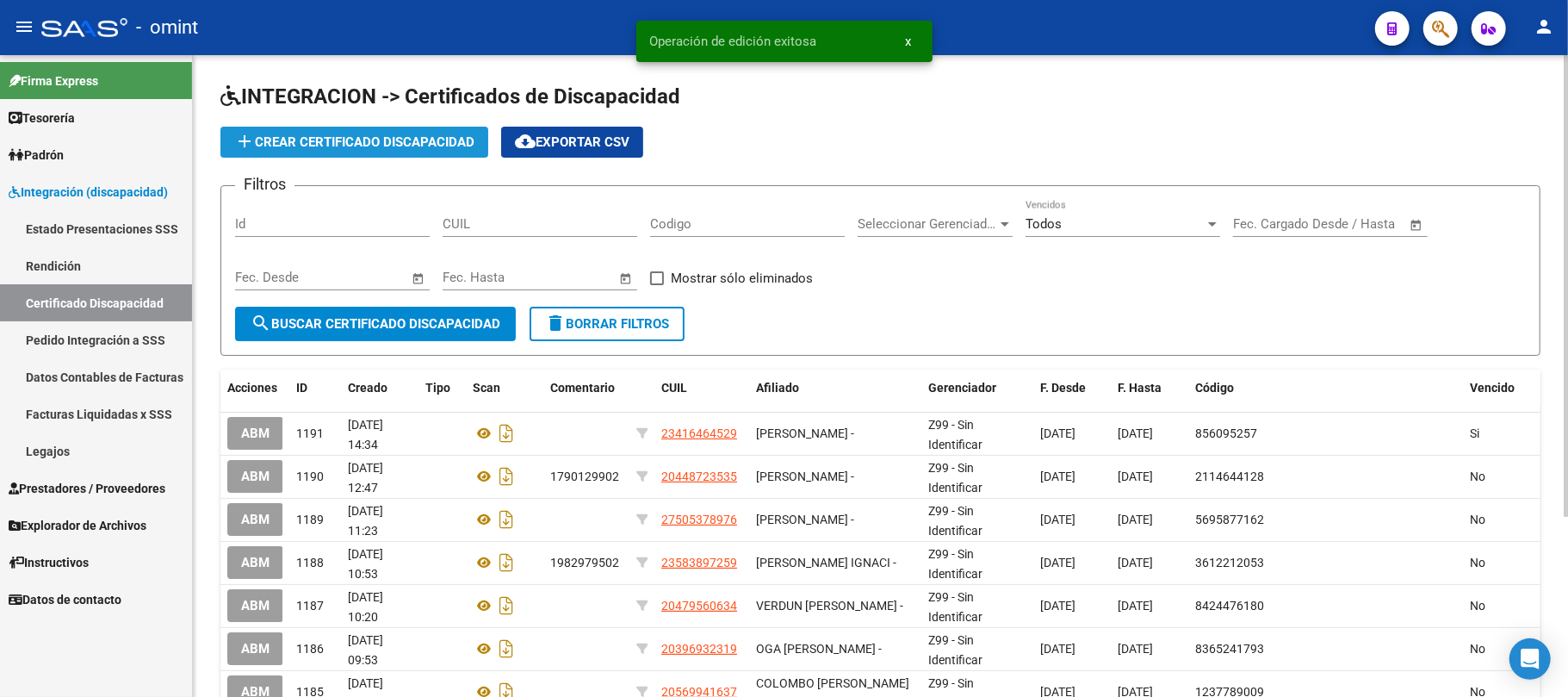
click at [289, 146] on span "add Crear Certificado Discapacidad" at bounding box center [355, 142] width 240 height 16
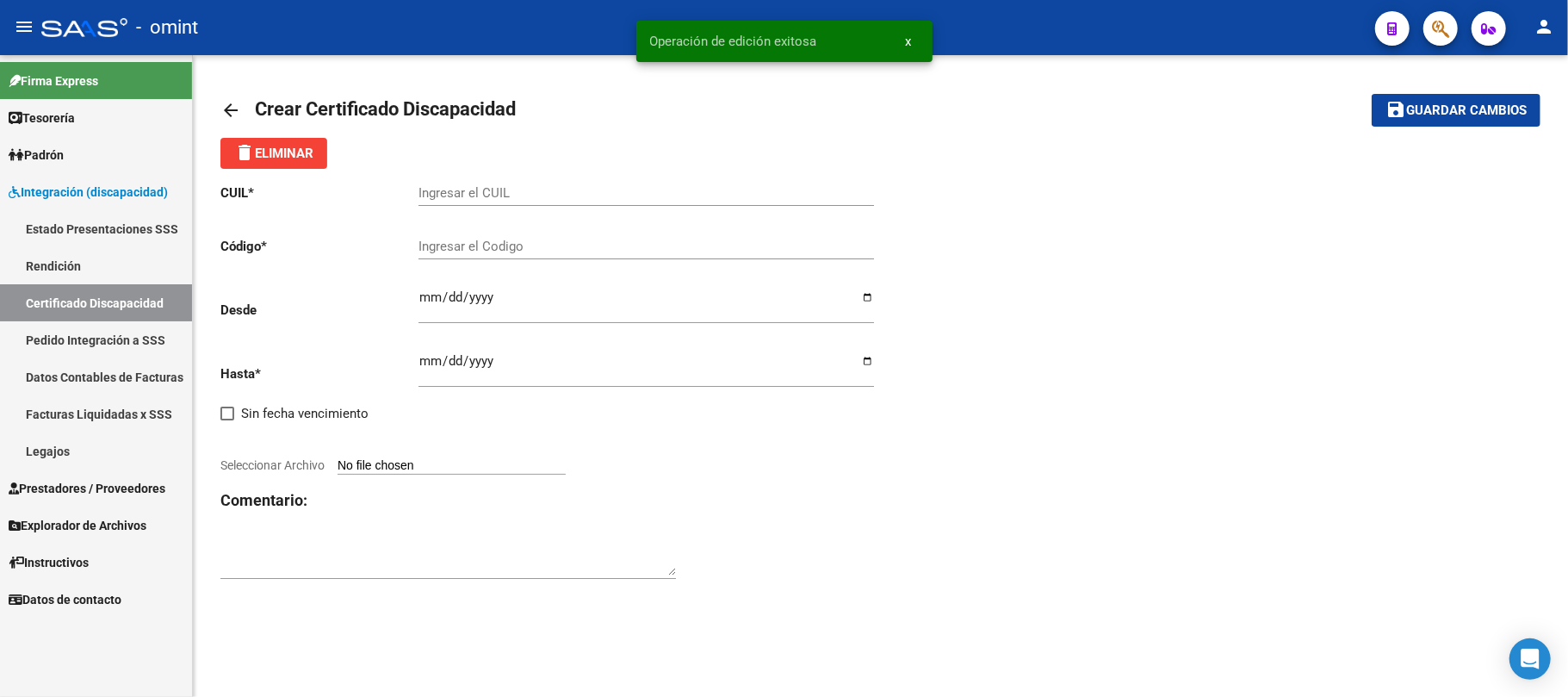
click at [480, 194] on input "Ingresar el CUIL" at bounding box center [647, 193] width 455 height 16
paste input "20-52464835-1"
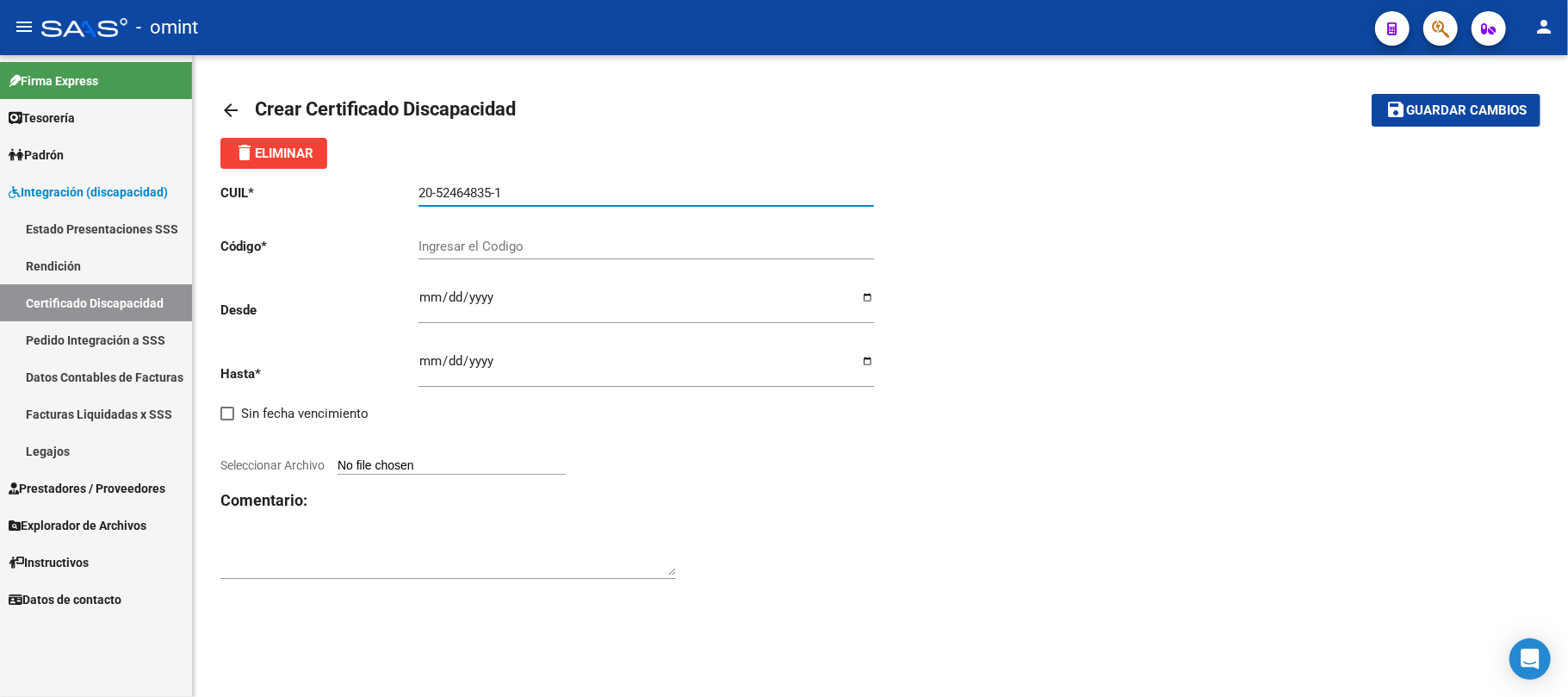
type input "20-52464835-1"
click at [511, 235] on div "Ingresar el Codigo" at bounding box center [647, 241] width 455 height 37
paste input "6137196756"
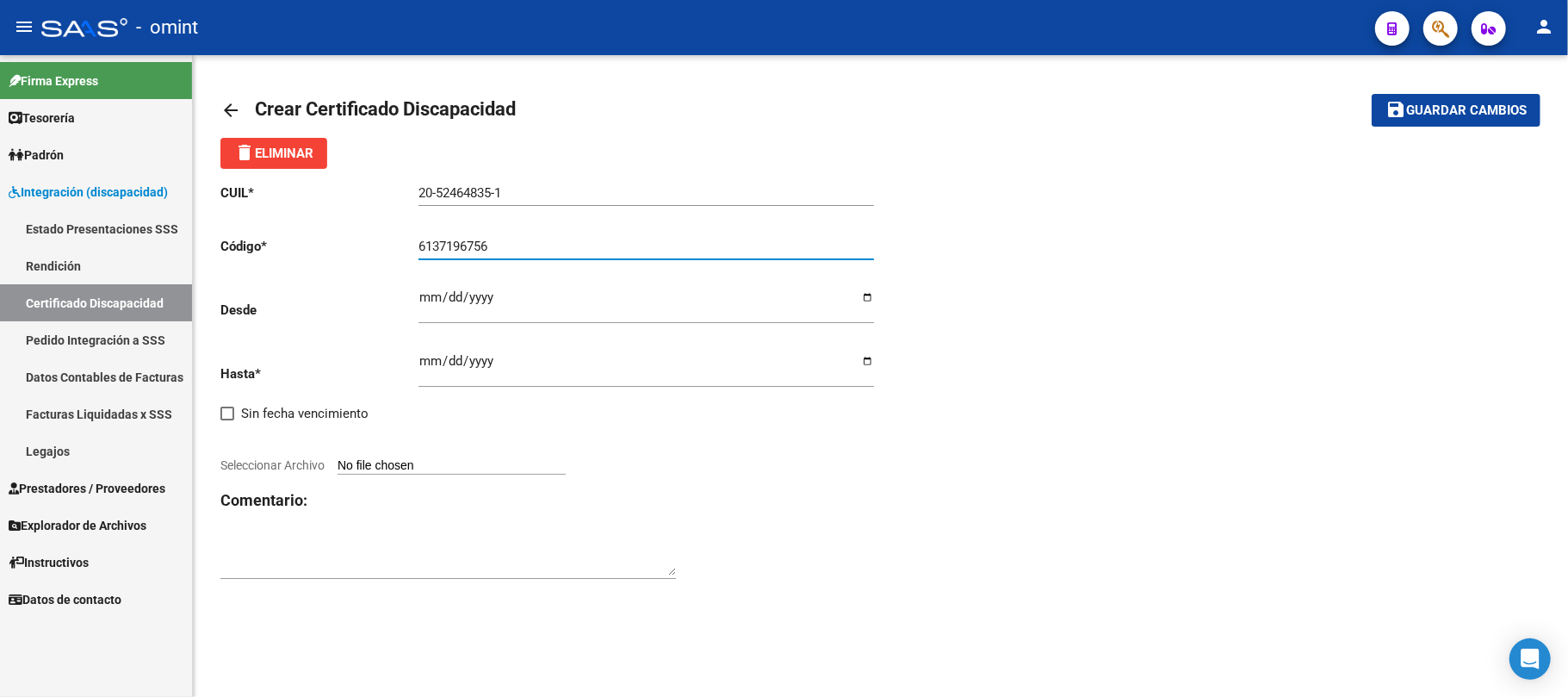
type input "6137196756"
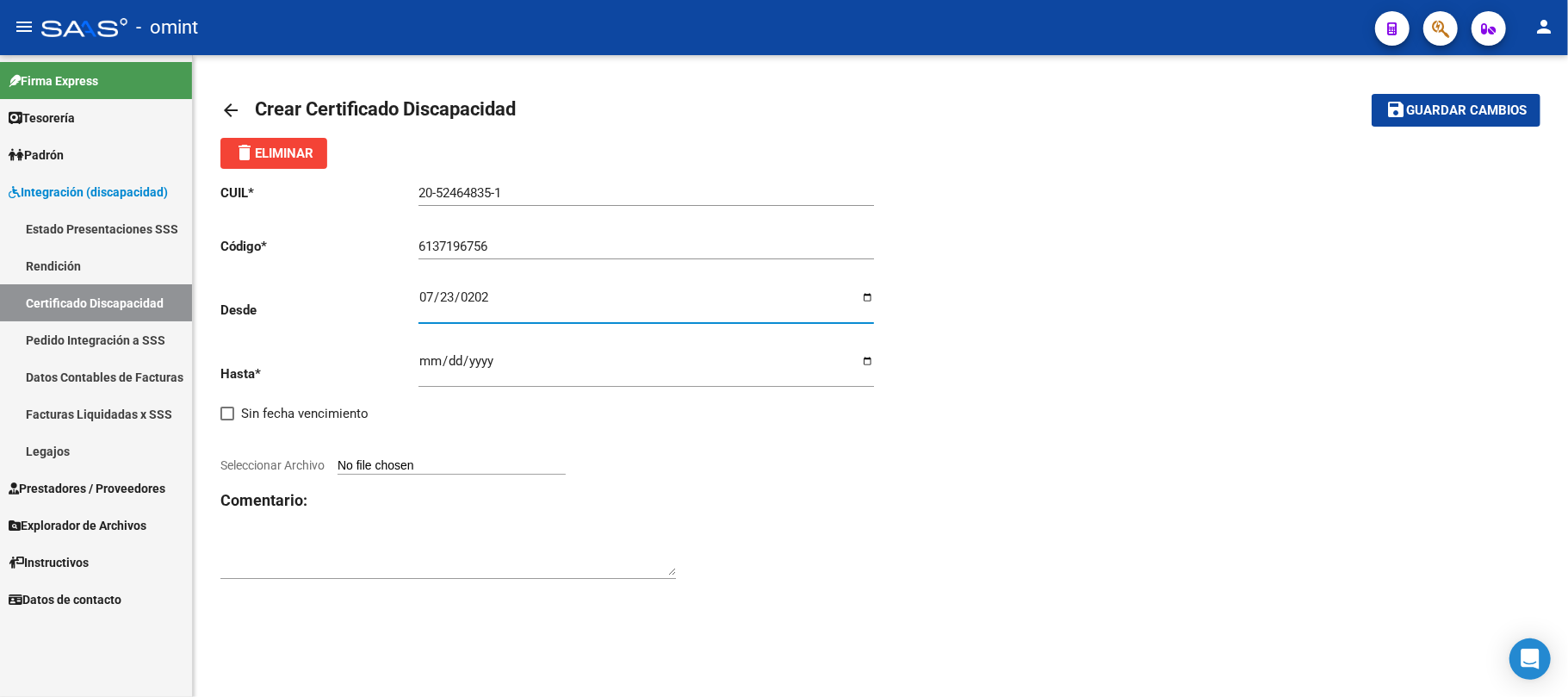
type input "2025-07-23"
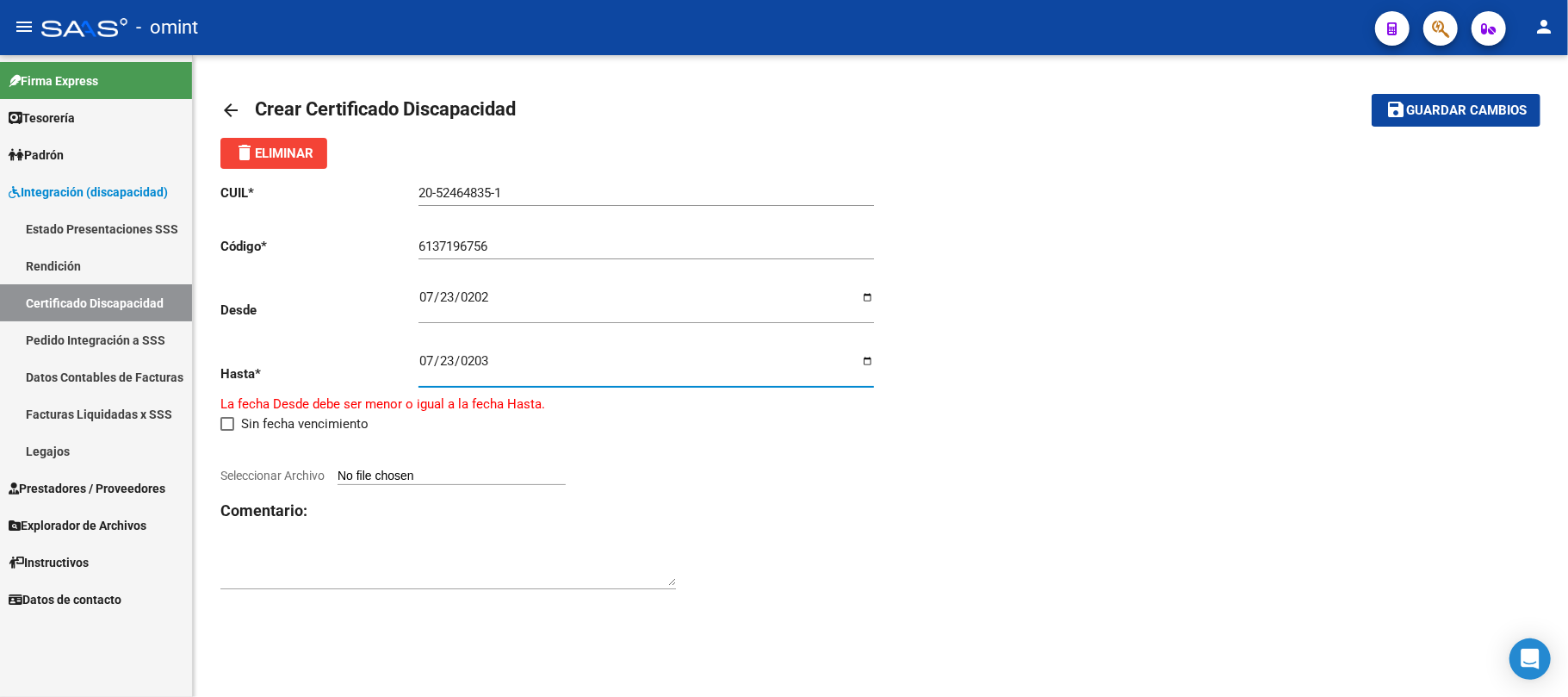
type input "2035-07-23"
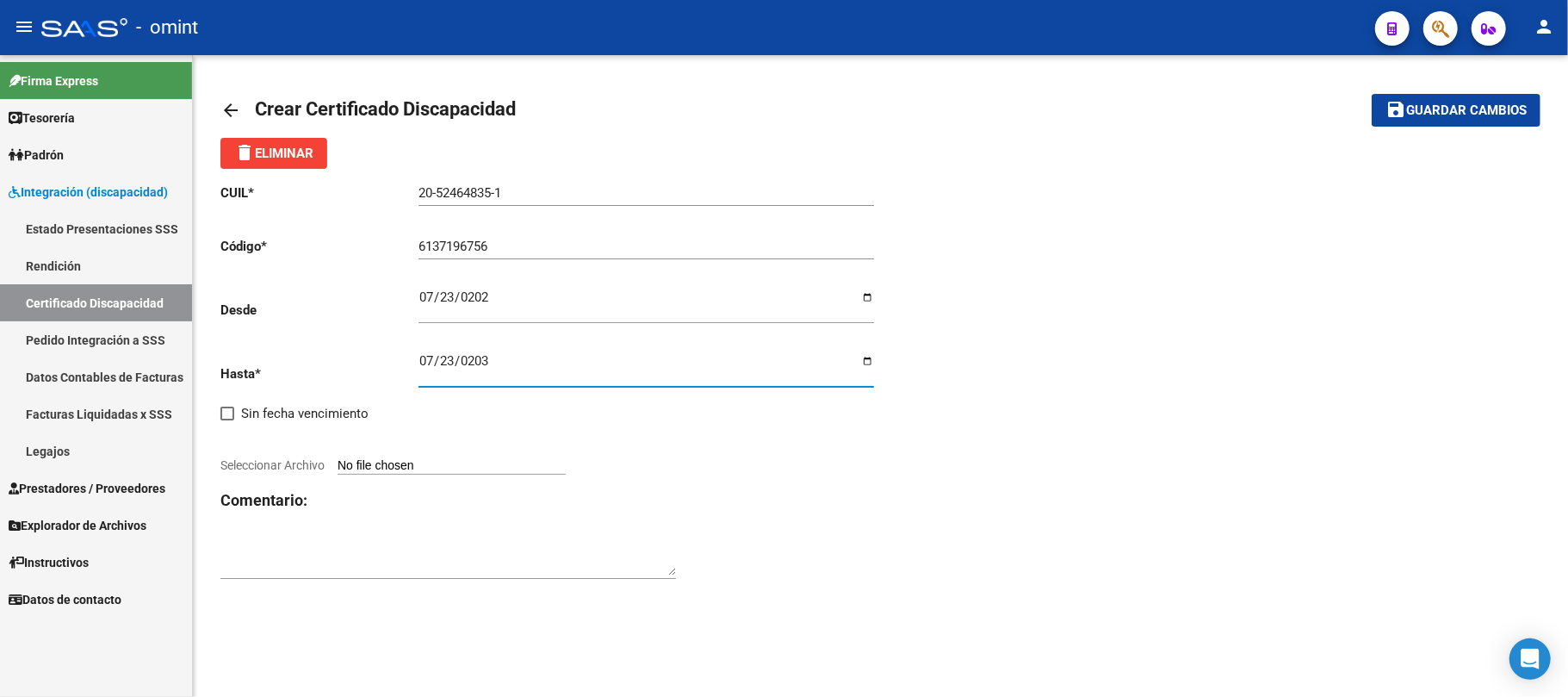
click at [394, 472] on input "Seleccionar Archivo" at bounding box center [450, 466] width 228 height 17
type input "C:\fakepath\CUD MANSILLA NUEVO.pdf"
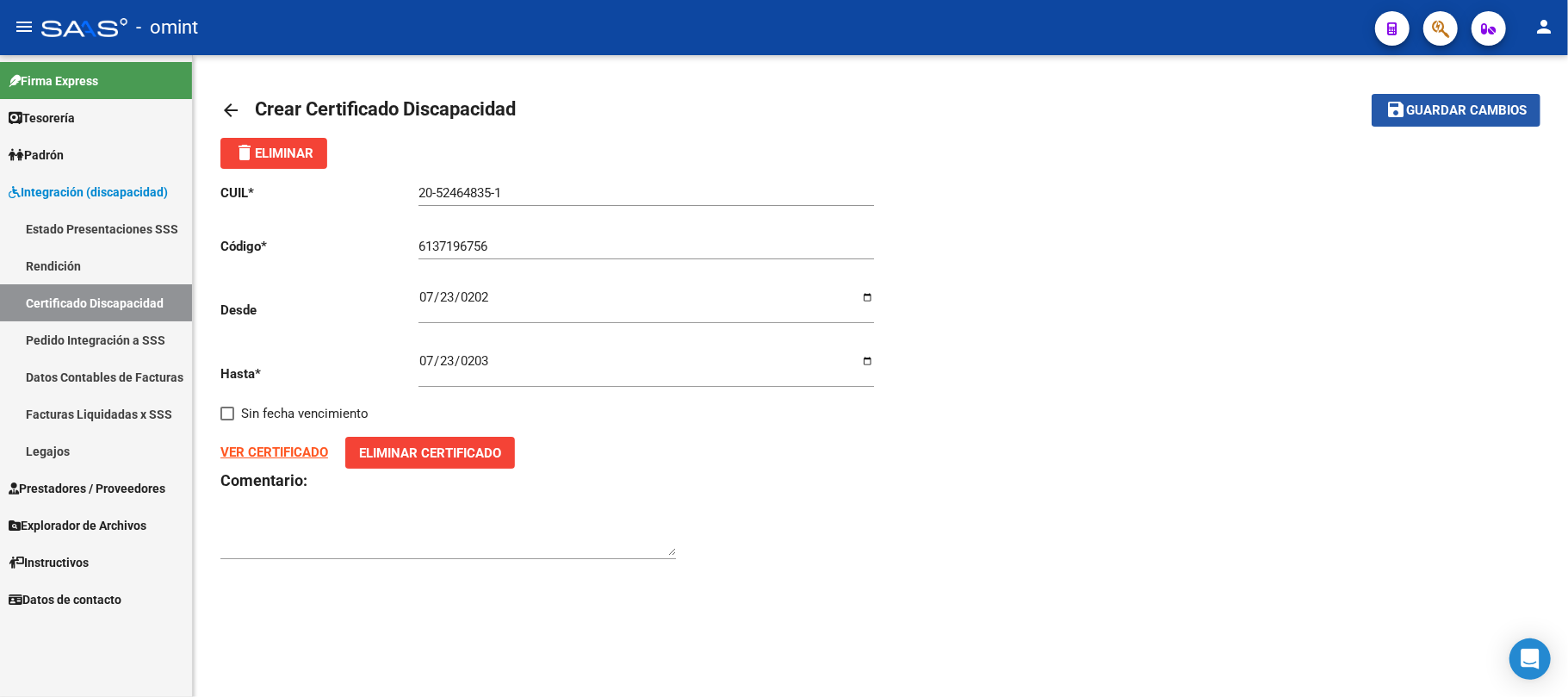
click at [1417, 122] on button "save Guardar cambios" at bounding box center [1455, 109] width 169 height 32
click at [226, 105] on mat-icon "arrow_back" at bounding box center [231, 109] width 21 height 21
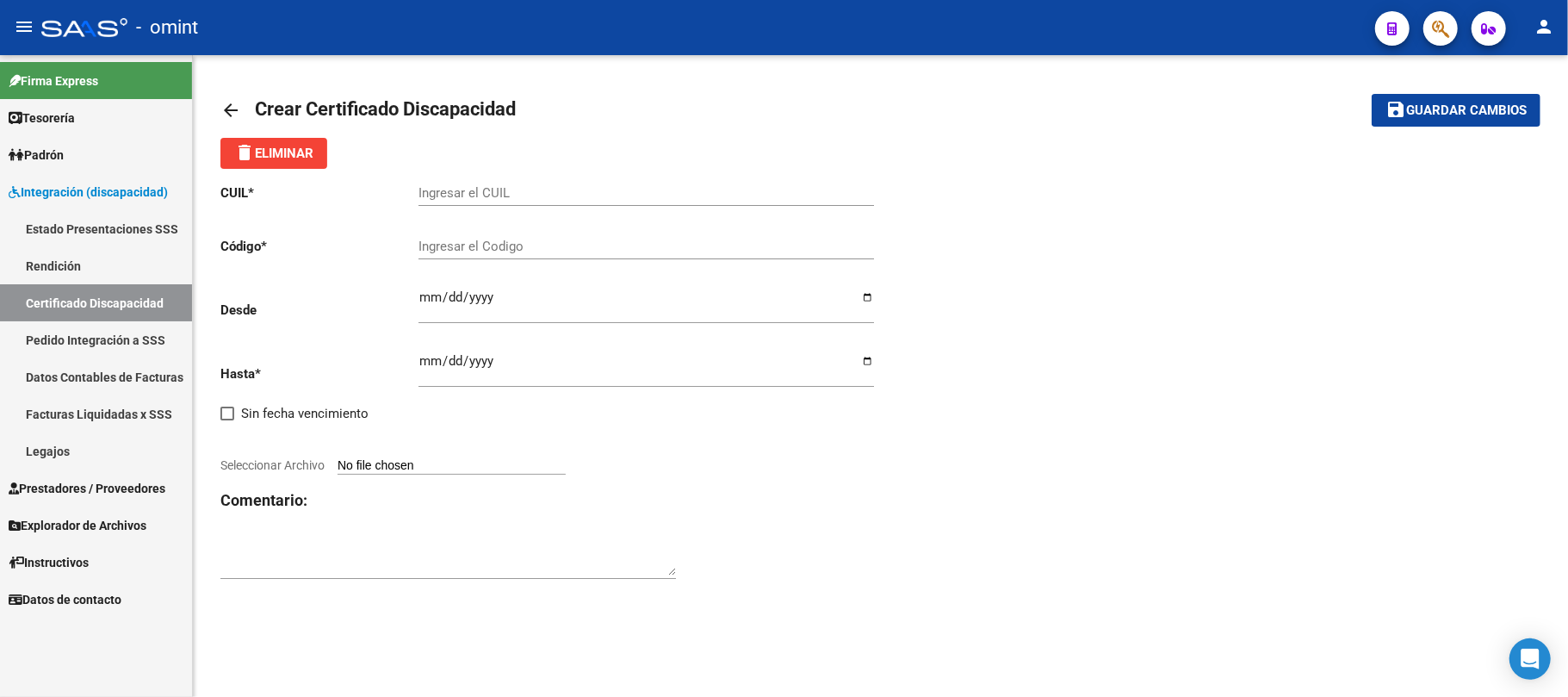
click at [69, 301] on link "Certificado Discapacidad" at bounding box center [96, 303] width 192 height 37
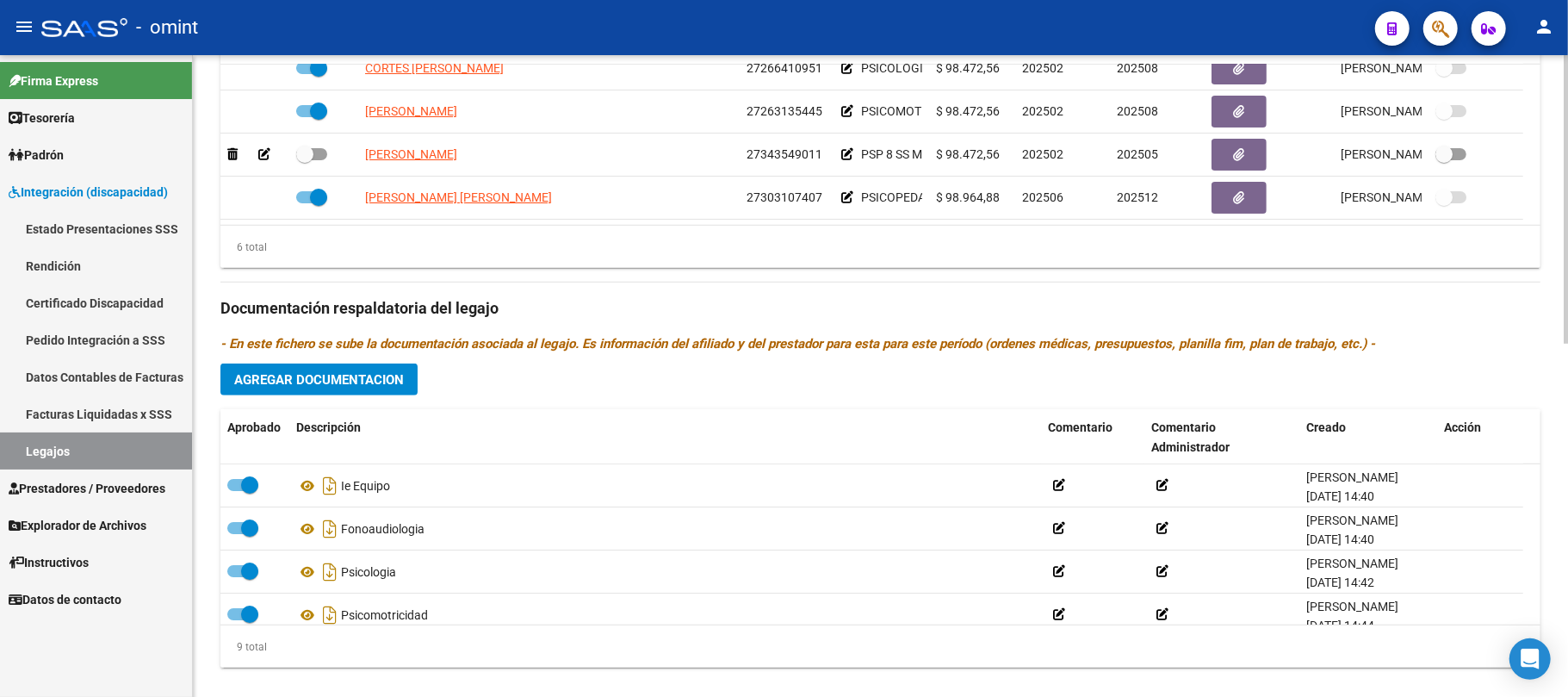
scroll to position [786, 0]
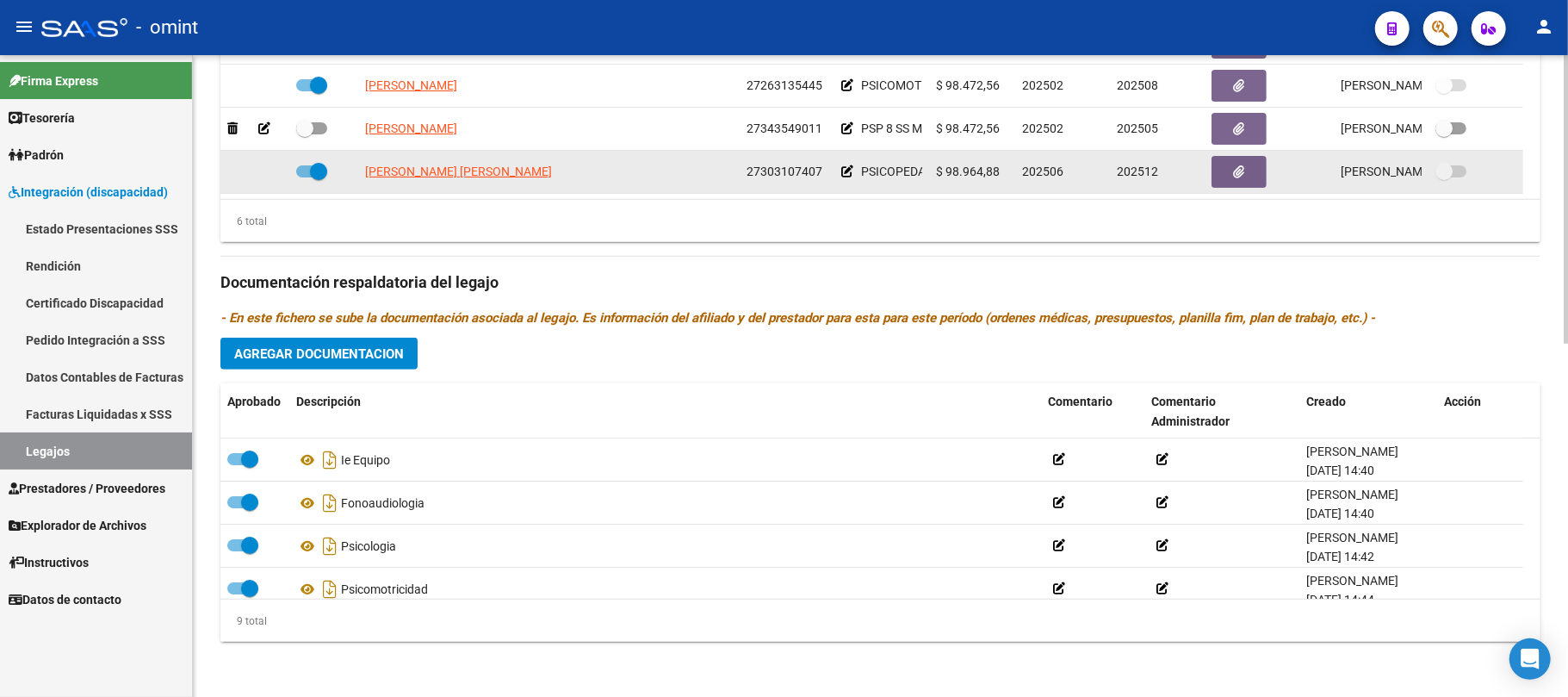
click at [432, 177] on span "[PERSON_NAME] [PERSON_NAME]" at bounding box center [458, 172] width 187 height 14
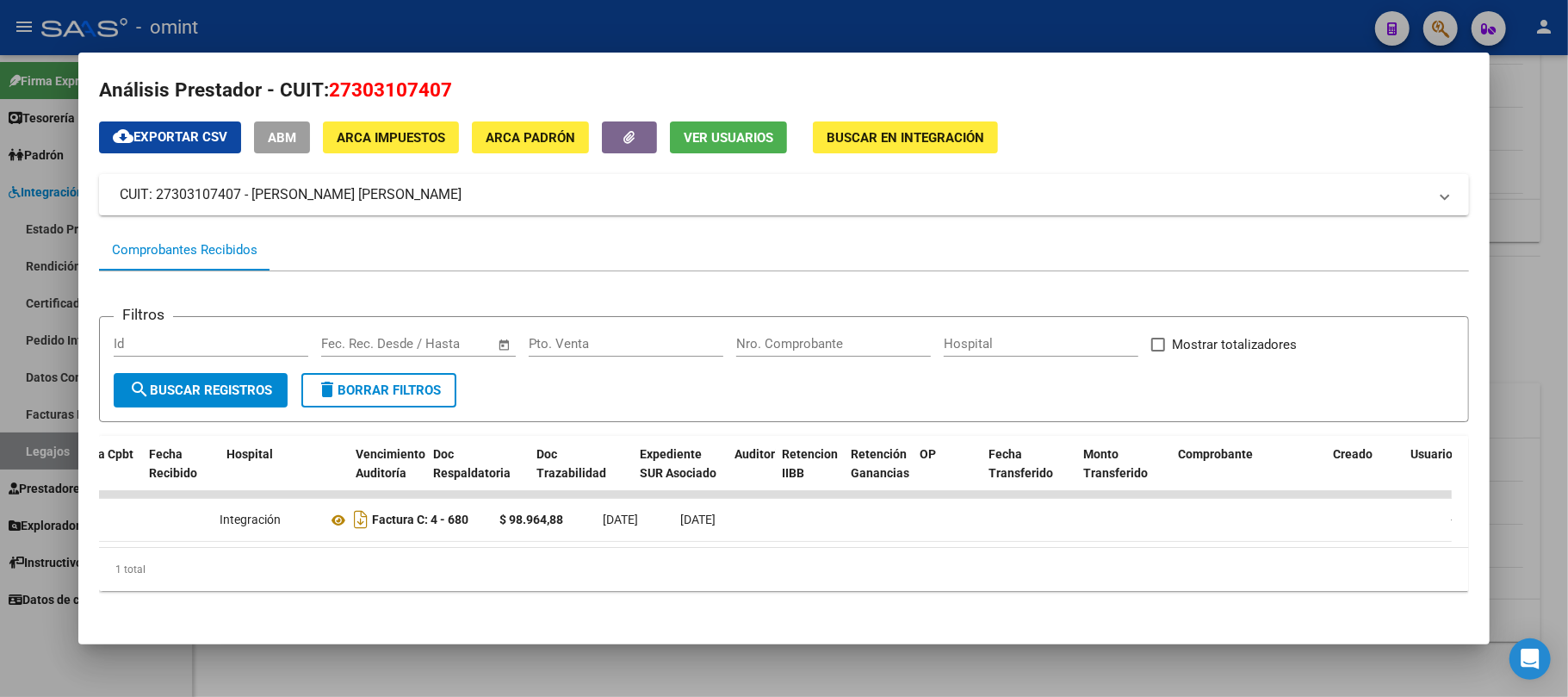
scroll to position [0, 0]
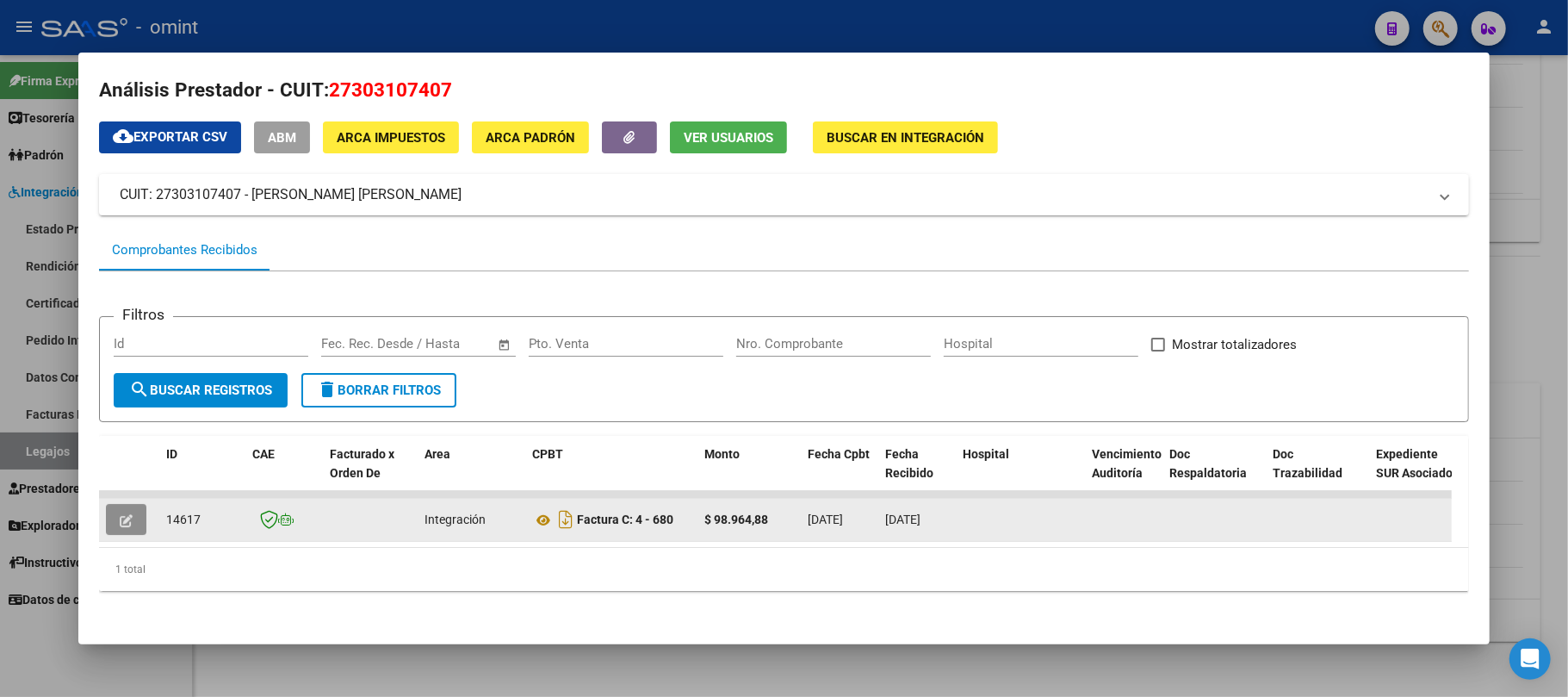
click at [112, 504] on button "button" at bounding box center [125, 519] width 40 height 31
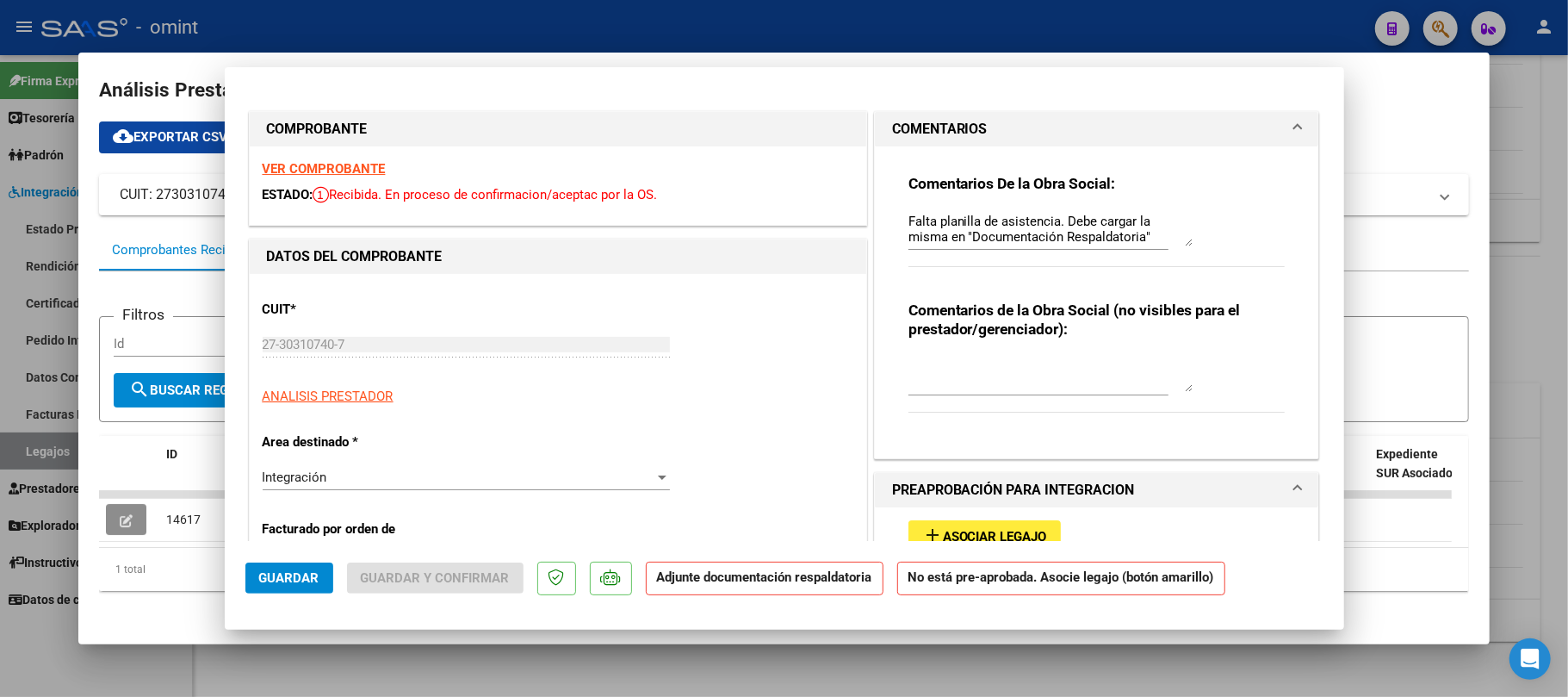
click at [124, 507] on div at bounding box center [784, 348] width 1568 height 697
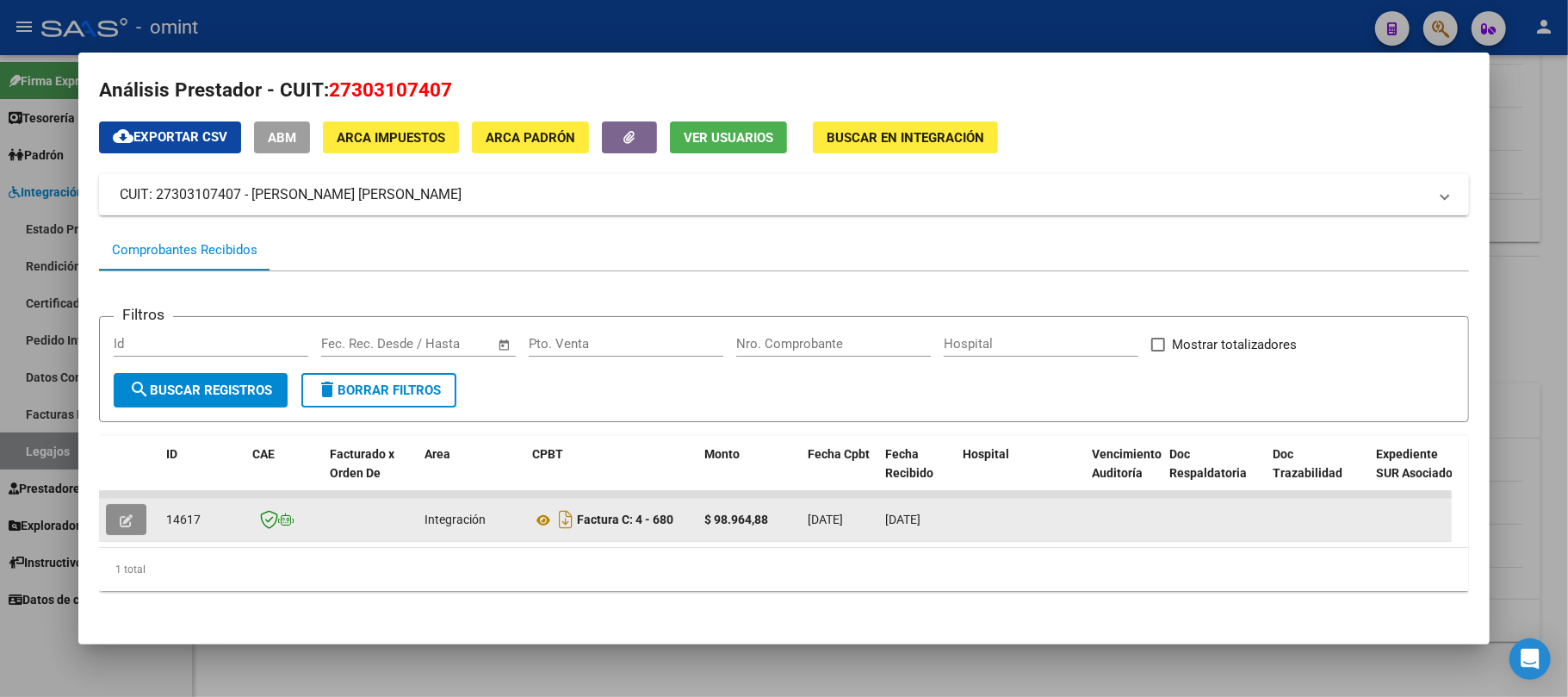
click at [124, 514] on icon "button" at bounding box center [125, 520] width 13 height 13
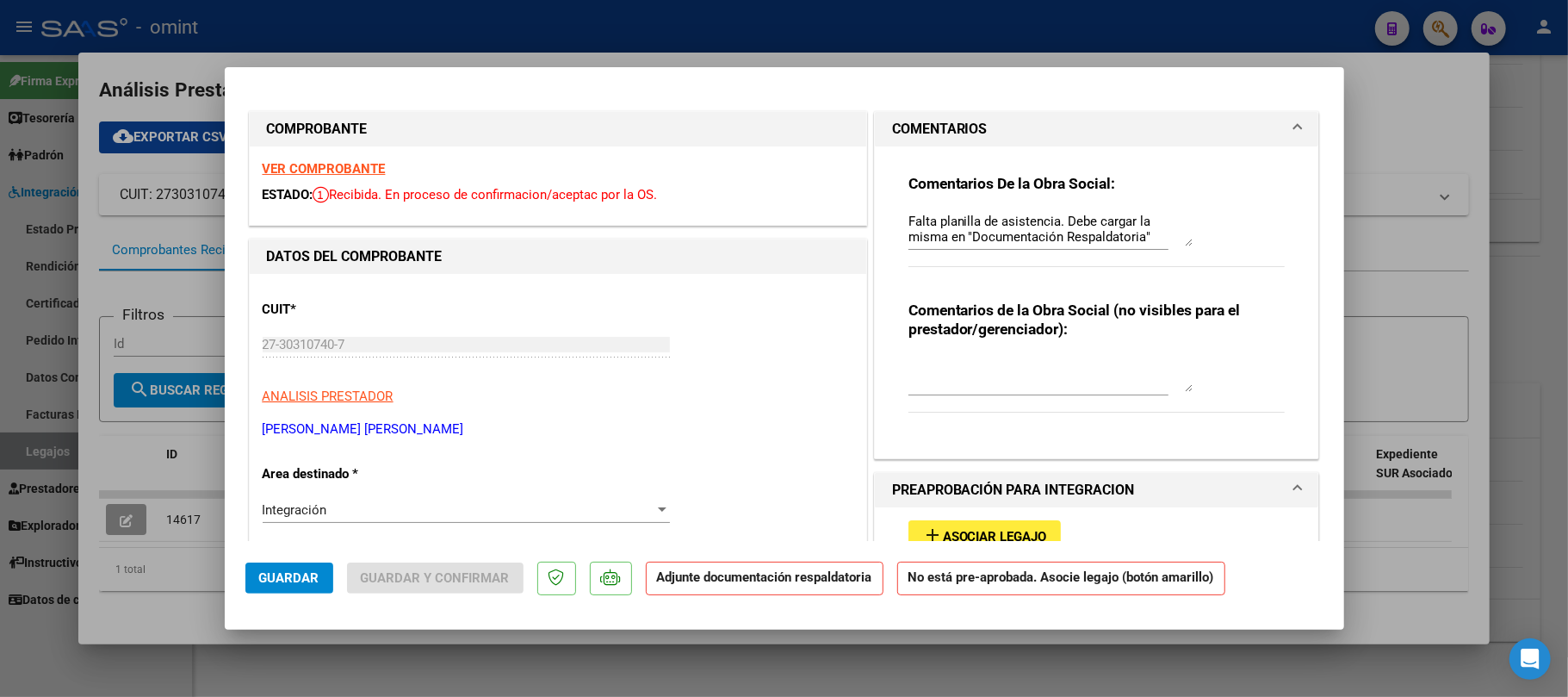
click at [325, 171] on strong "VER COMPROBANTE" at bounding box center [323, 169] width 123 height 16
click at [1017, 530] on span "Asociar Legajo" at bounding box center [994, 536] width 104 height 16
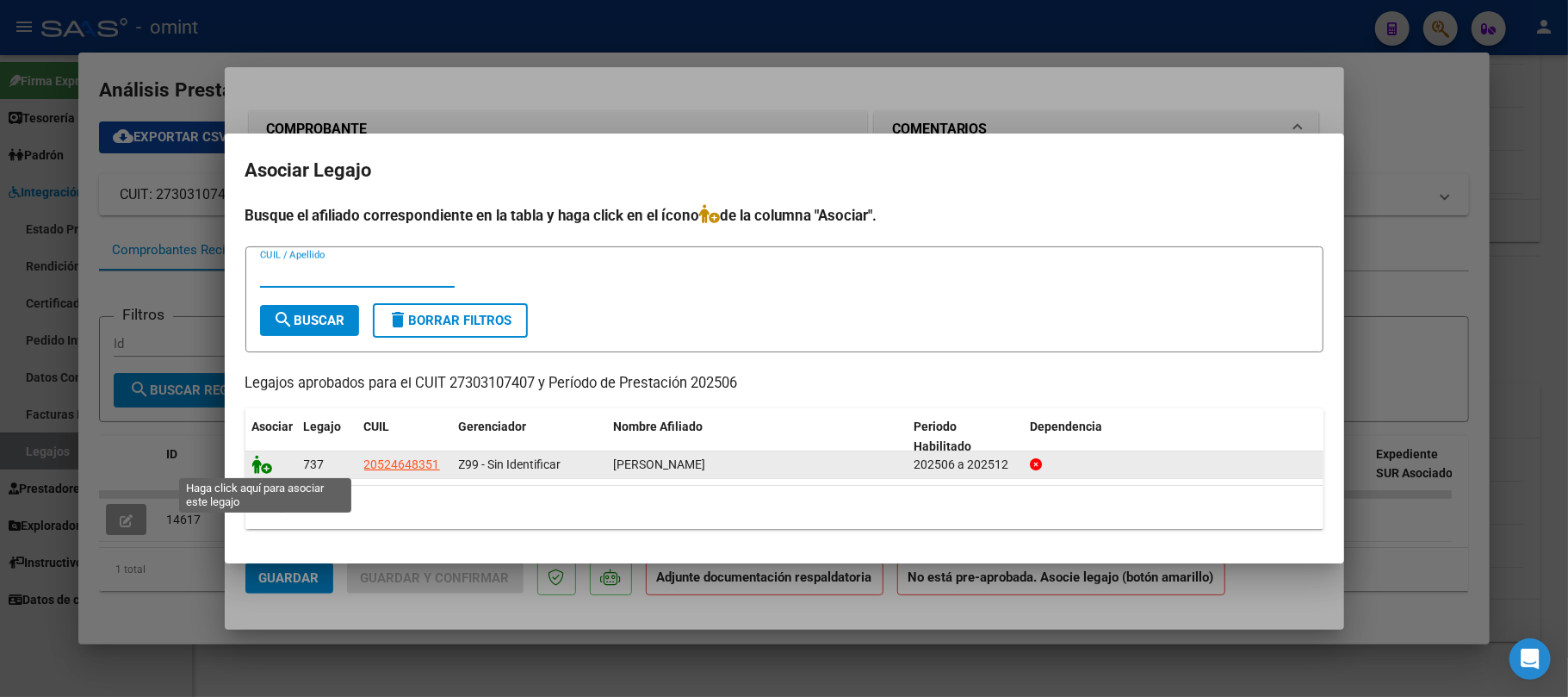
click at [258, 463] on icon at bounding box center [262, 463] width 21 height 19
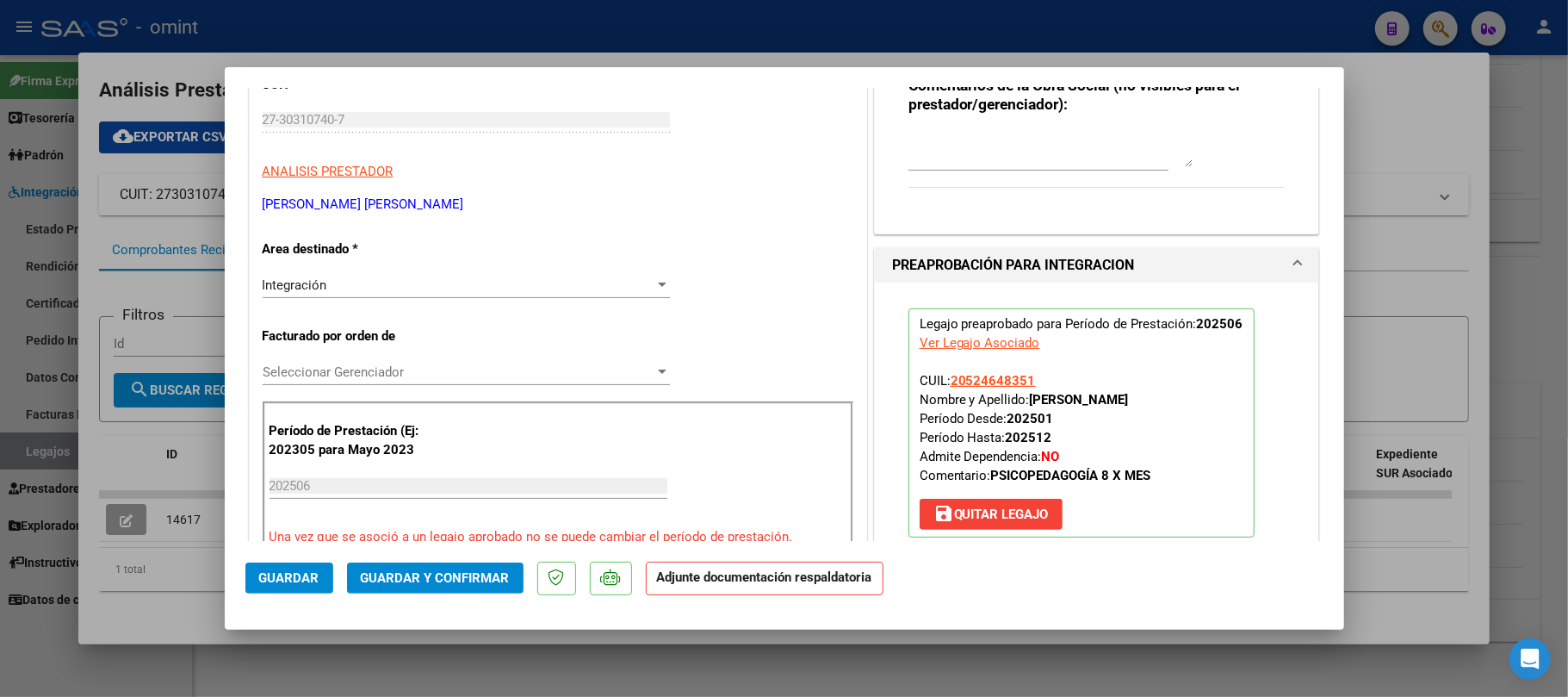
scroll to position [229, 0]
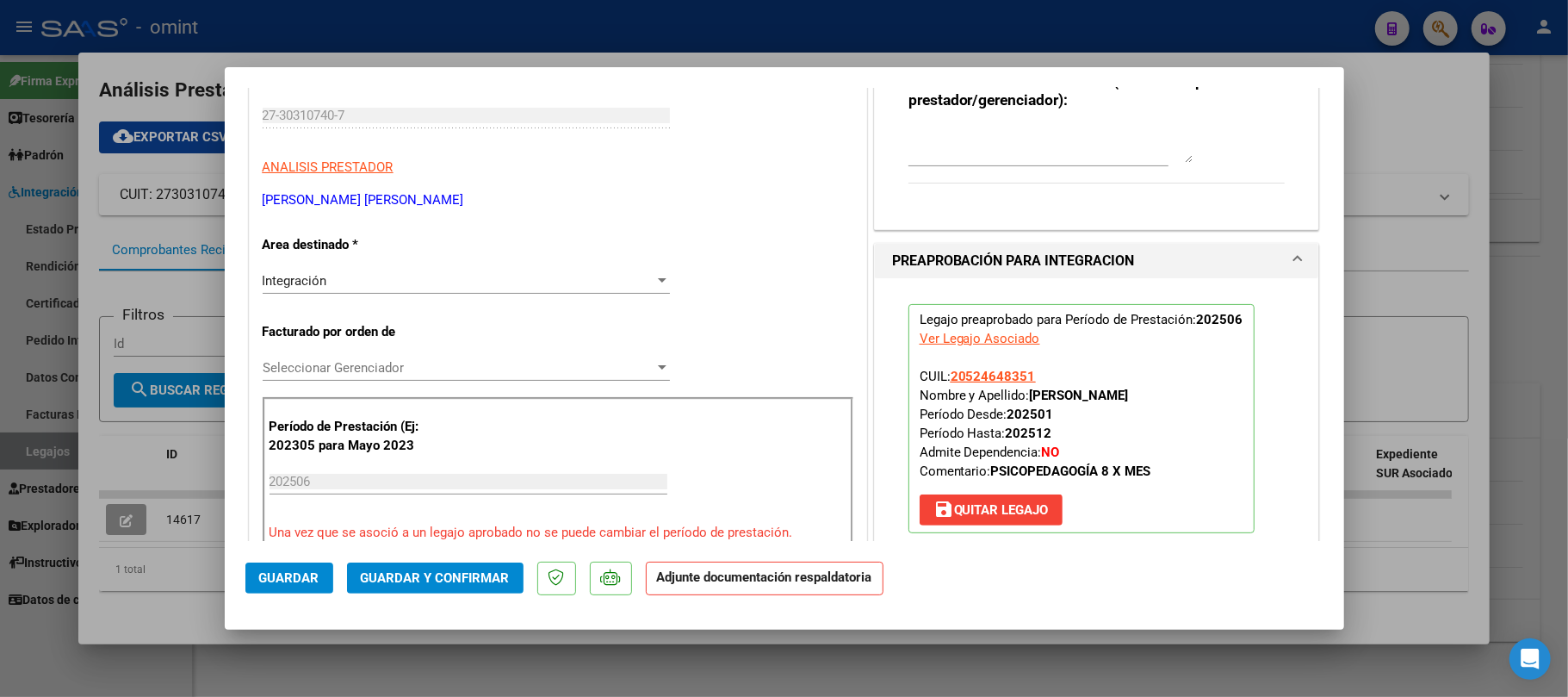
click at [287, 576] on span "Guardar" at bounding box center [289, 578] width 60 height 16
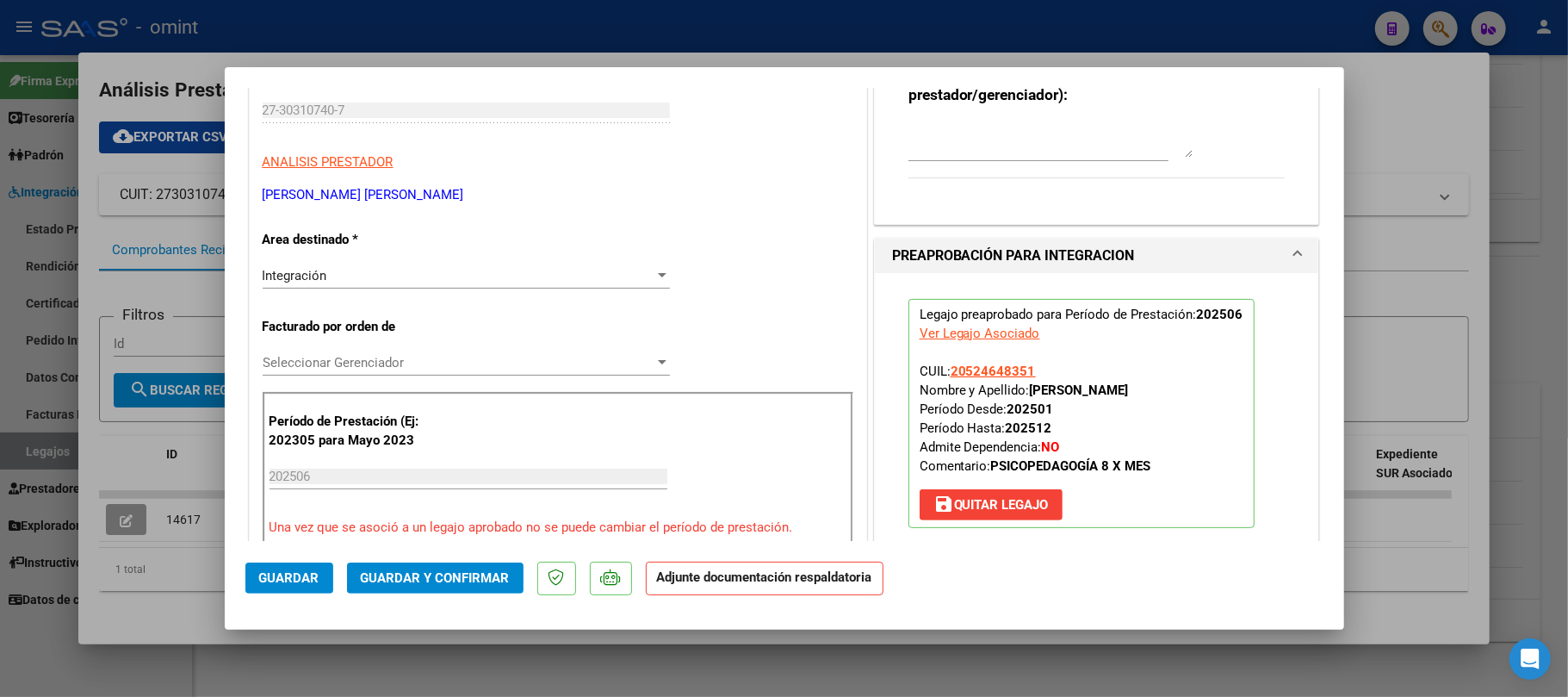
scroll to position [114, 0]
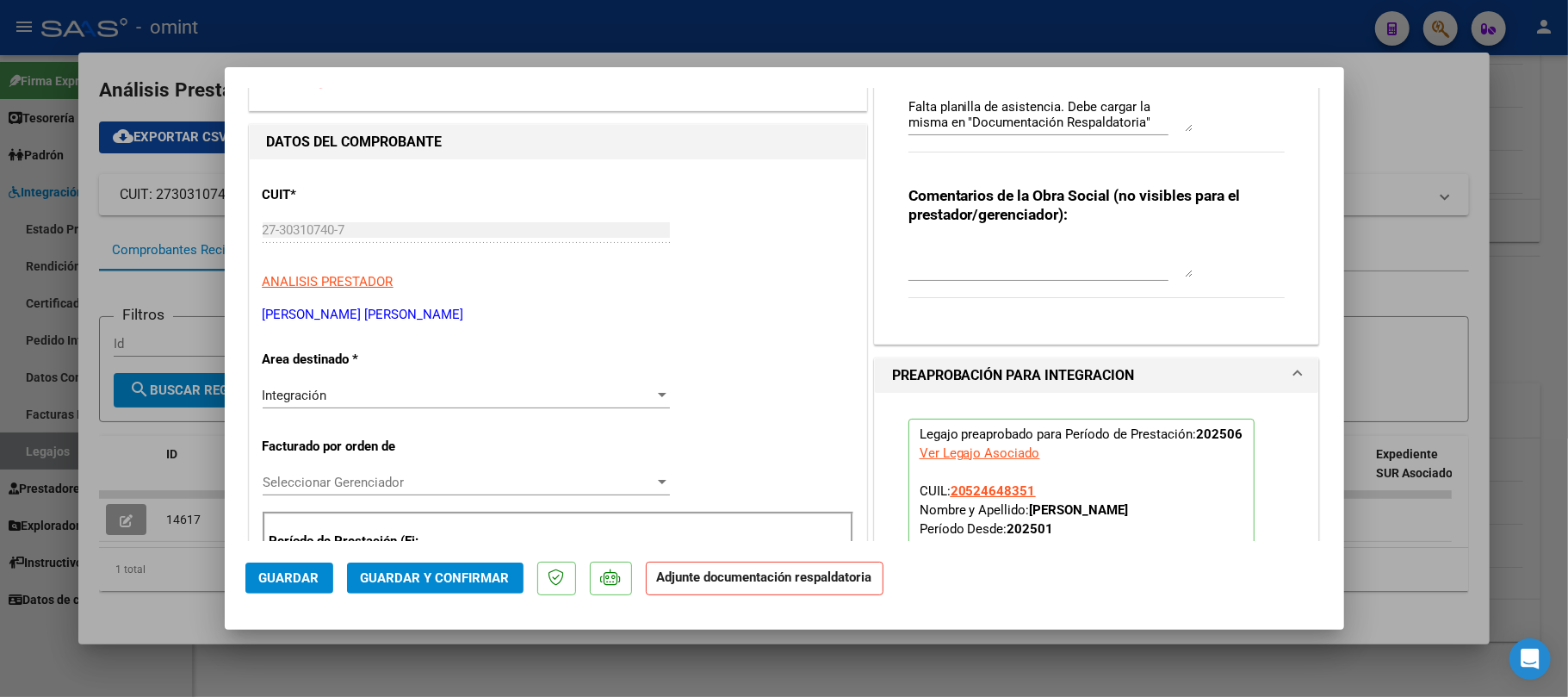
click at [277, 581] on span "Guardar" at bounding box center [289, 578] width 60 height 16
click at [298, 574] on span "Guardar" at bounding box center [289, 578] width 60 height 16
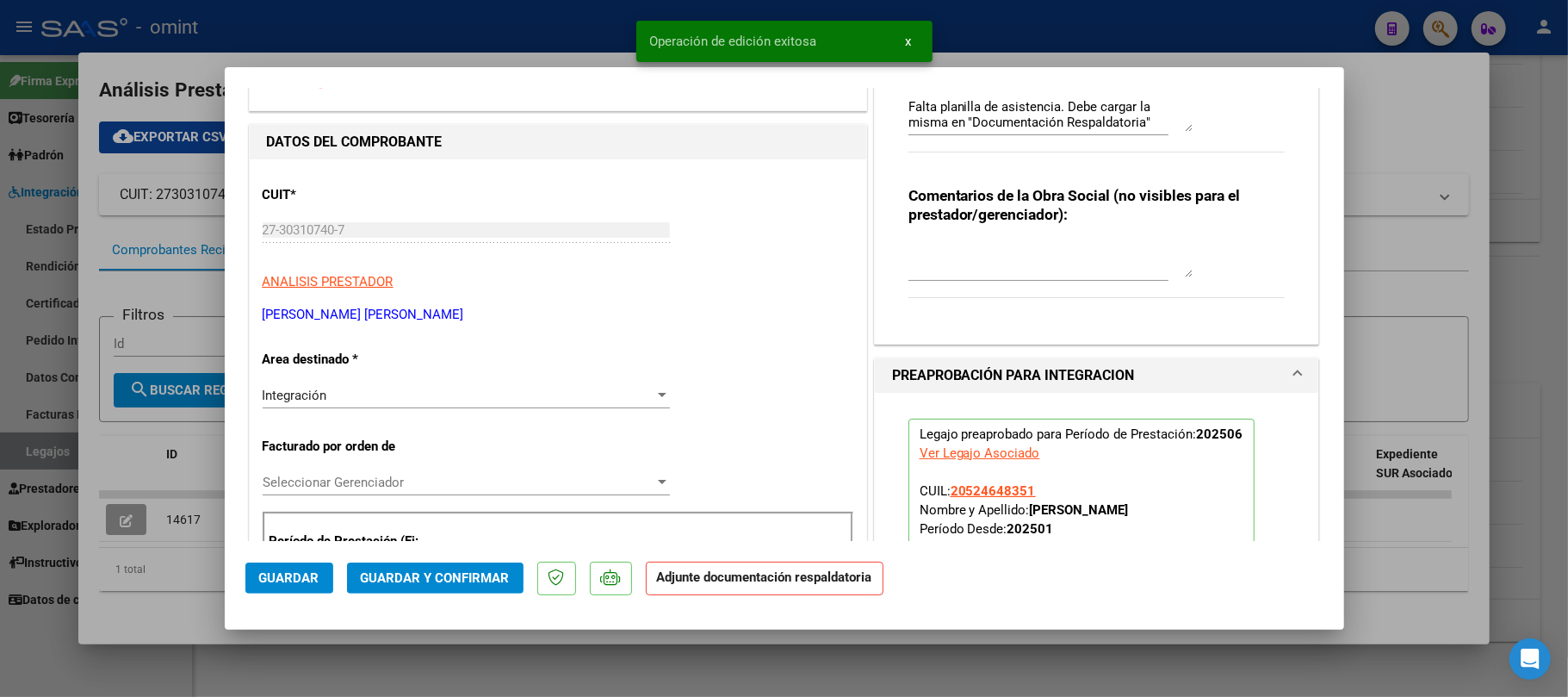
click at [187, 225] on div at bounding box center [784, 348] width 1568 height 697
type input "$ 0,00"
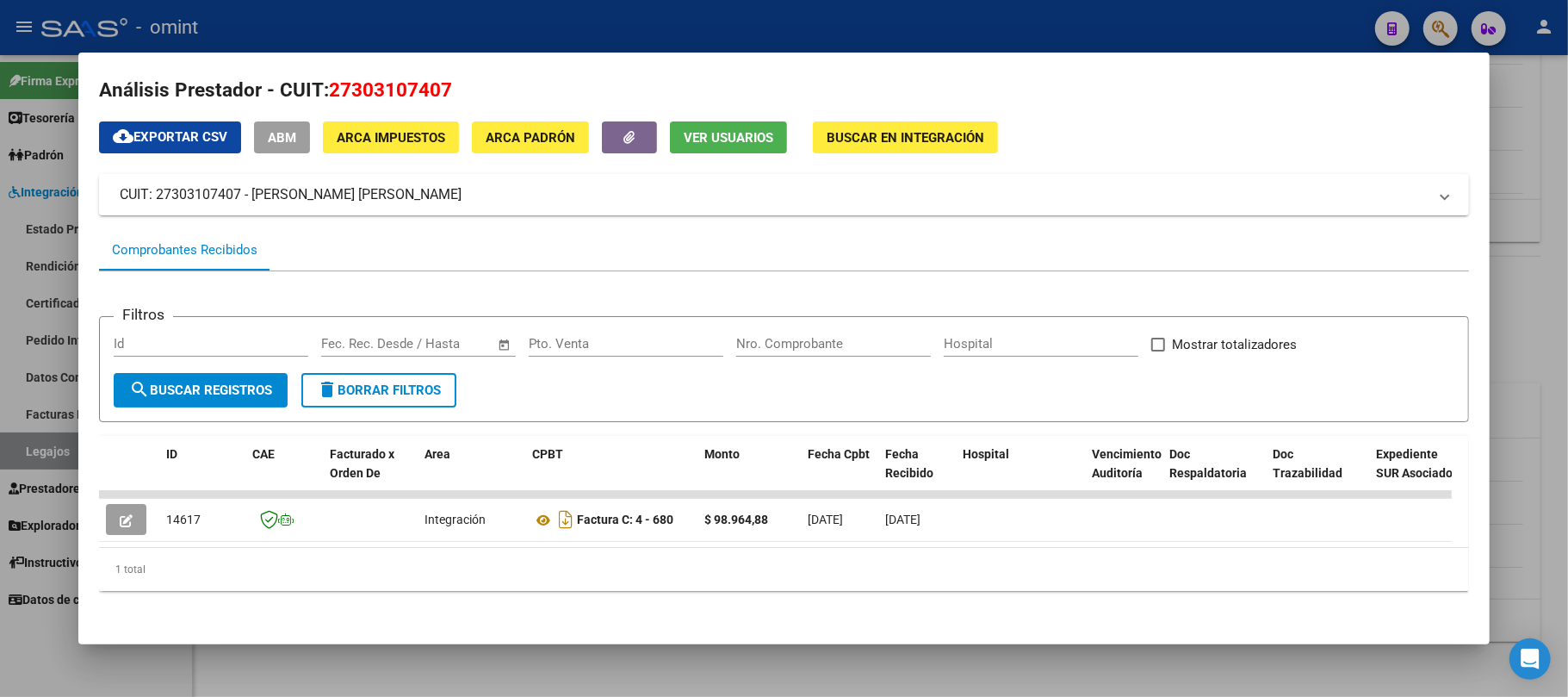
click at [327, 28] on div at bounding box center [784, 348] width 1568 height 697
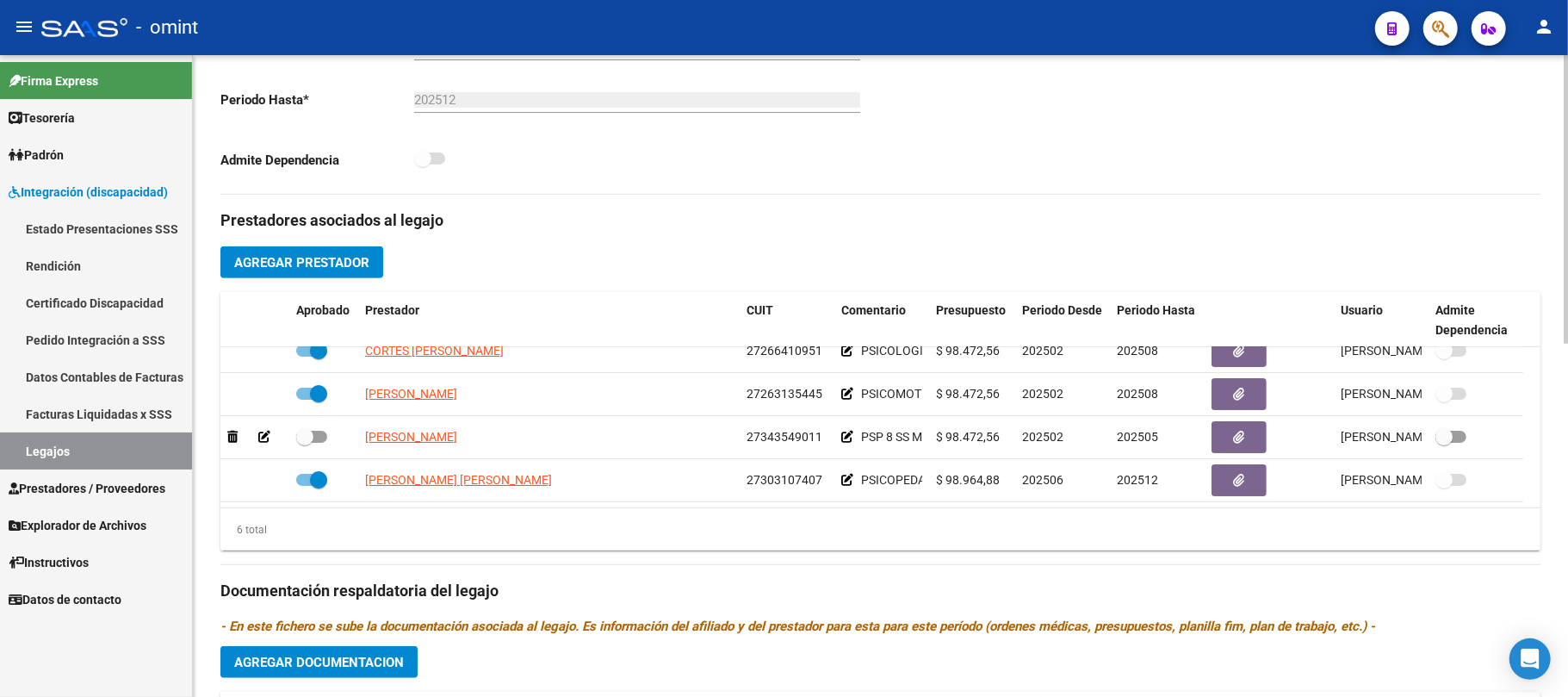
scroll to position [441, 0]
